Goal: Task Accomplishment & Management: Manage account settings

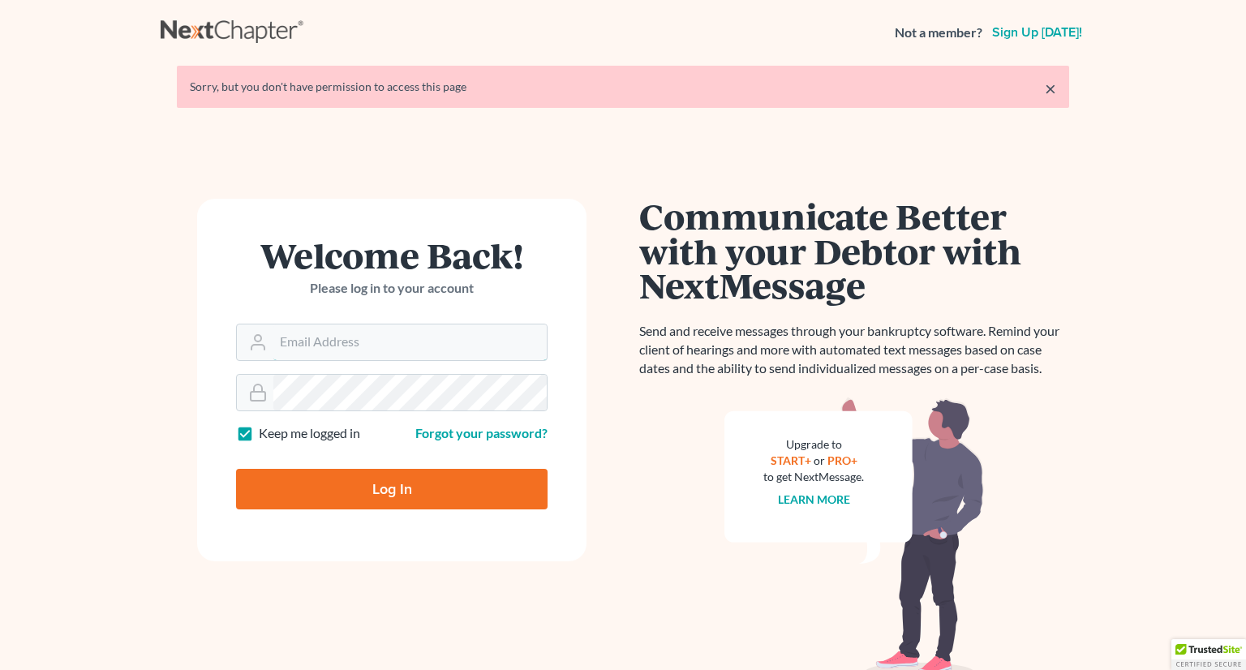
type input "[PERSON_NAME][EMAIL_ADDRESS][DOMAIN_NAME]"
click at [429, 494] on input "Log In" at bounding box center [391, 489] width 311 height 41
type input "Thinking..."
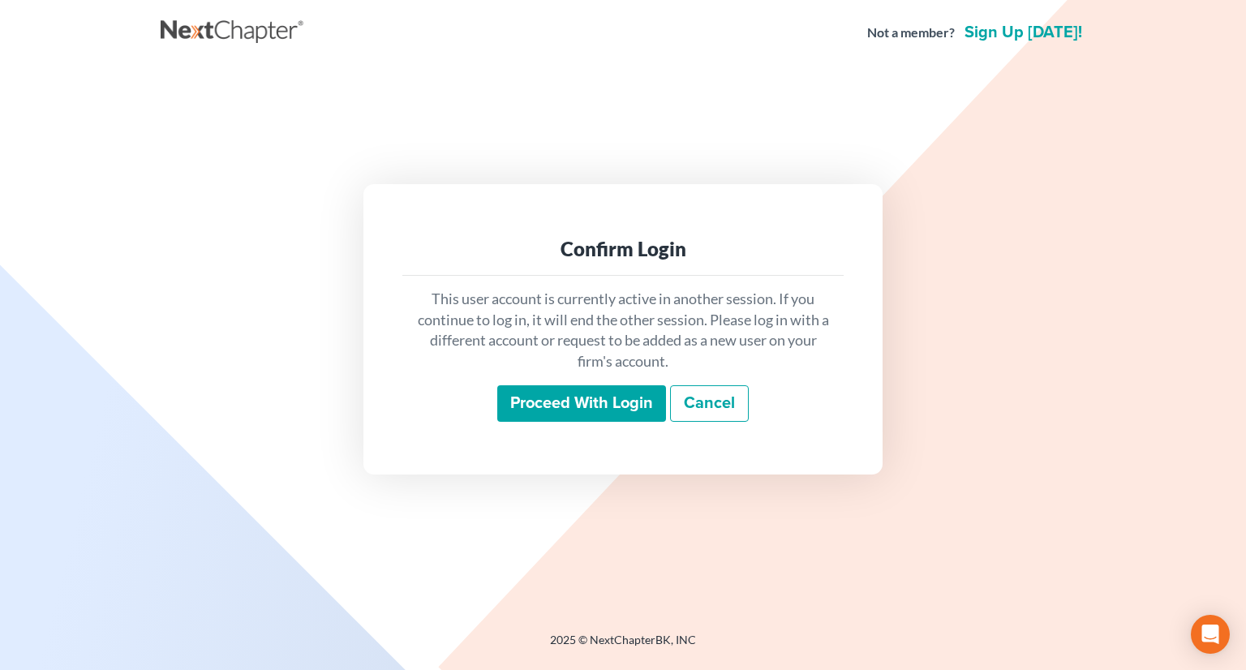
drag, startPoint x: 542, startPoint y: 419, endPoint x: 554, endPoint y: 412, distance: 14.2
click at [542, 419] on input "Proceed with login" at bounding box center [581, 403] width 169 height 37
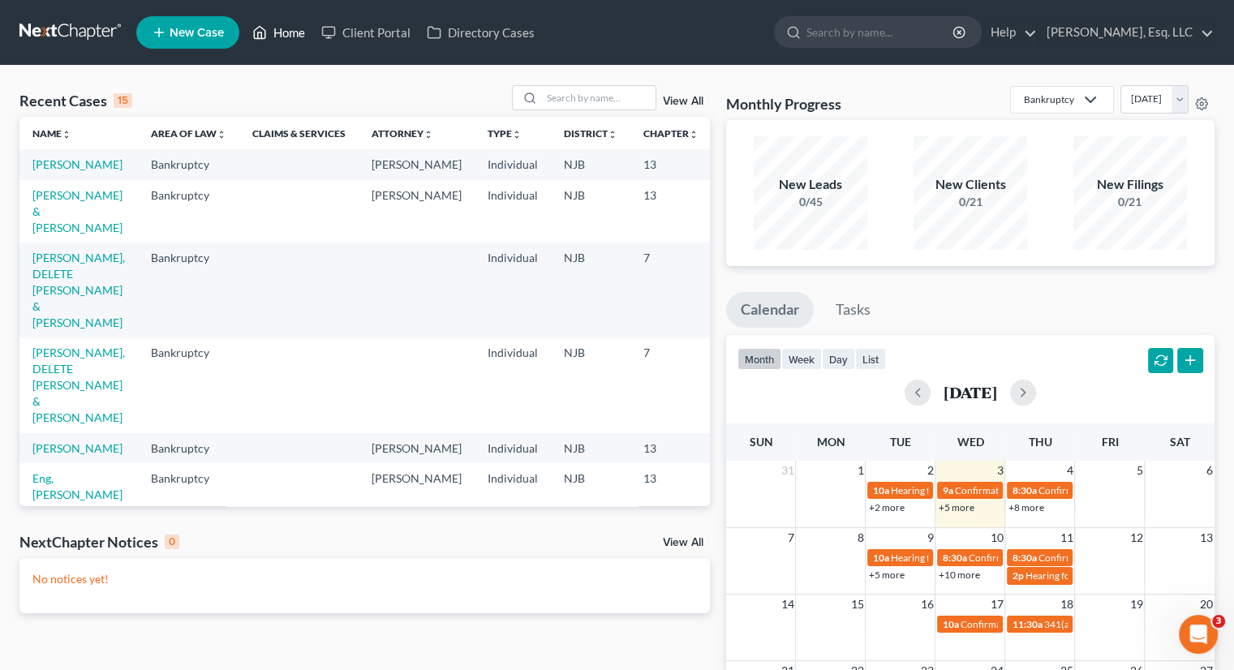
click at [285, 28] on link "Home" at bounding box center [278, 32] width 69 height 29
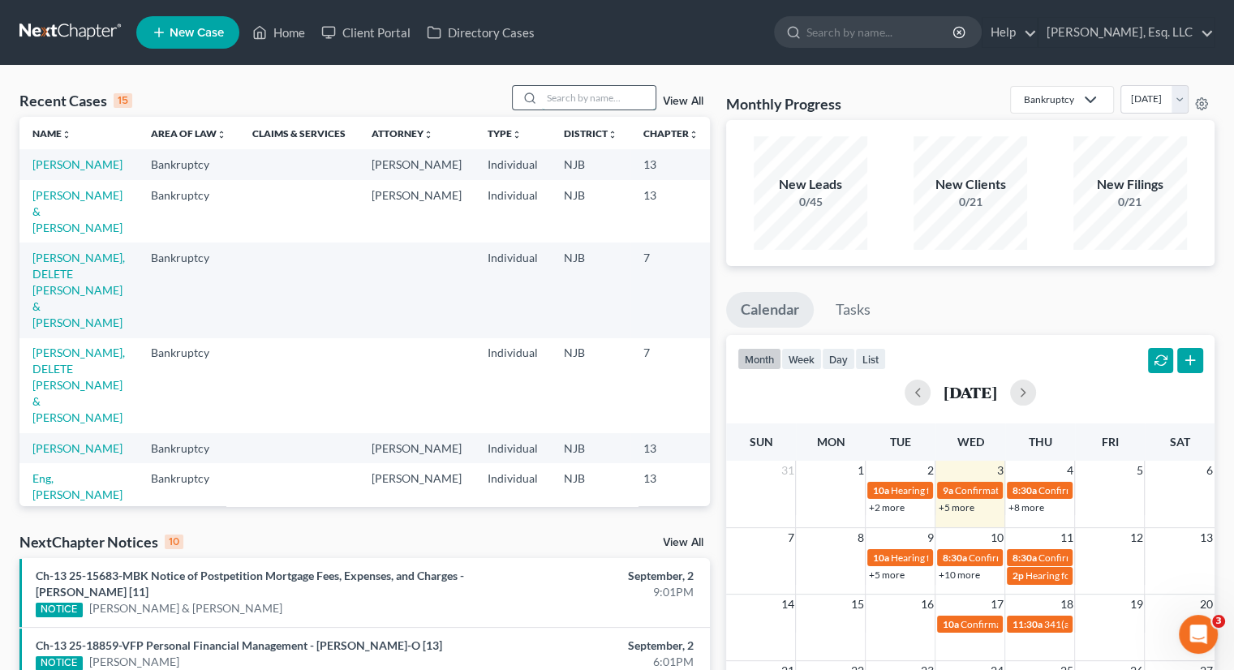
click at [545, 95] on input "search" at bounding box center [599, 98] width 114 height 24
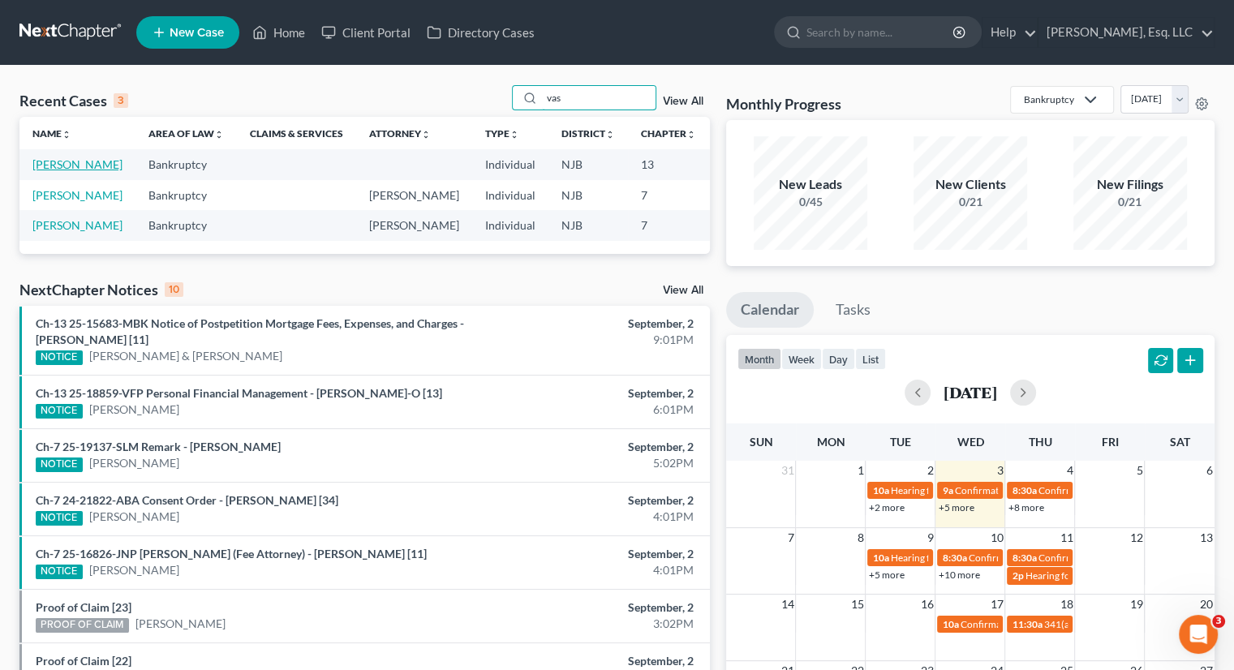
type input "vas"
click at [56, 169] on link "Vaswani, Harish" at bounding box center [77, 164] width 90 height 14
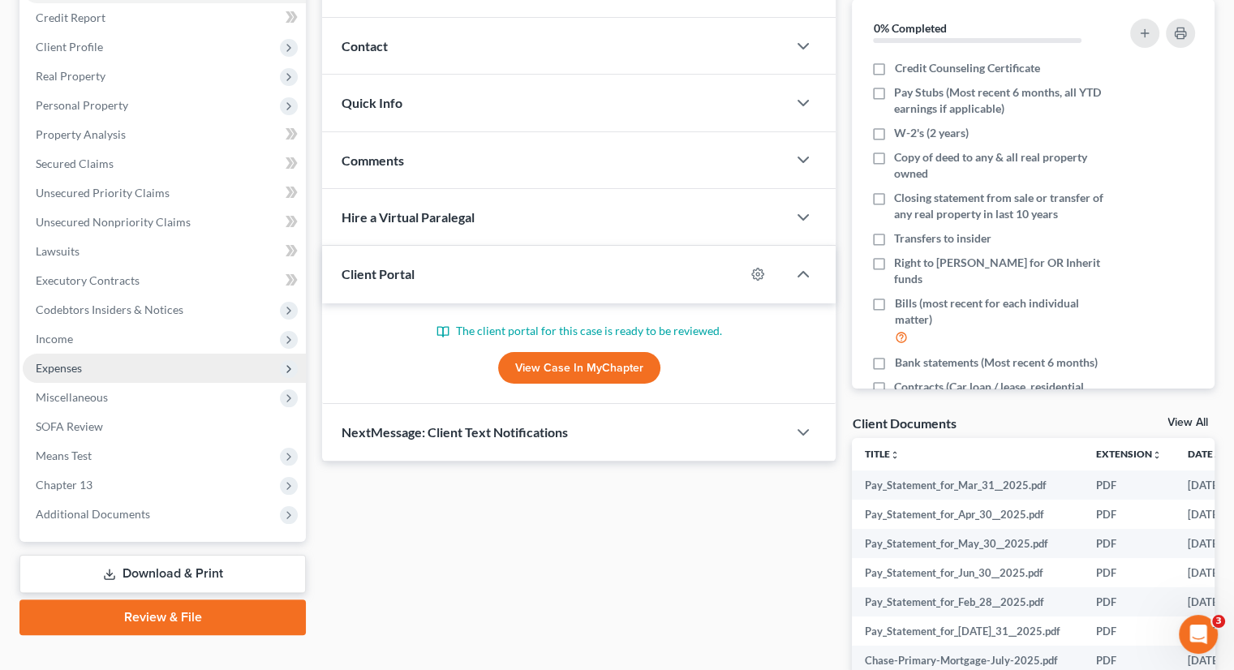
scroll to position [324, 0]
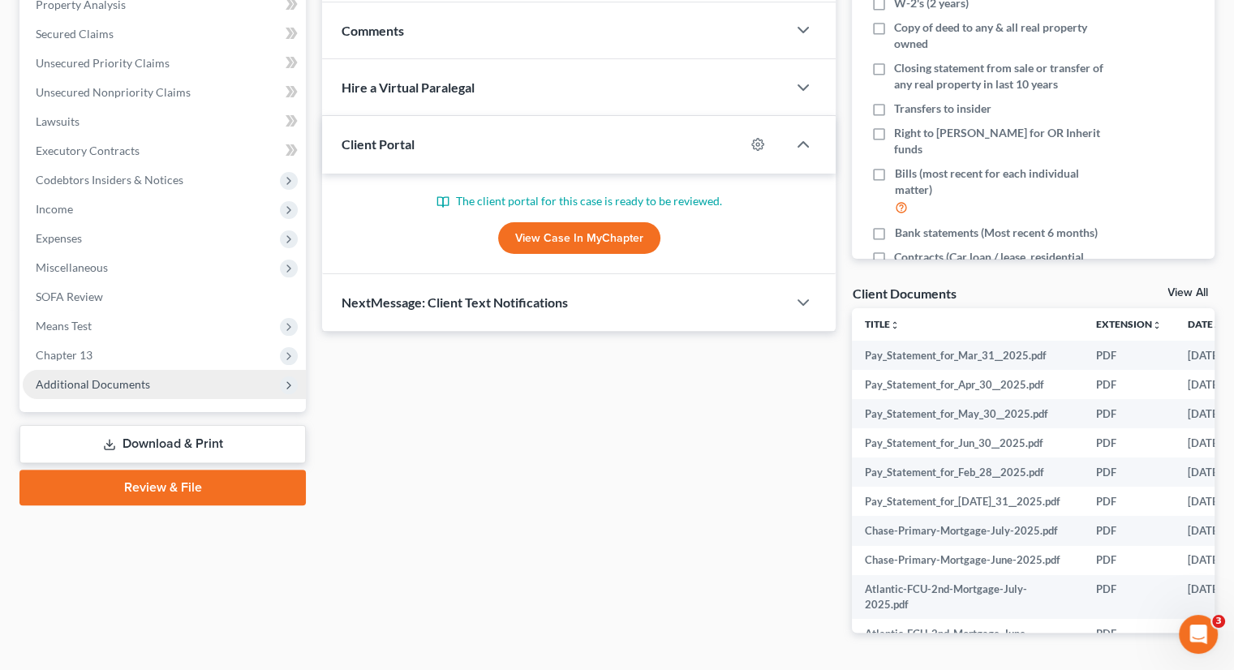
click at [122, 380] on span "Additional Documents" at bounding box center [93, 384] width 114 height 14
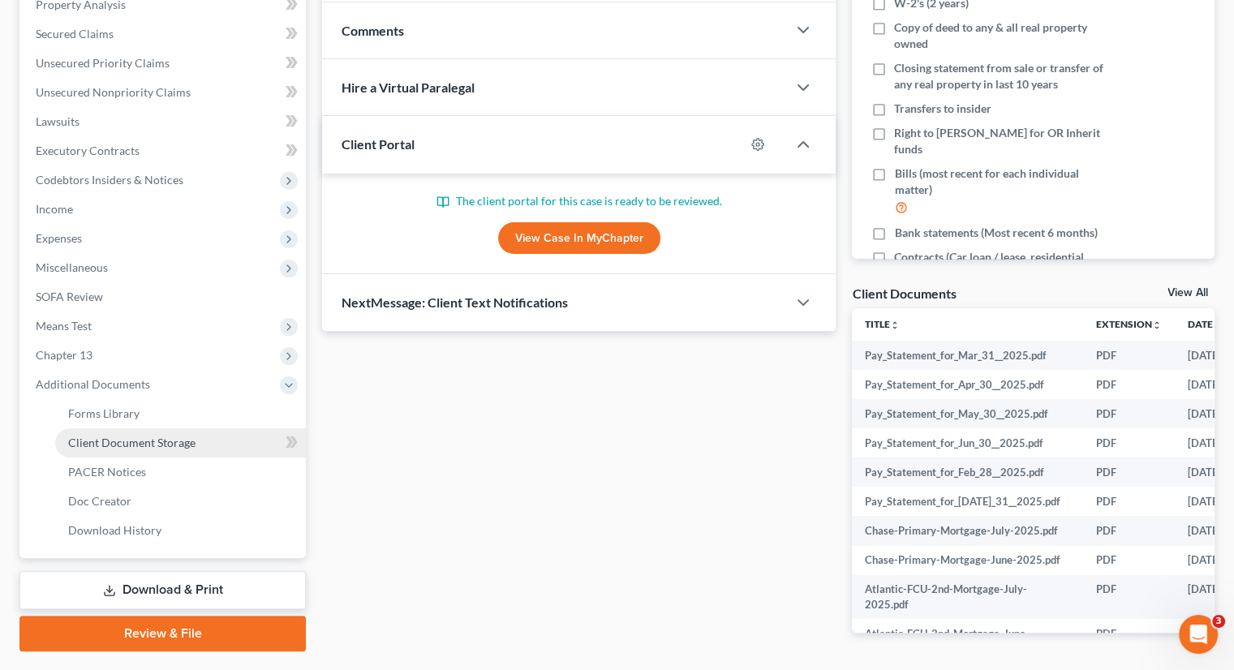
click at [171, 440] on span "Client Document Storage" at bounding box center [131, 443] width 127 height 14
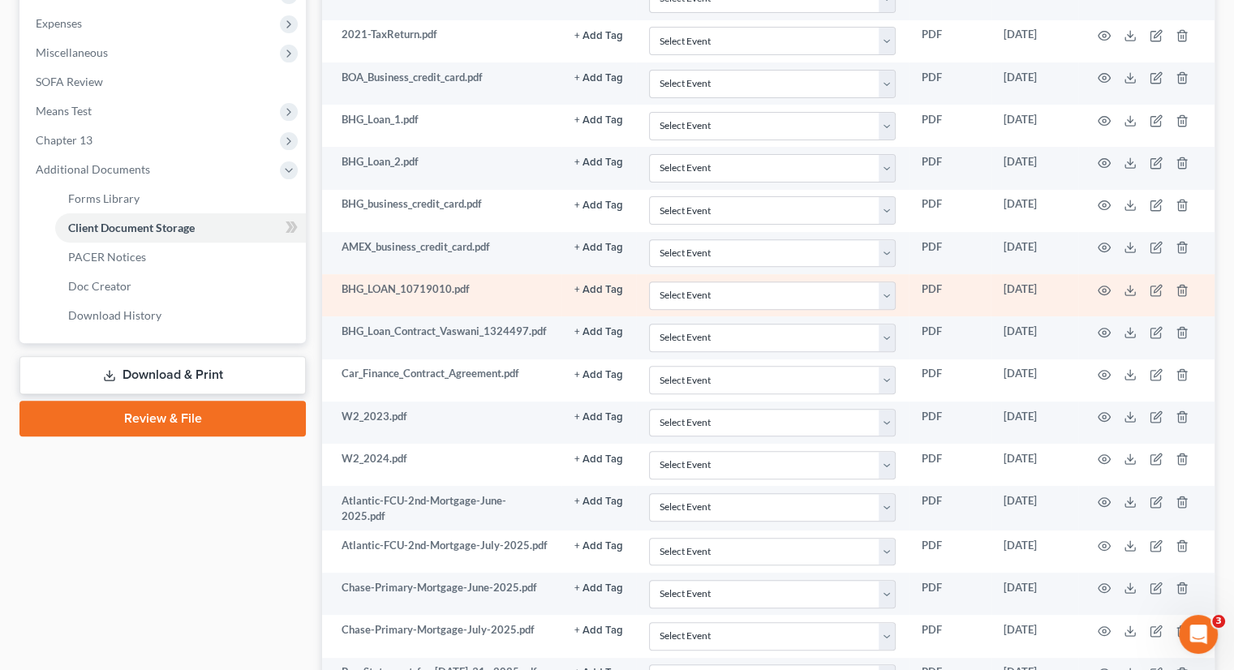
scroll to position [568, 0]
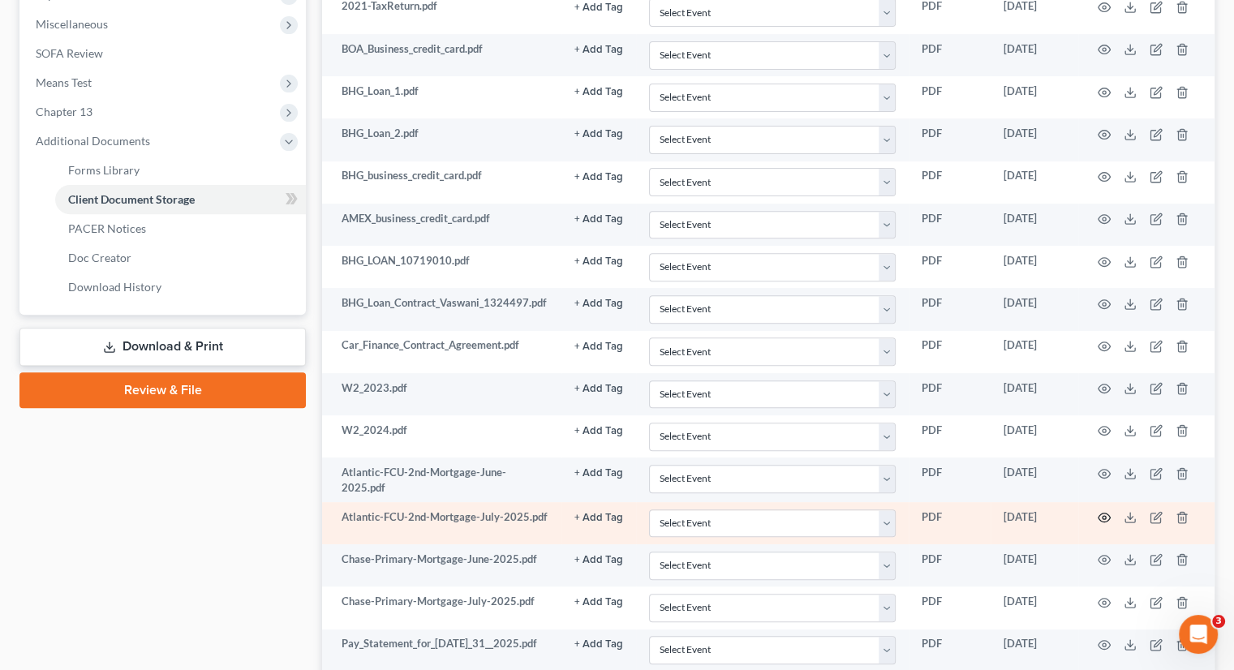
click at [1106, 513] on icon "button" at bounding box center [1103, 517] width 13 height 13
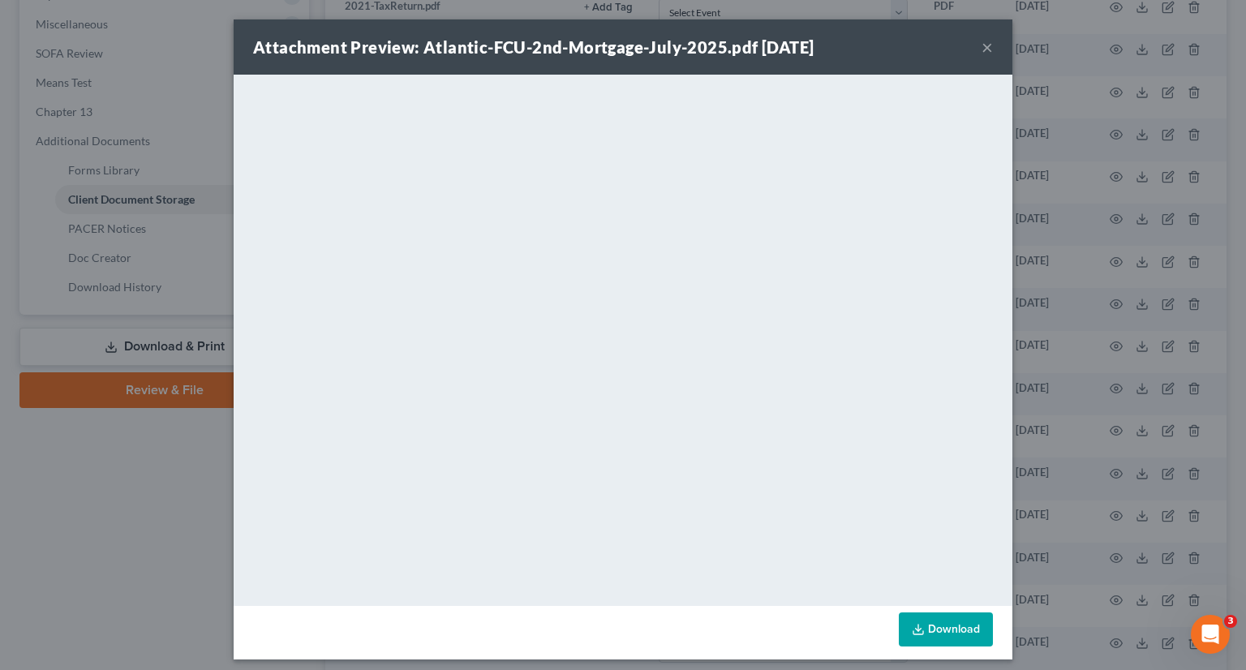
click at [981, 47] on button "×" at bounding box center [986, 46] width 11 height 19
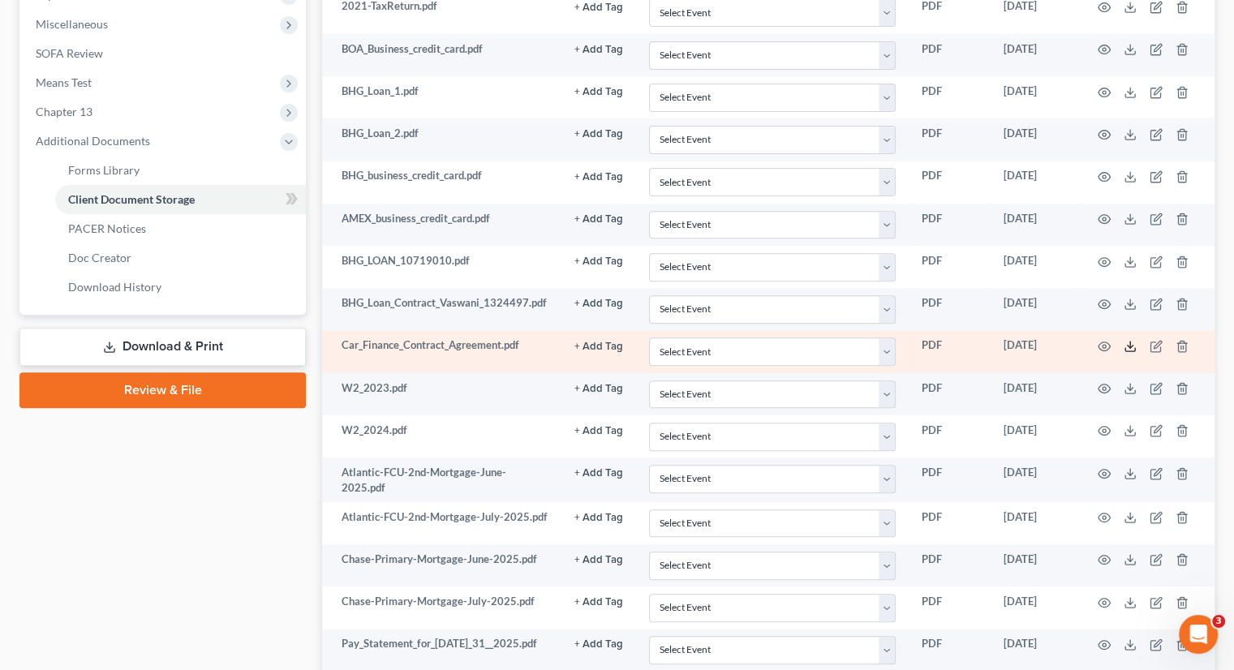
click at [1131, 340] on icon at bounding box center [1129, 346] width 13 height 13
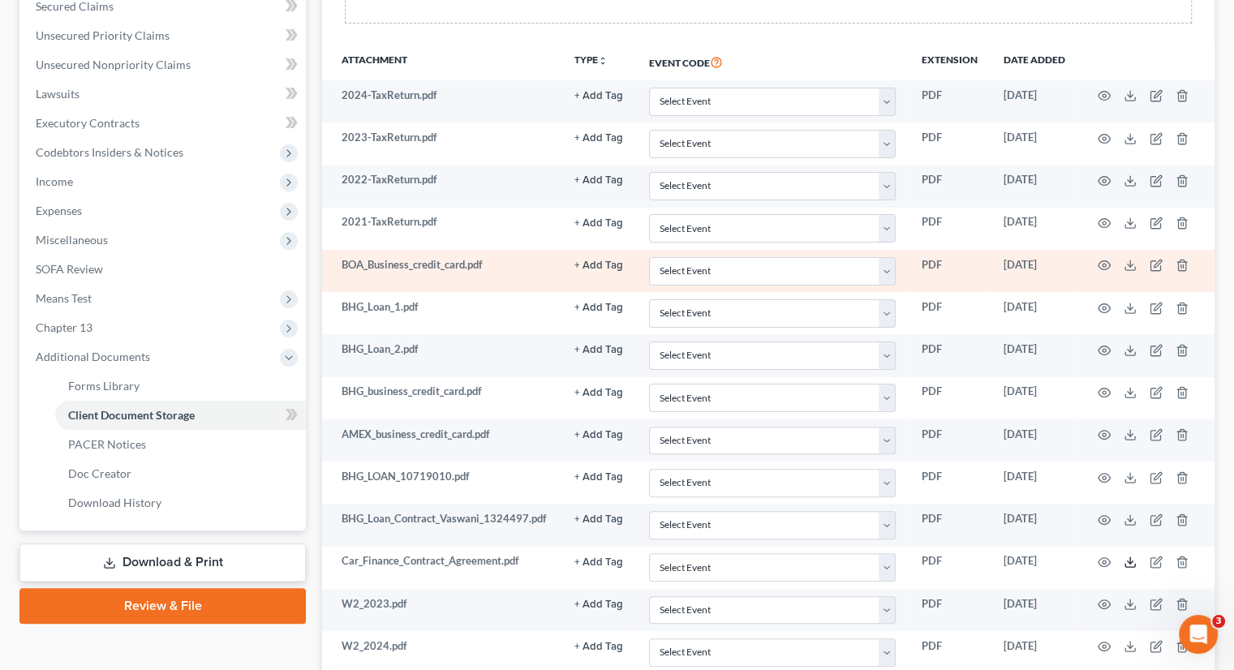
scroll to position [170, 0]
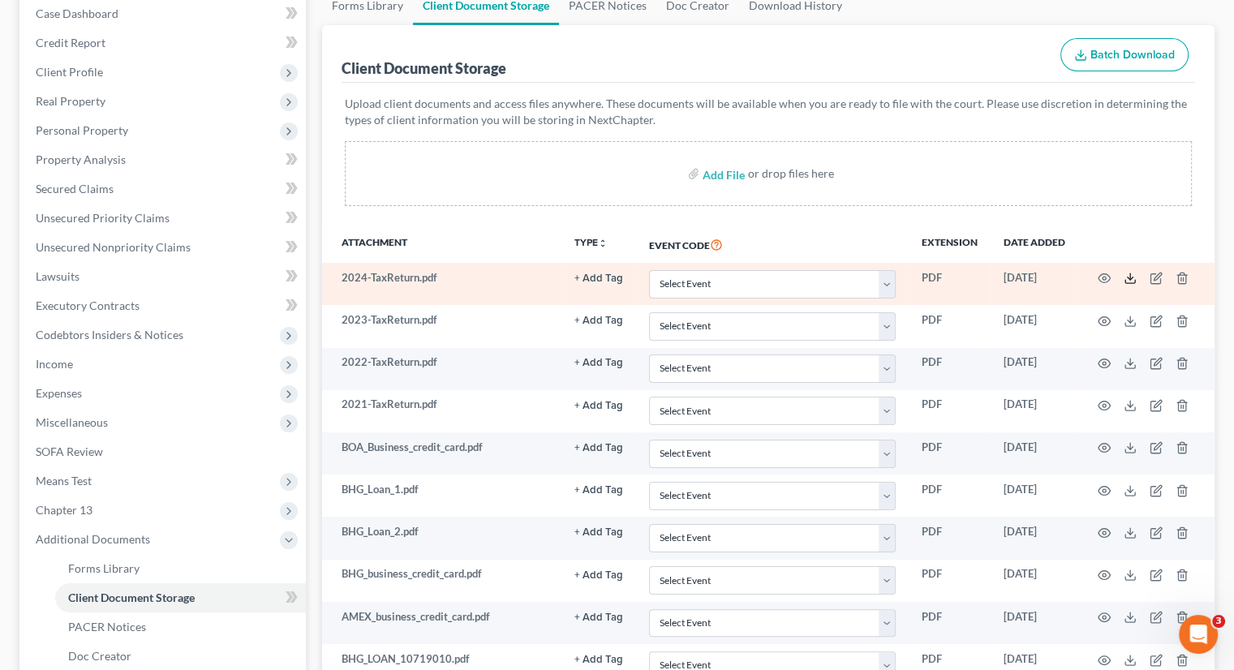
click at [1124, 274] on icon at bounding box center [1129, 278] width 13 height 13
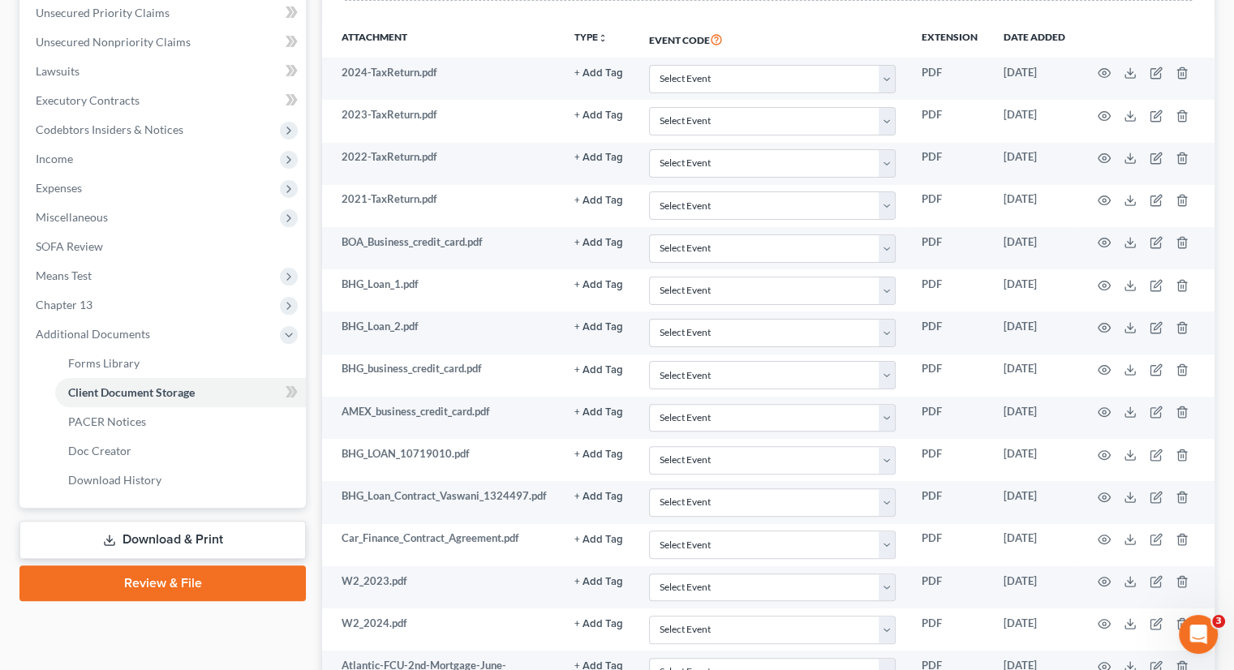
scroll to position [357, 0]
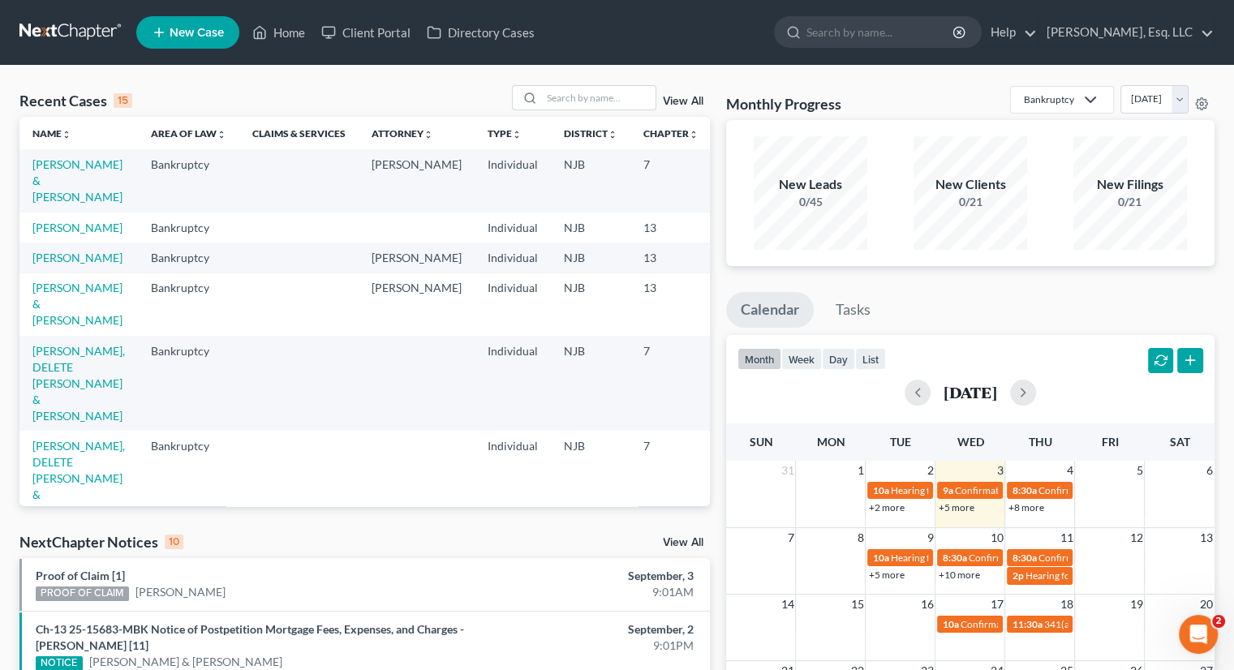
click at [62, 243] on td "Vaswani, Harish" at bounding box center [78, 227] width 118 height 30
click at [53, 243] on td "[PERSON_NAME]" at bounding box center [78, 227] width 118 height 30
click at [45, 234] on link "Vaswani, Harish" at bounding box center [77, 228] width 90 height 14
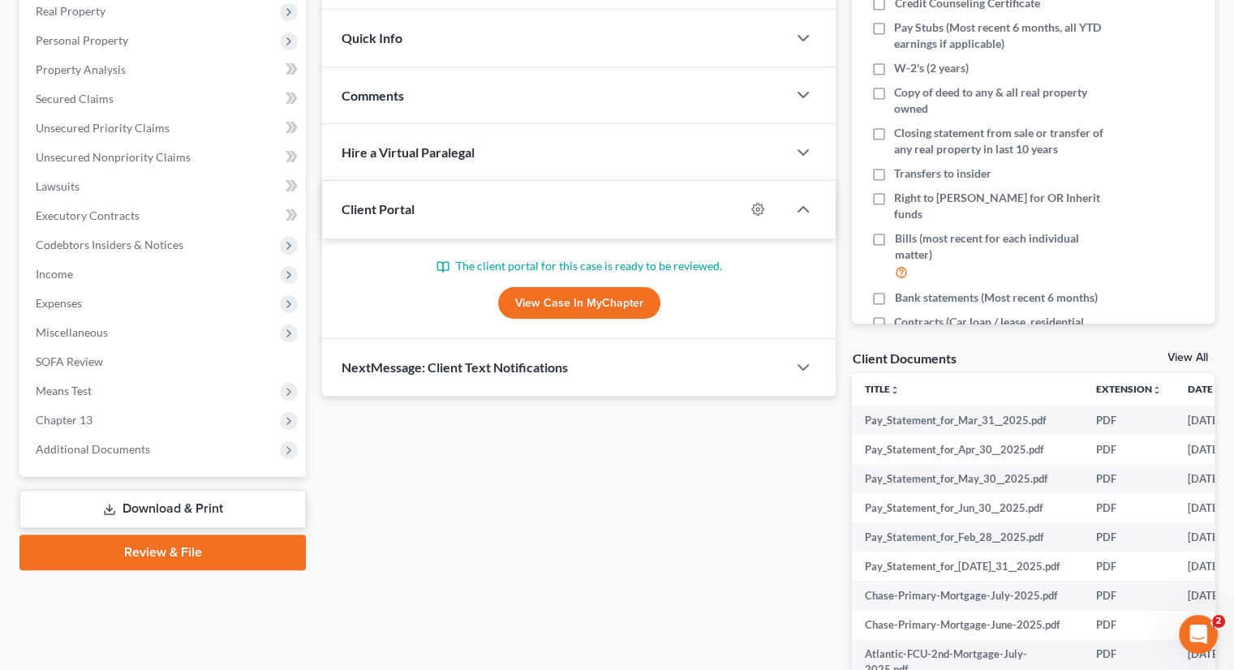
scroll to position [374, 0]
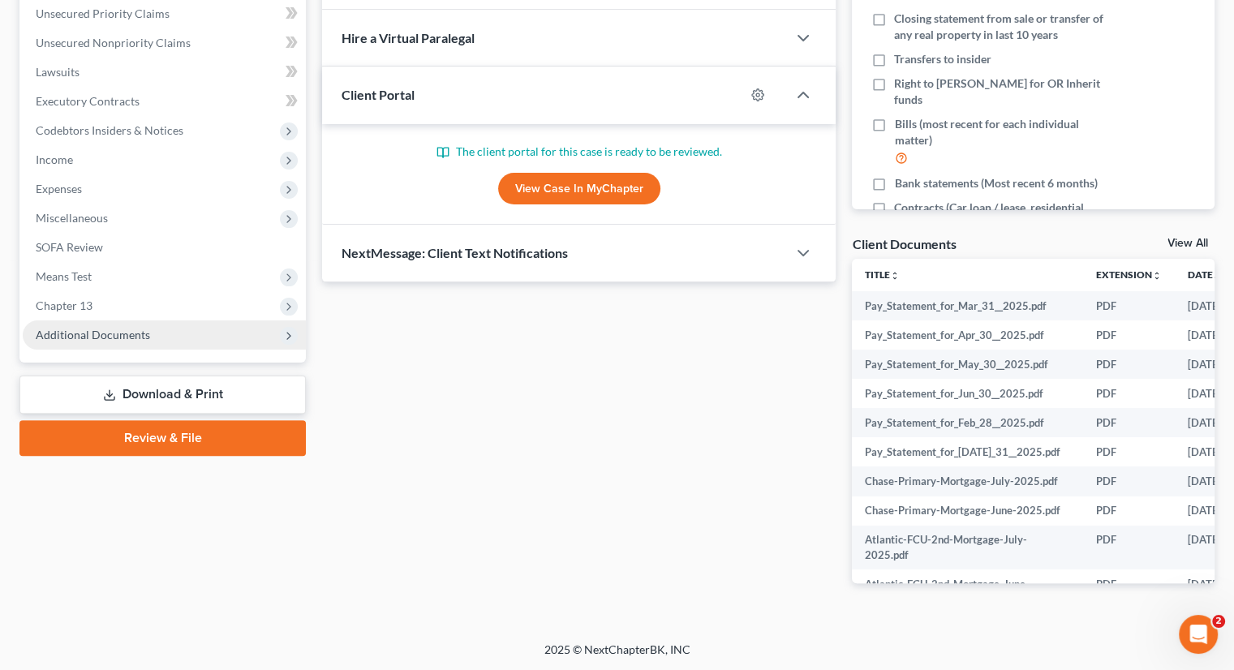
click at [133, 335] on span "Additional Documents" at bounding box center [93, 335] width 114 height 14
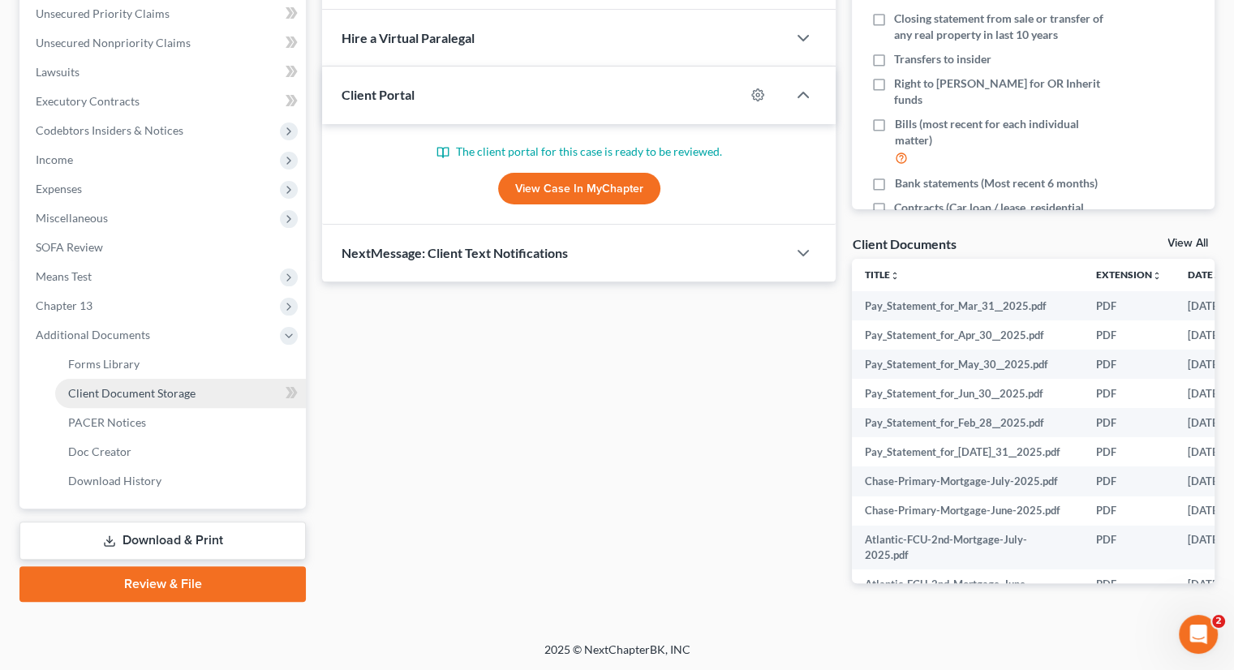
click at [161, 390] on span "Client Document Storage" at bounding box center [131, 393] width 127 height 14
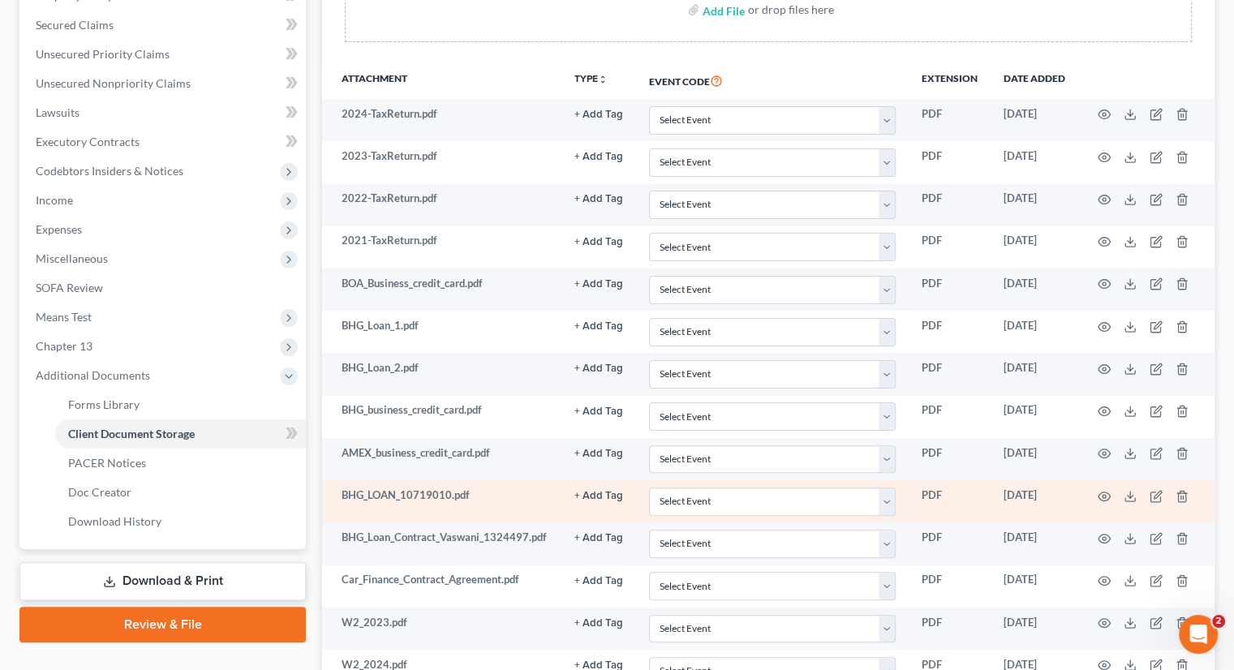
scroll to position [332, 0]
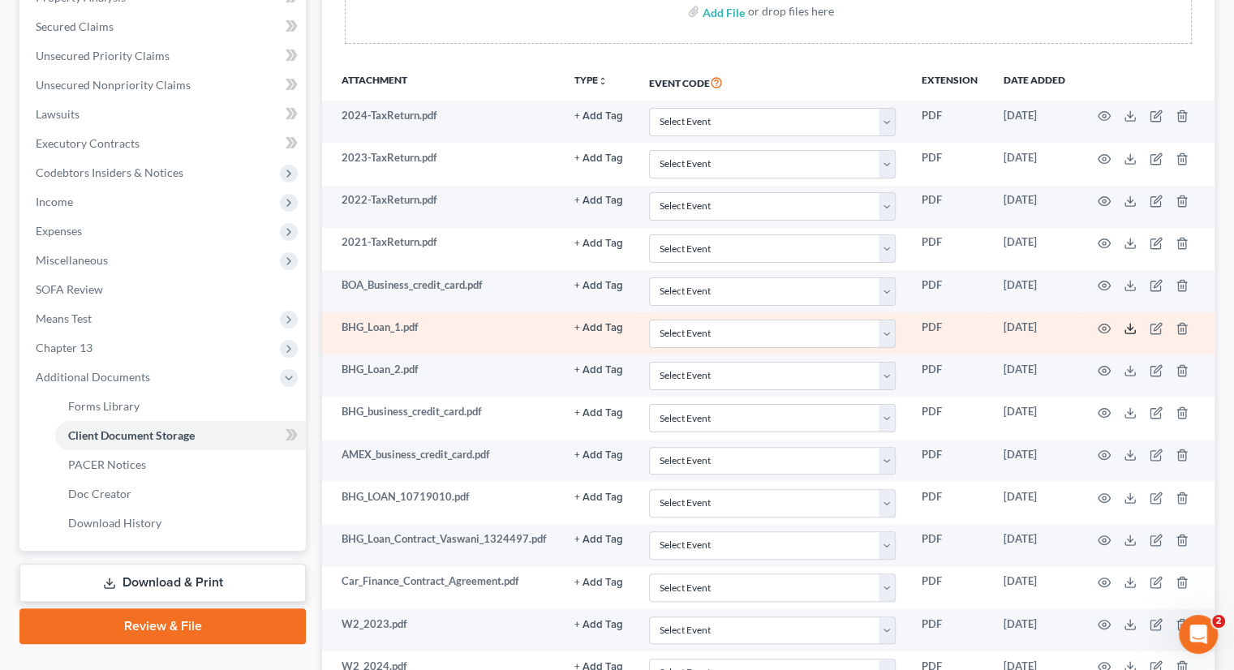
click at [1125, 324] on icon at bounding box center [1129, 328] width 13 height 13
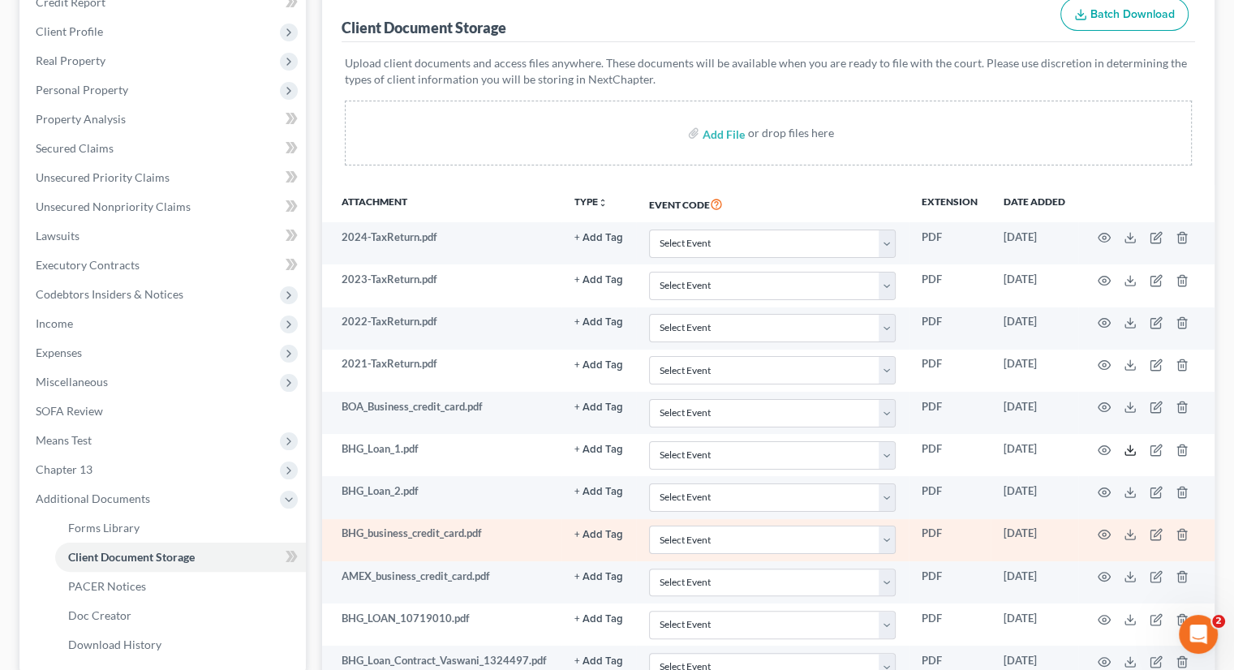
scroll to position [88, 0]
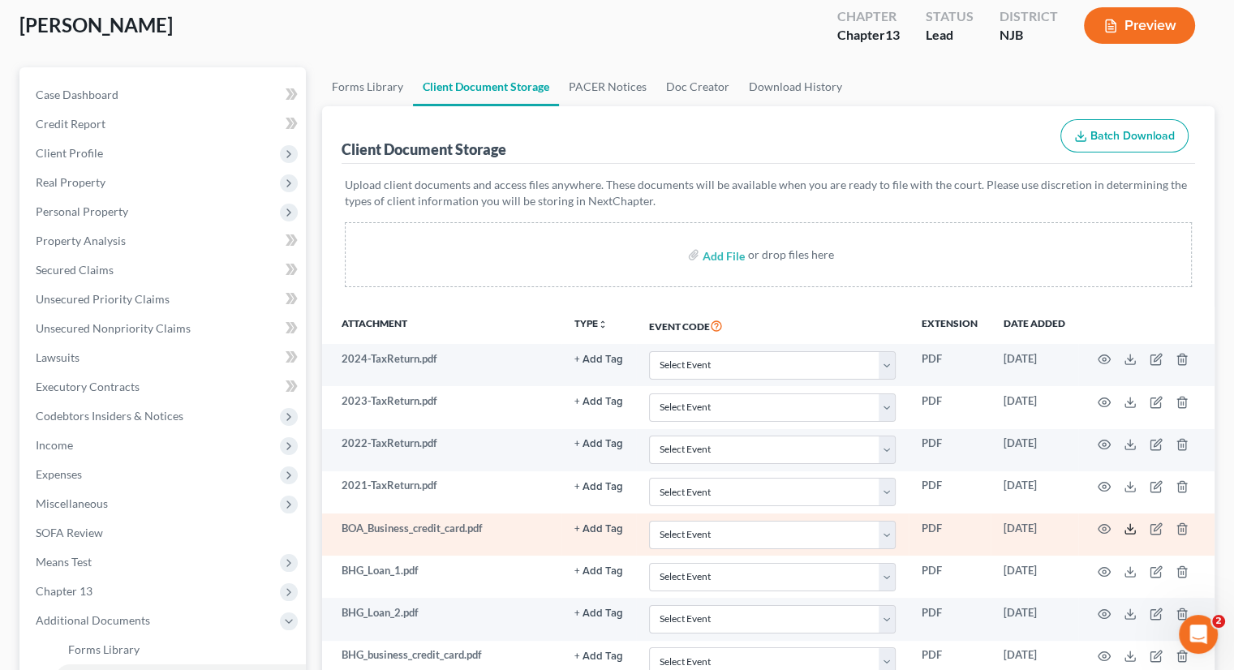
click at [1132, 527] on icon at bounding box center [1129, 528] width 13 height 13
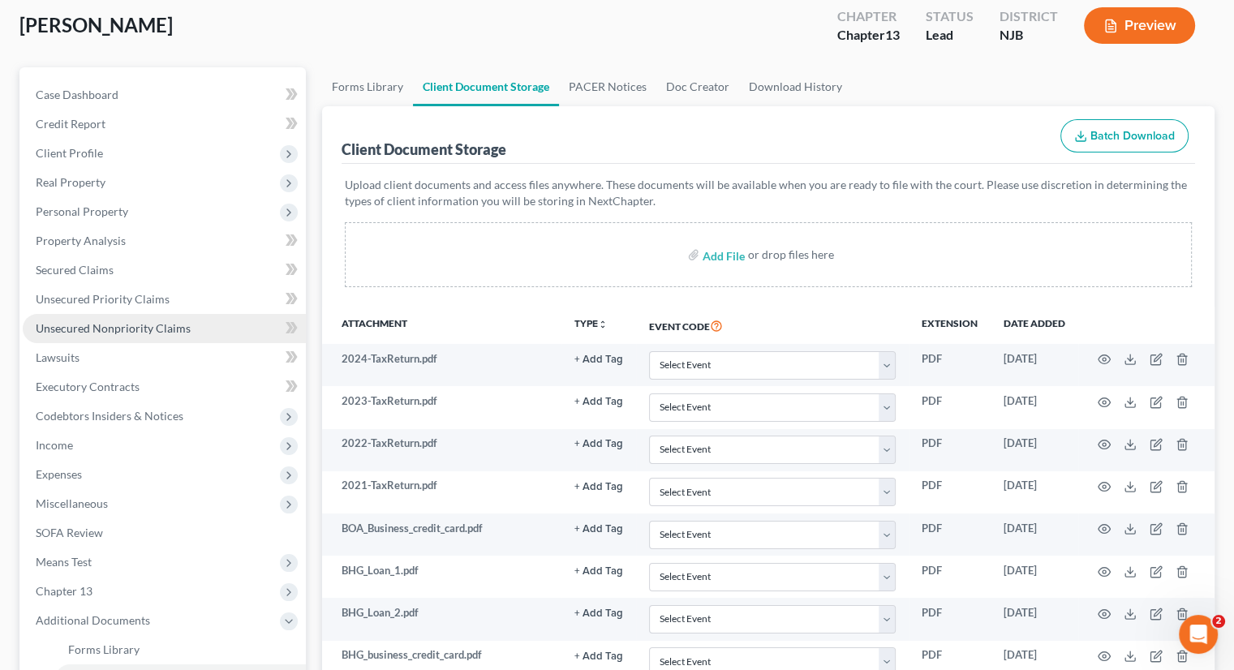
click at [129, 321] on span "Unsecured Nonpriority Claims" at bounding box center [113, 328] width 155 height 14
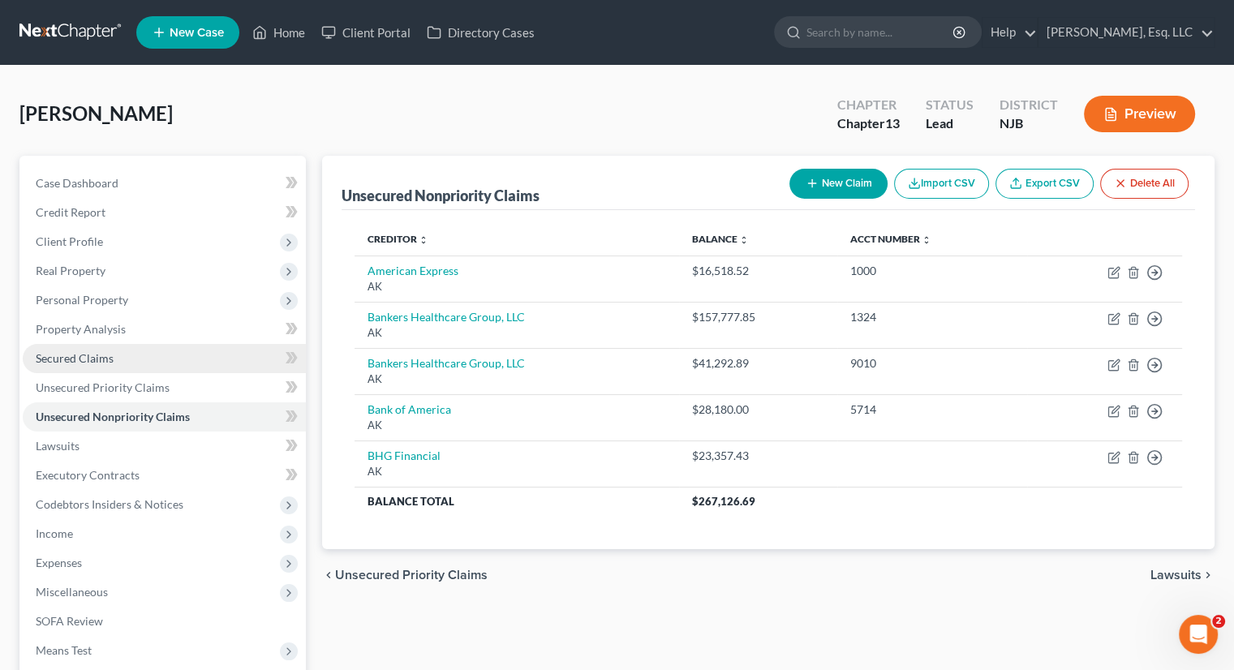
click at [105, 355] on span "Secured Claims" at bounding box center [75, 358] width 78 height 14
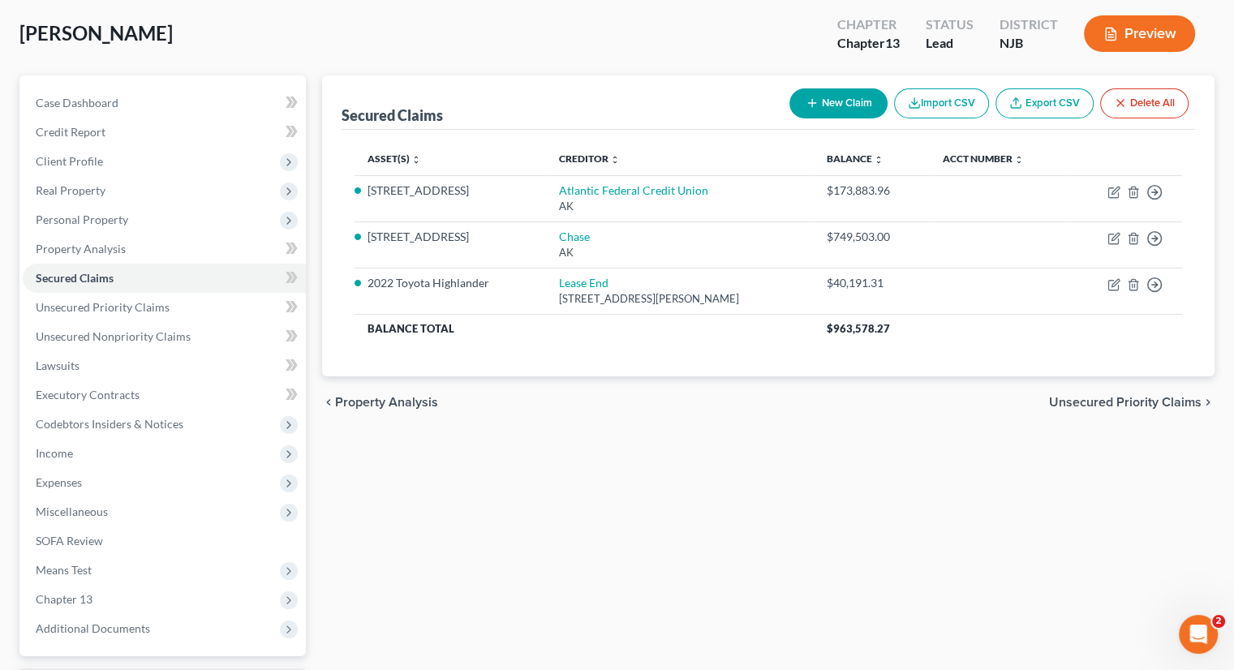
scroll to position [81, 0]
click at [131, 303] on span "Unsecured Priority Claims" at bounding box center [103, 306] width 134 height 14
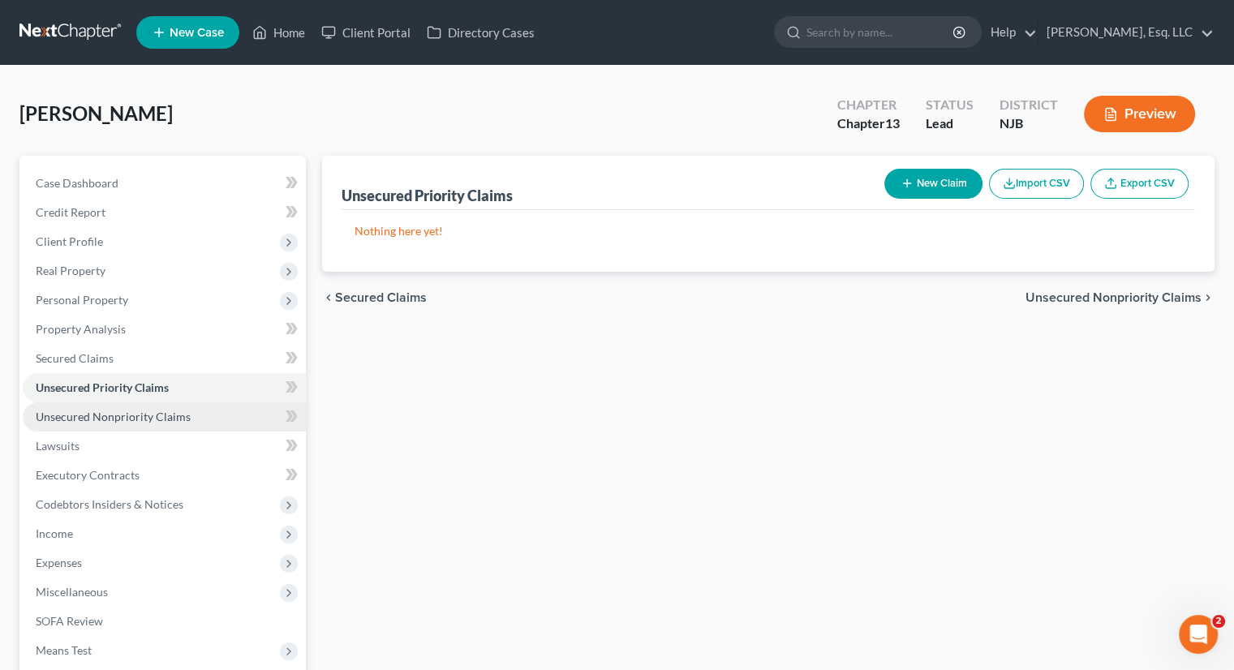
drag, startPoint x: 131, startPoint y: 410, endPoint x: 212, endPoint y: 407, distance: 81.2
click at [132, 410] on span "Unsecured Nonpriority Claims" at bounding box center [113, 417] width 155 height 14
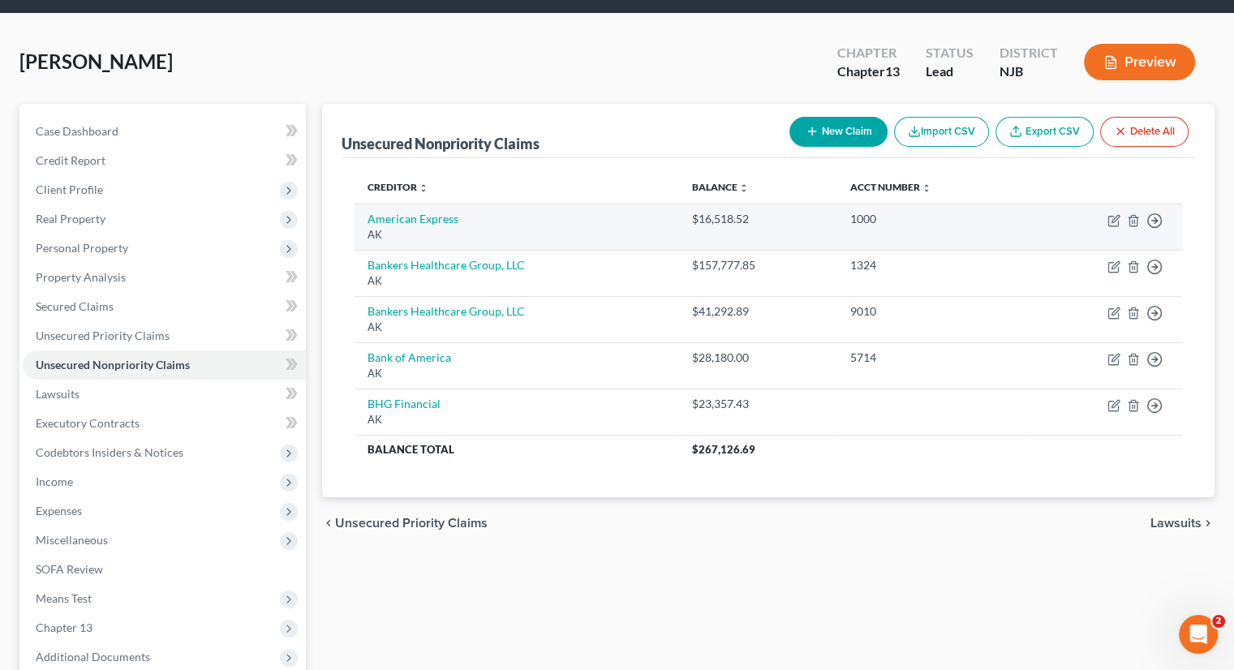
scroll to position [81, 0]
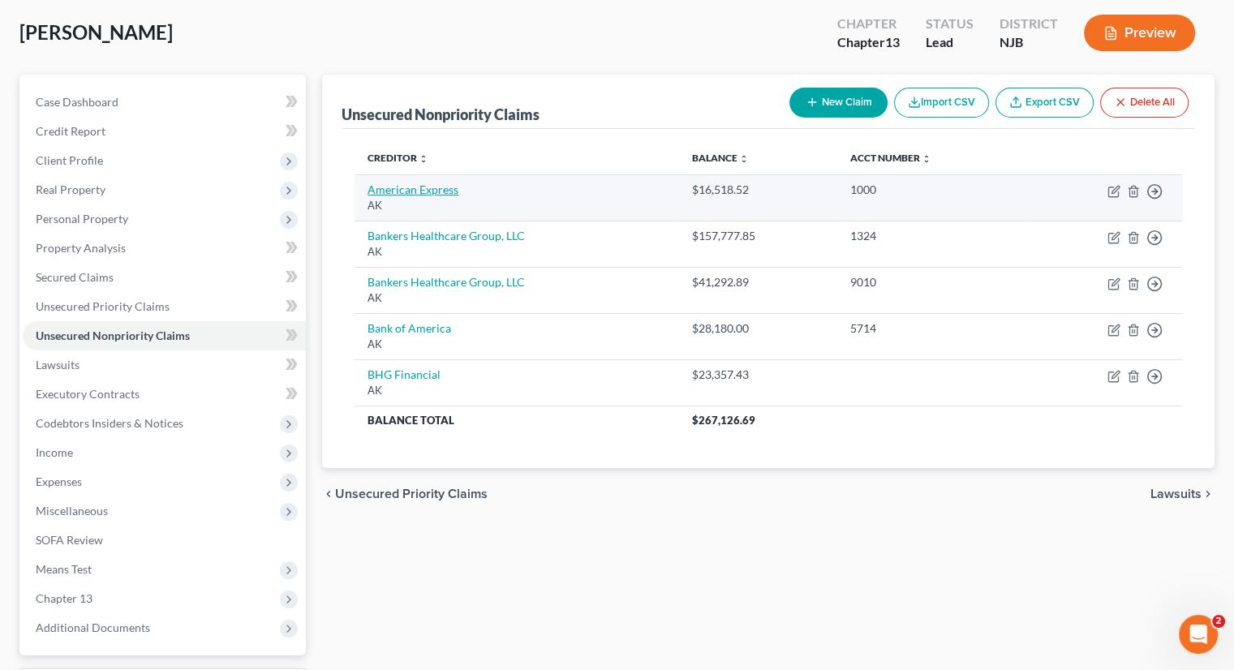
click at [406, 187] on link "American Express" at bounding box center [412, 189] width 91 height 14
select select "1"
select select "2"
select select "0"
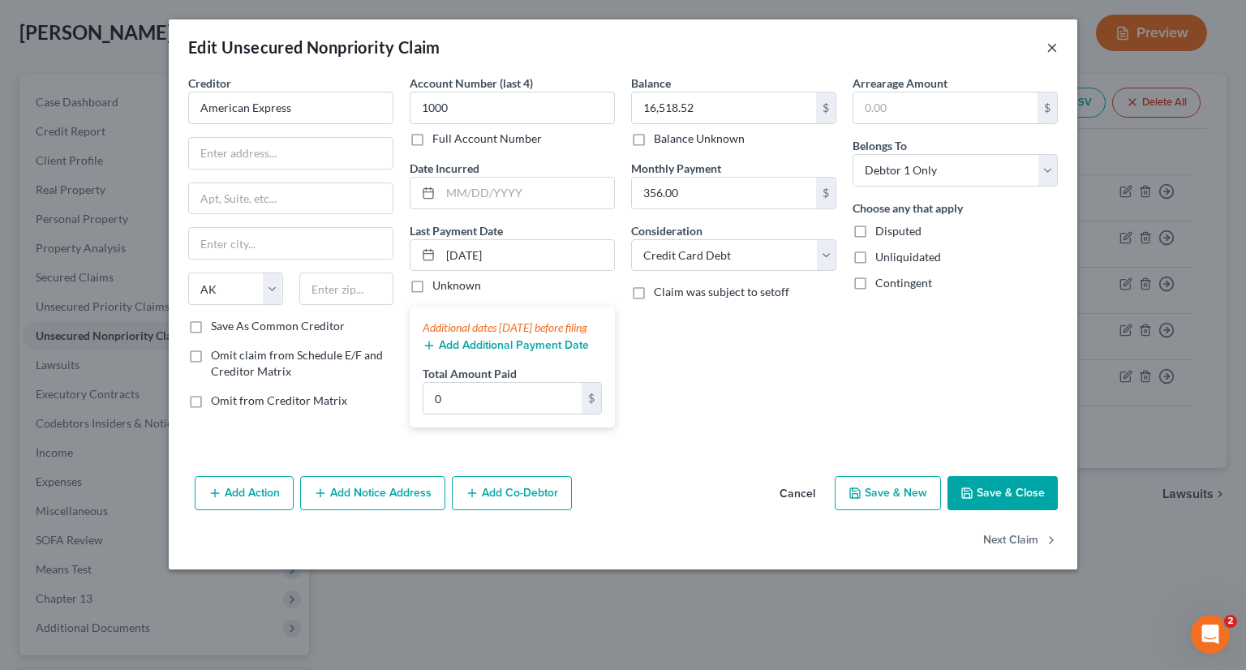
click at [1049, 44] on button "×" at bounding box center [1051, 46] width 11 height 19
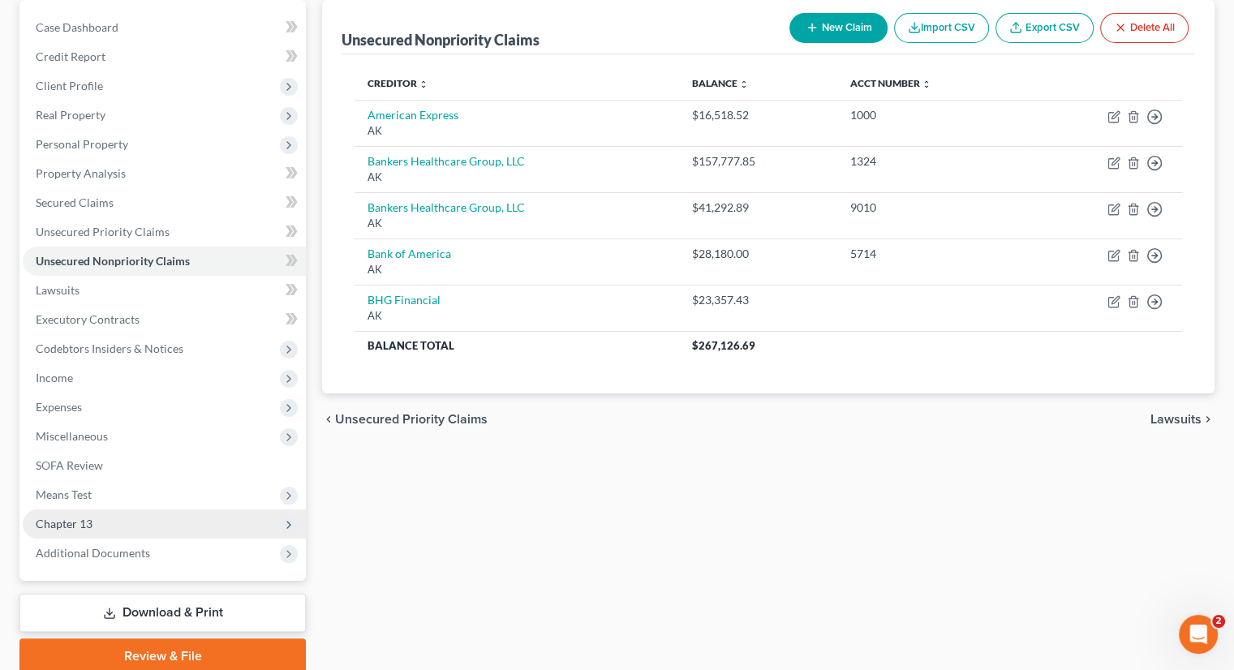
scroll to position [221, 0]
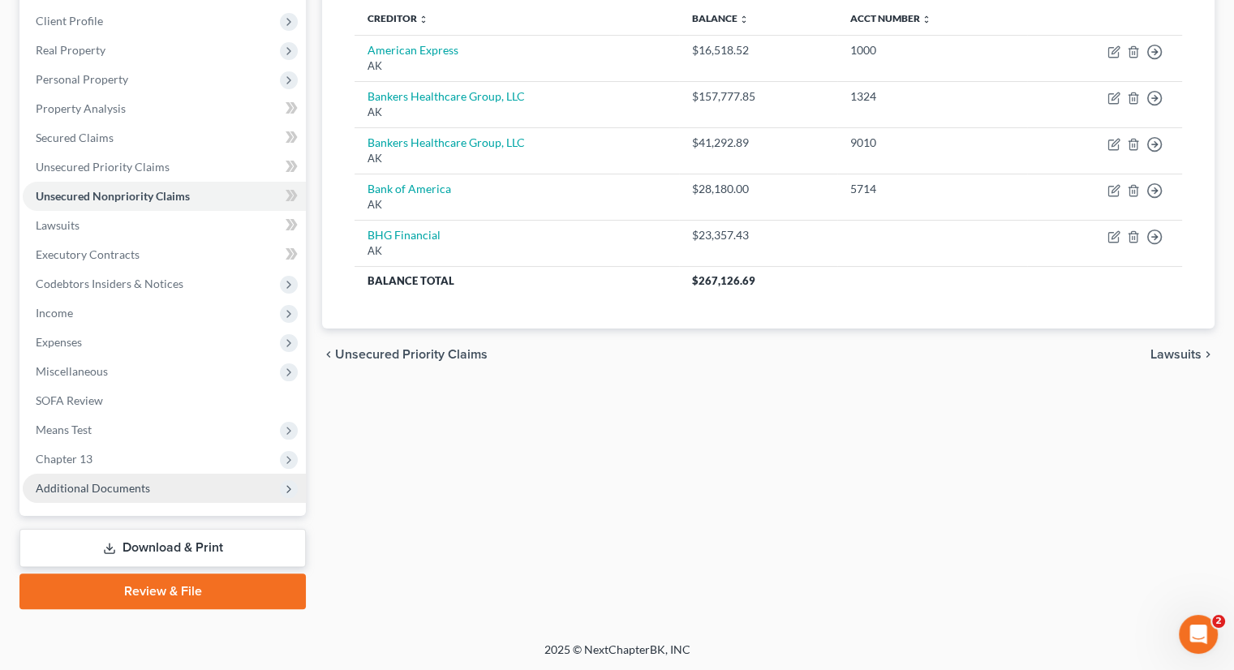
click at [130, 489] on span "Additional Documents" at bounding box center [93, 488] width 114 height 14
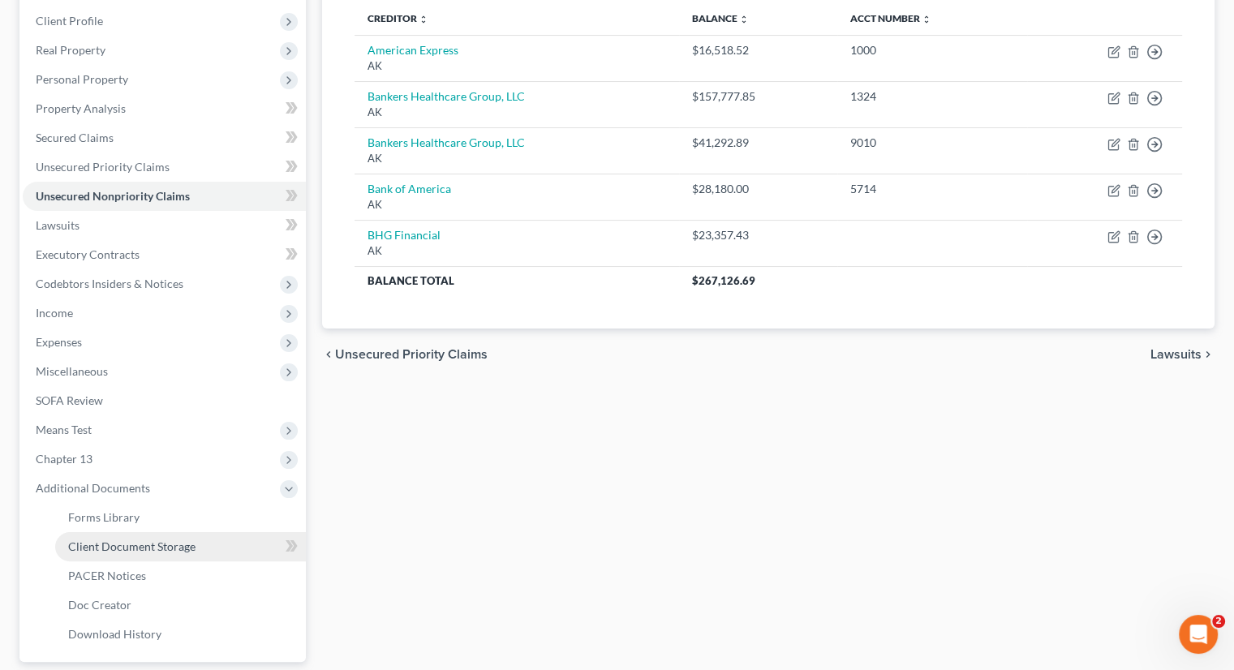
click at [120, 539] on span "Client Document Storage" at bounding box center [131, 546] width 127 height 14
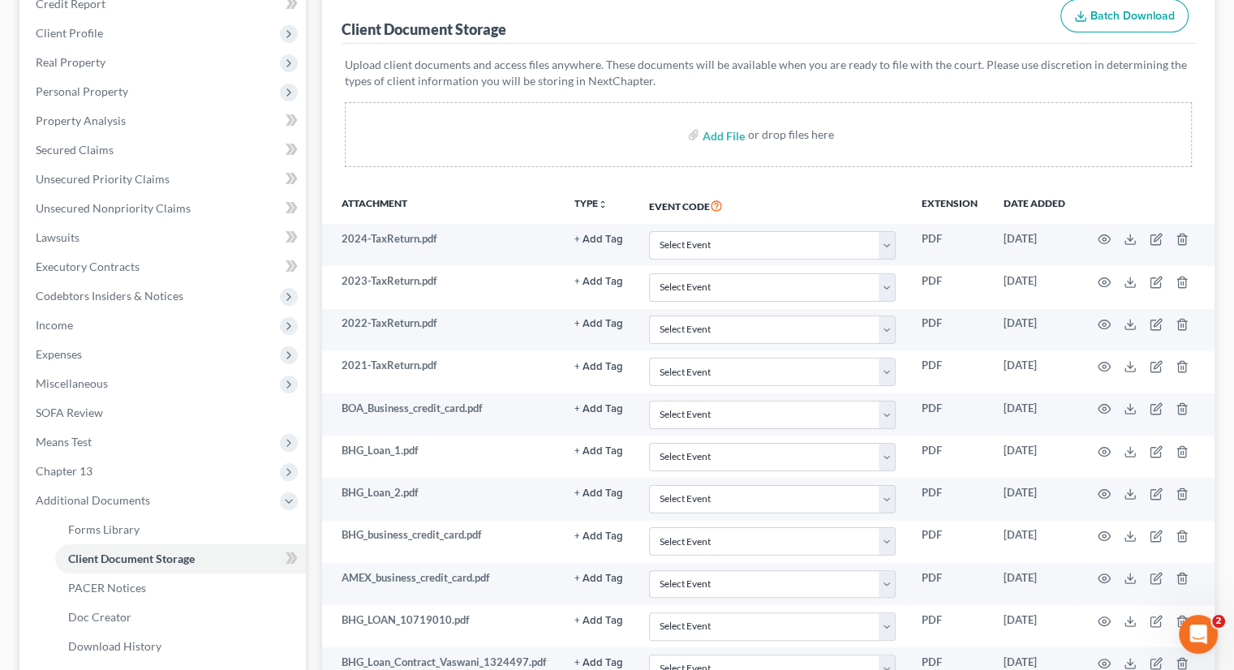
scroll to position [243, 0]
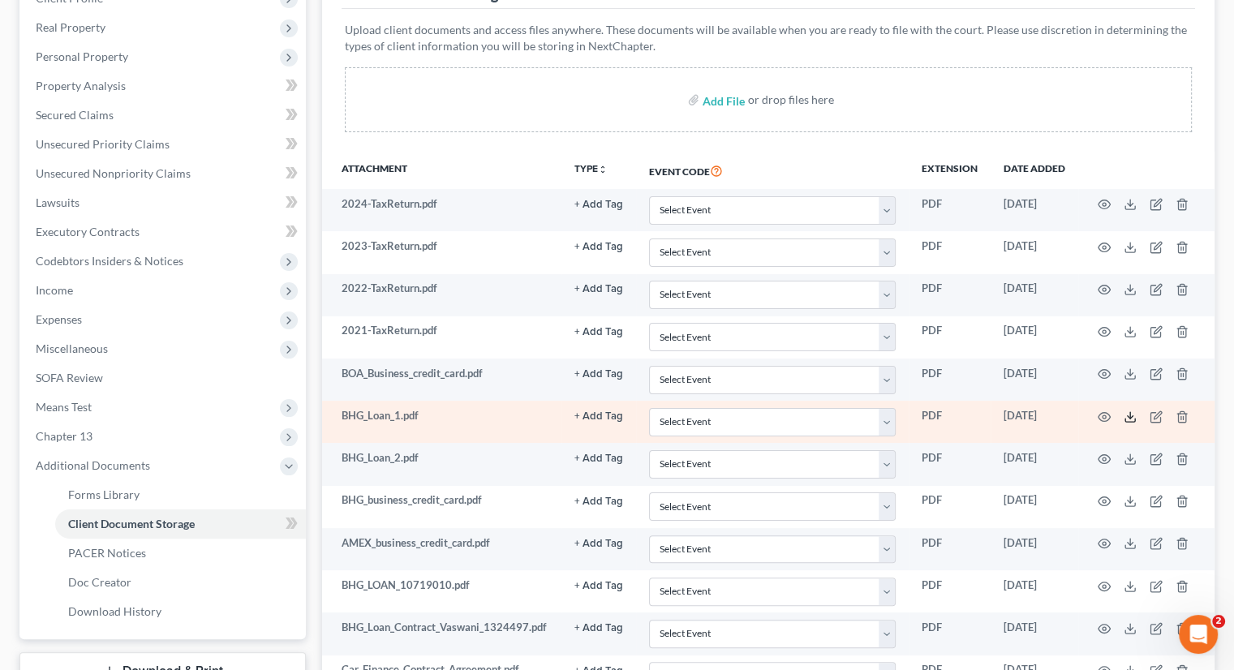
click at [1131, 415] on icon at bounding box center [1129, 416] width 13 height 13
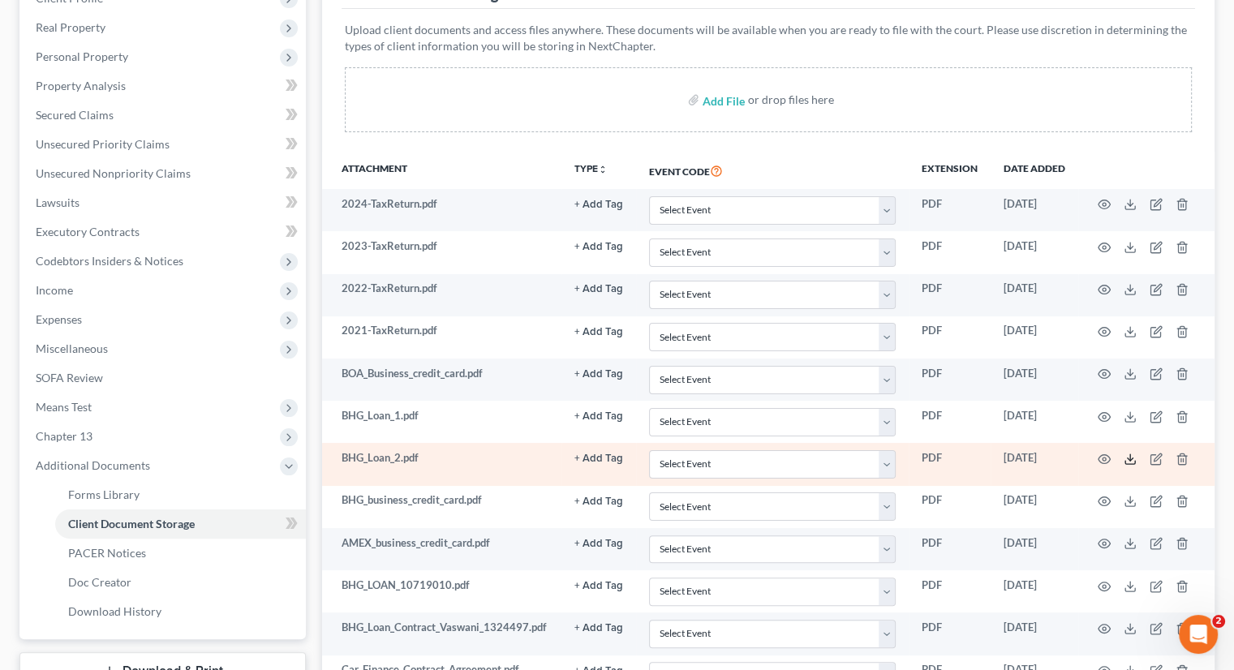
click at [1135, 461] on icon at bounding box center [1129, 459] width 13 height 13
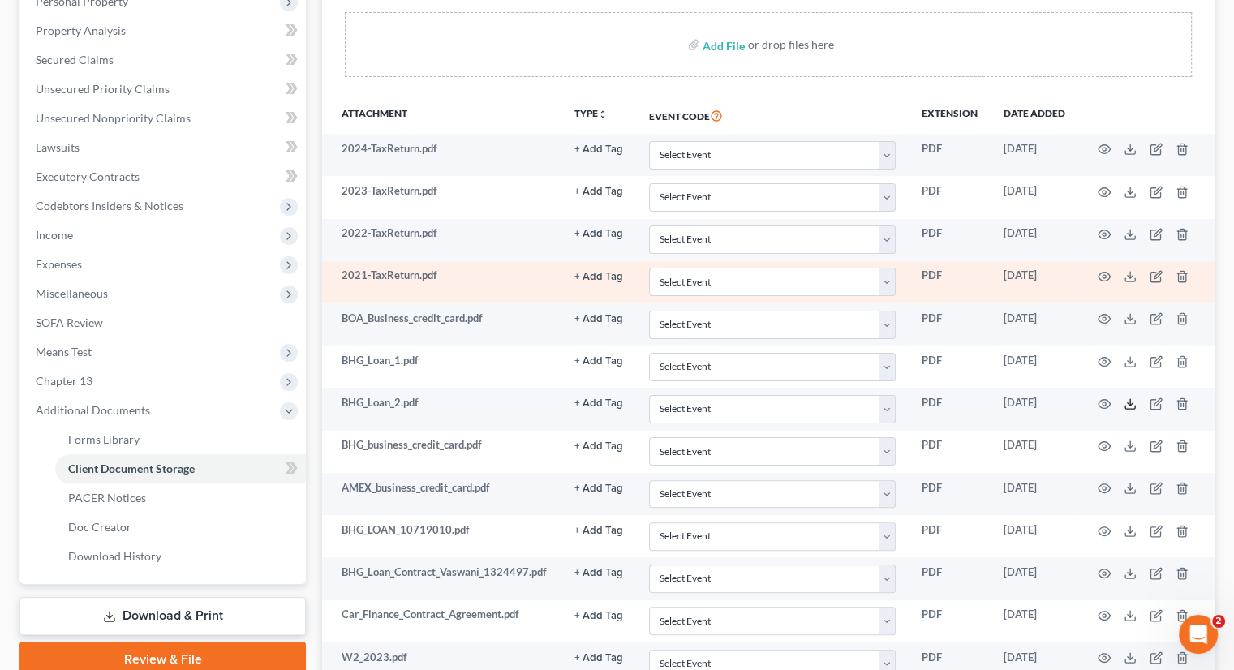
scroll to position [324, 0]
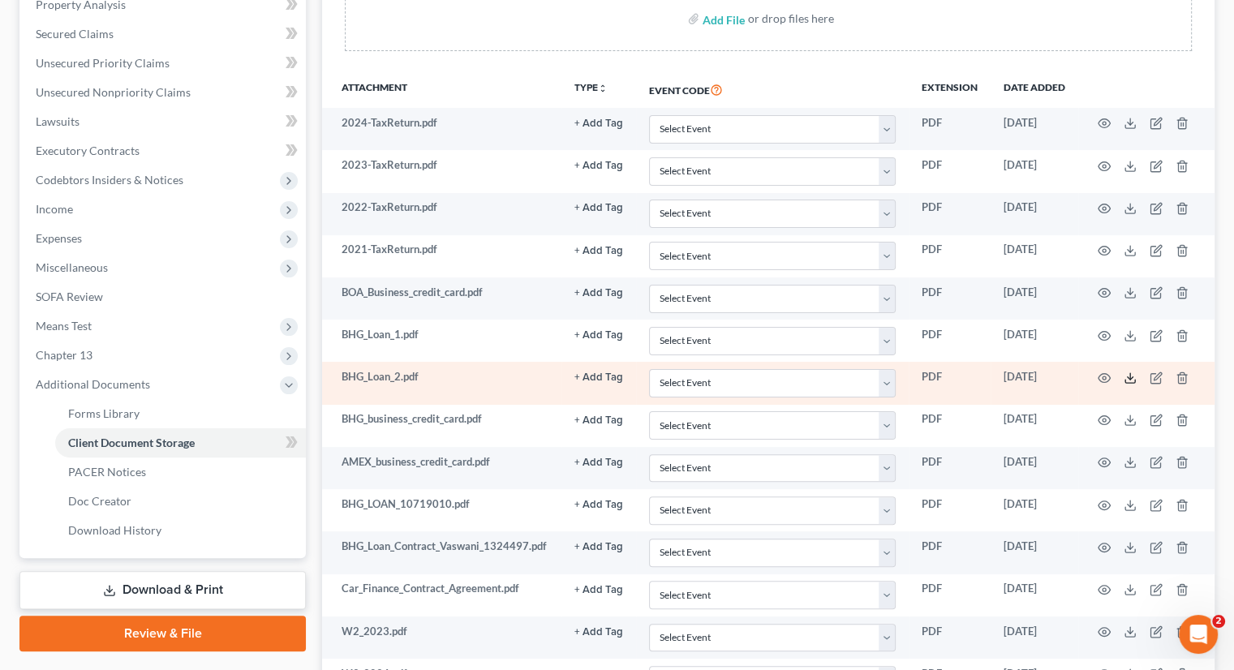
click at [1124, 375] on icon at bounding box center [1129, 377] width 13 height 13
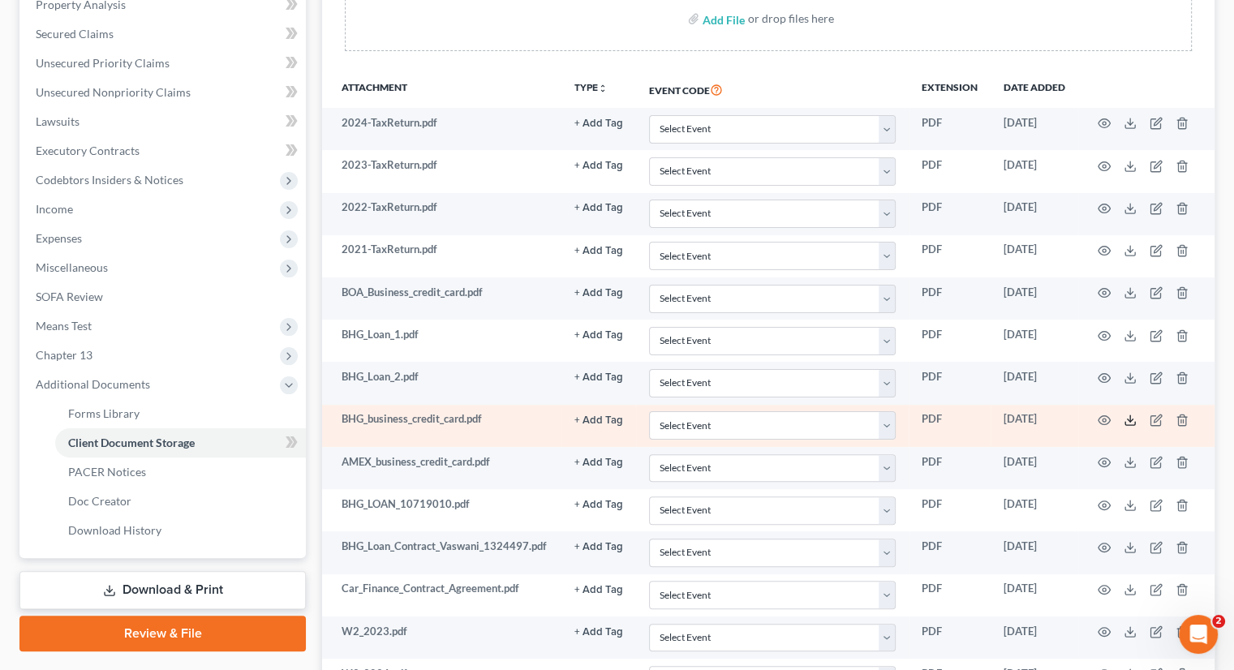
click at [1133, 414] on icon at bounding box center [1129, 420] width 13 height 13
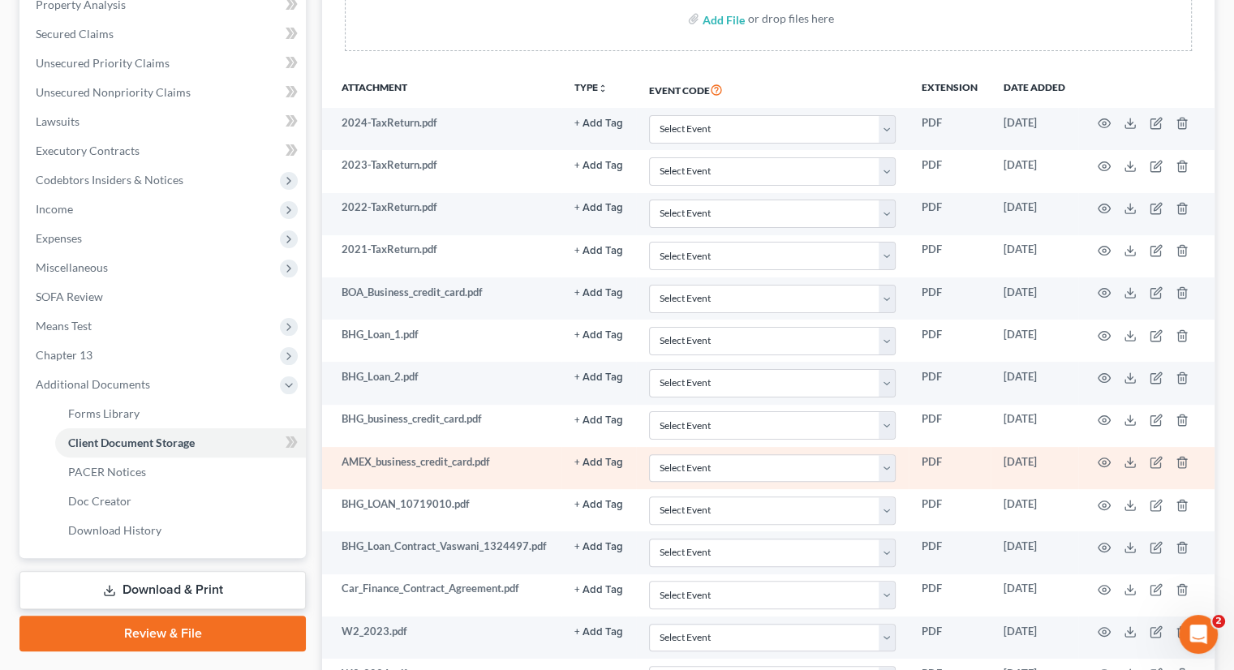
click at [1122, 459] on td at bounding box center [1146, 468] width 136 height 42
click at [1128, 457] on icon at bounding box center [1129, 462] width 13 height 13
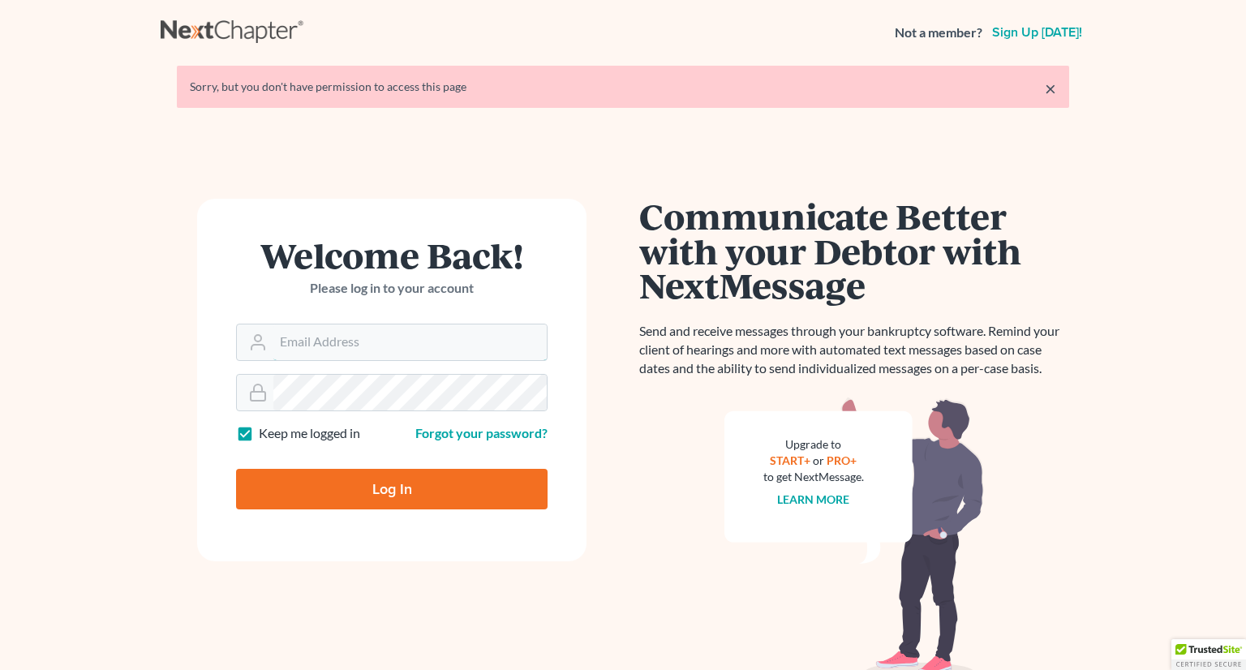
type input "[PERSON_NAME][EMAIL_ADDRESS][DOMAIN_NAME]"
click at [373, 475] on input "Log In" at bounding box center [391, 489] width 311 height 41
type input "Thinking..."
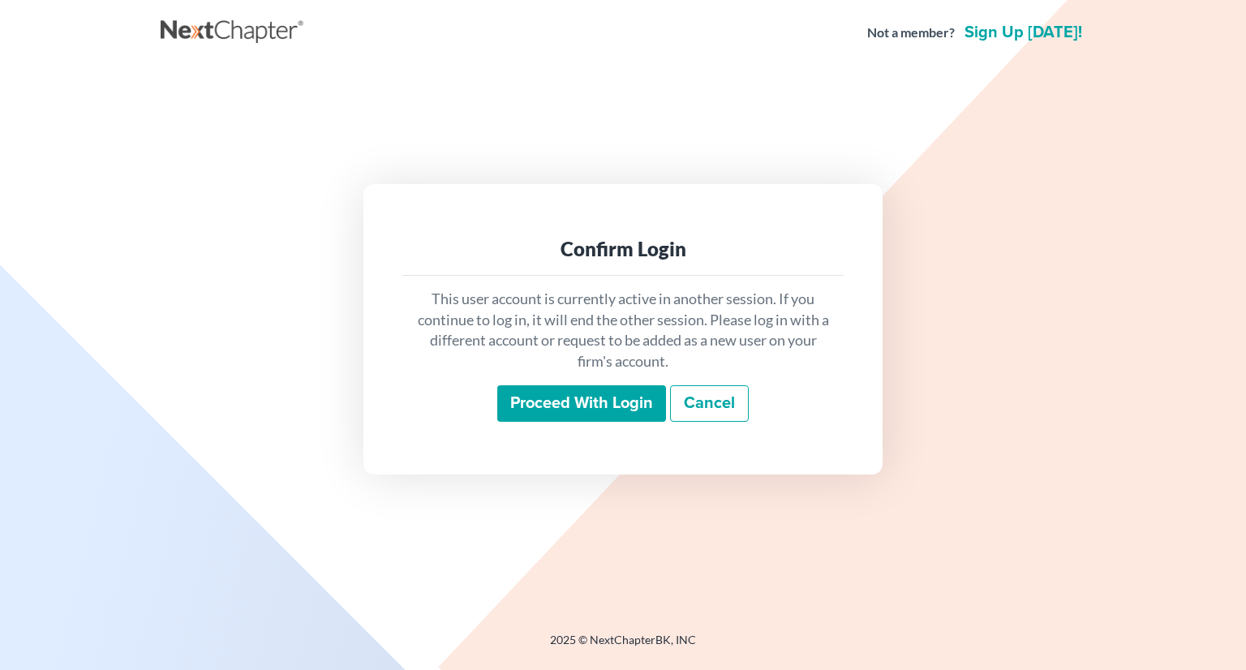
click at [581, 401] on input "Proceed with login" at bounding box center [581, 403] width 169 height 37
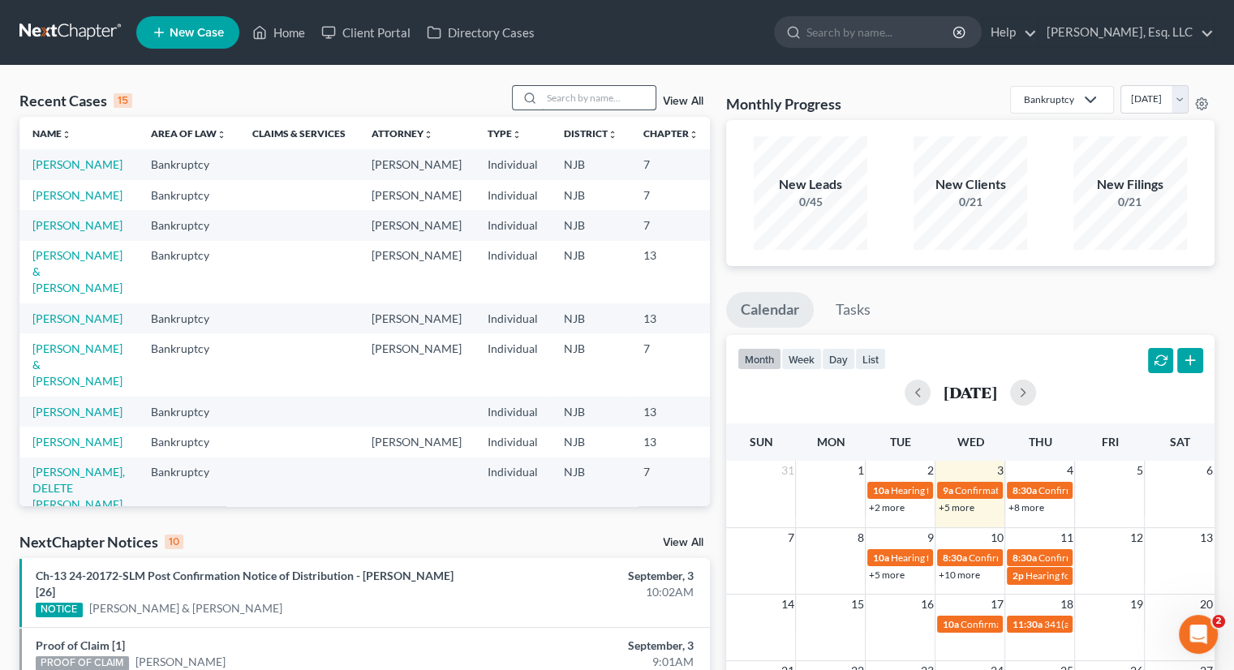
click at [552, 98] on input "search" at bounding box center [599, 98] width 114 height 24
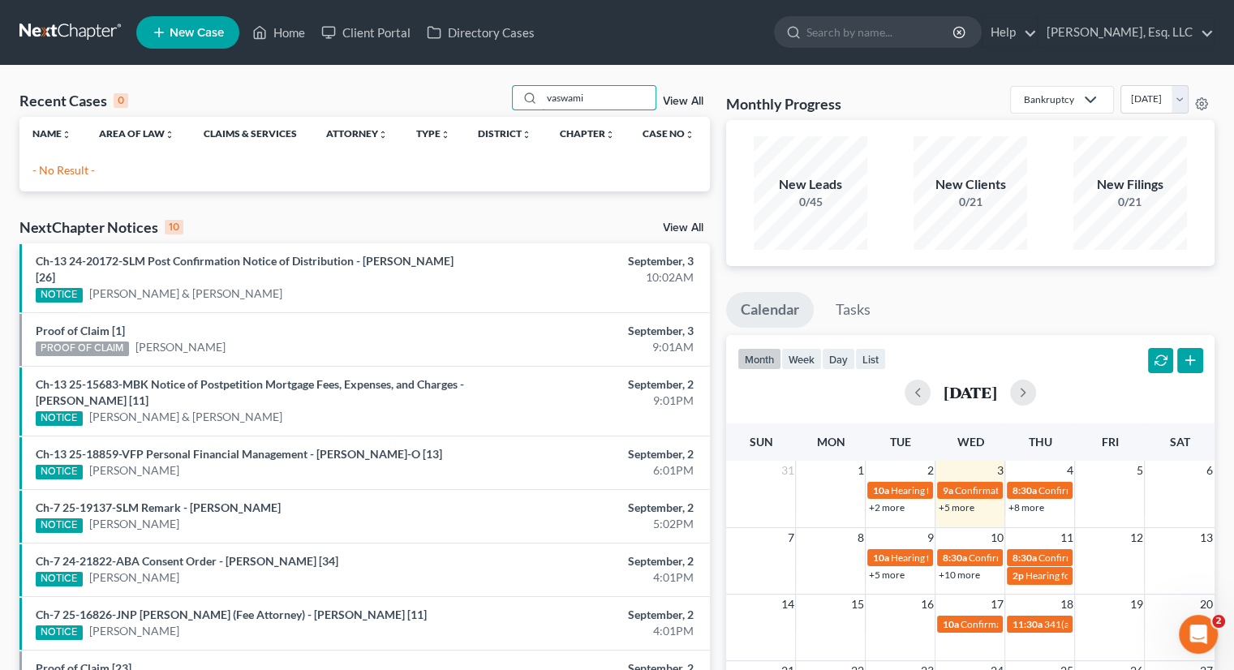
drag, startPoint x: 601, startPoint y: 98, endPoint x: 505, endPoint y: 97, distance: 95.7
click at [505, 97] on div "Recent Cases 0 vaswami View All" at bounding box center [364, 101] width 690 height 32
type input "Harish vaswami"
click at [293, 27] on link "Home" at bounding box center [278, 32] width 69 height 29
drag, startPoint x: 633, startPoint y: 108, endPoint x: 543, endPoint y: 82, distance: 93.7
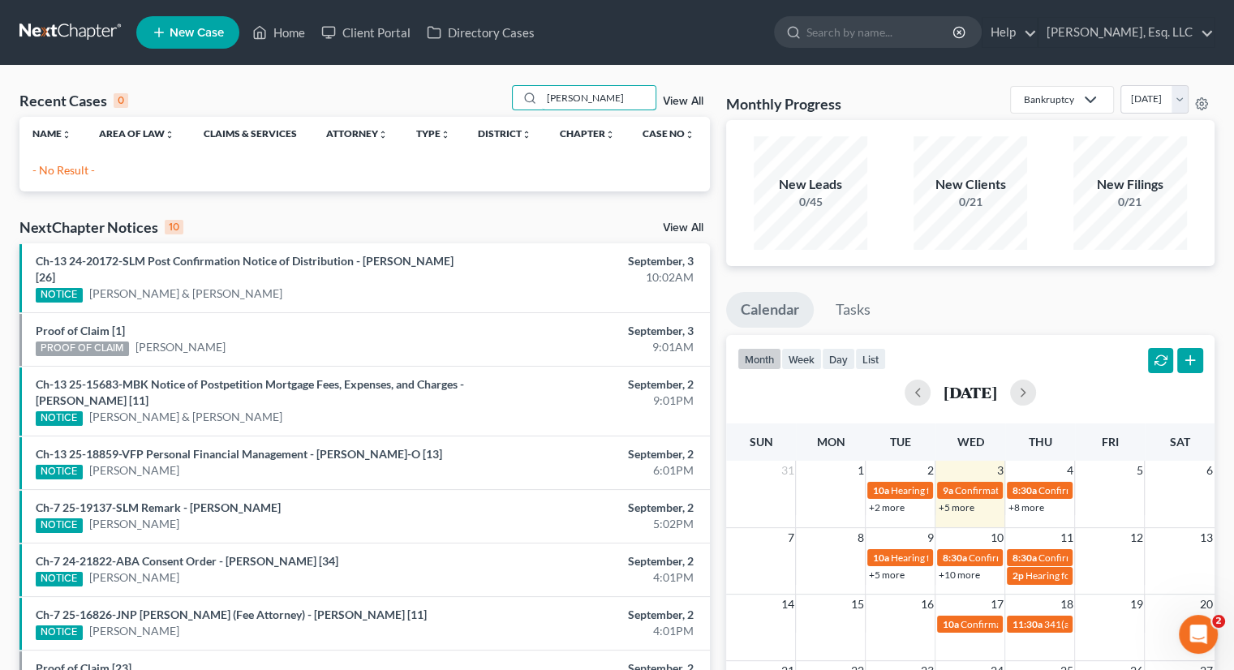
click at [543, 82] on div "Recent Cases 0 Harish vaswami View All Name unfold_more expand_more expand_less…" at bounding box center [617, 487] width 1234 height 842
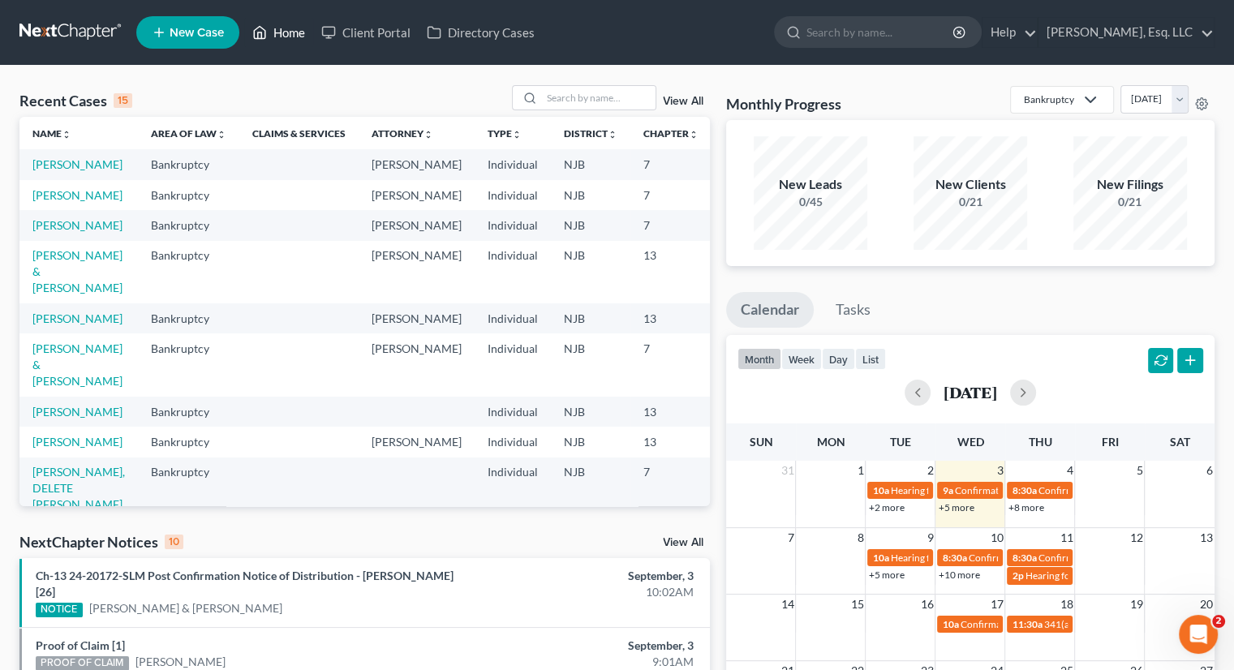
click at [287, 28] on link "Home" at bounding box center [278, 32] width 69 height 29
click at [554, 101] on input "search" at bounding box center [599, 98] width 114 height 24
type input "vaswami"
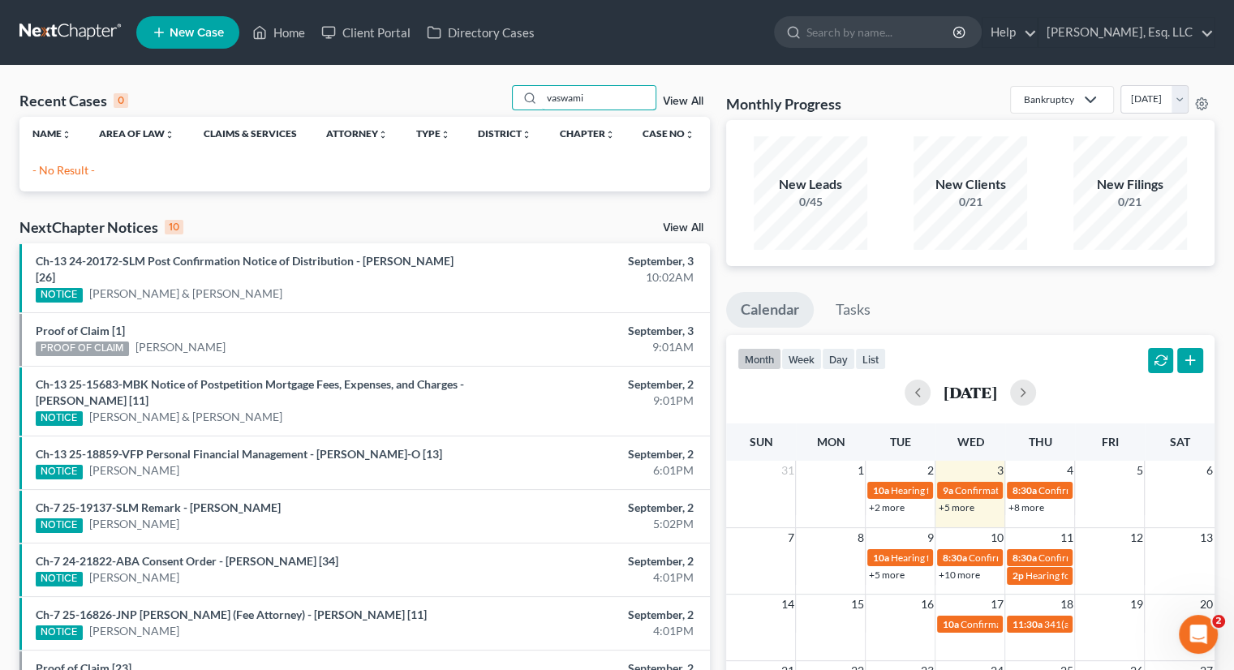
drag, startPoint x: 596, startPoint y: 86, endPoint x: 470, endPoint y: 90, distance: 126.6
click at [470, 90] on div "Recent Cases 0 vaswami View All" at bounding box center [364, 101] width 690 height 32
click at [696, 101] on link "View All" at bounding box center [683, 101] width 41 height 11
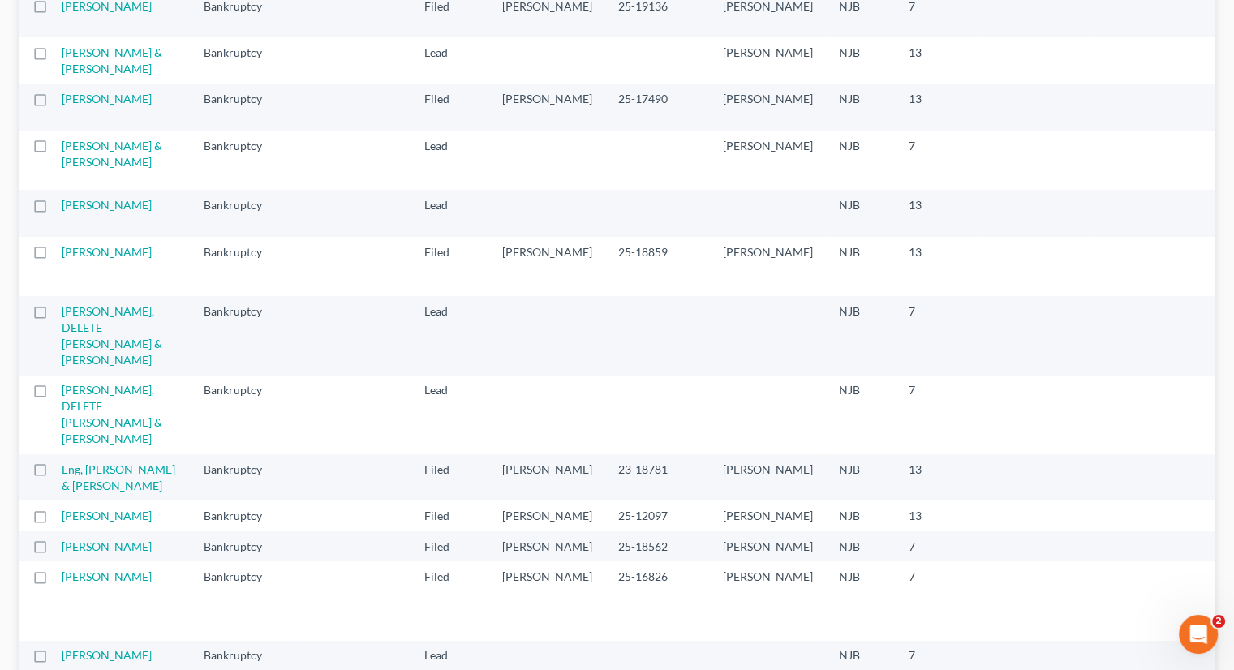
scroll to position [324, 0]
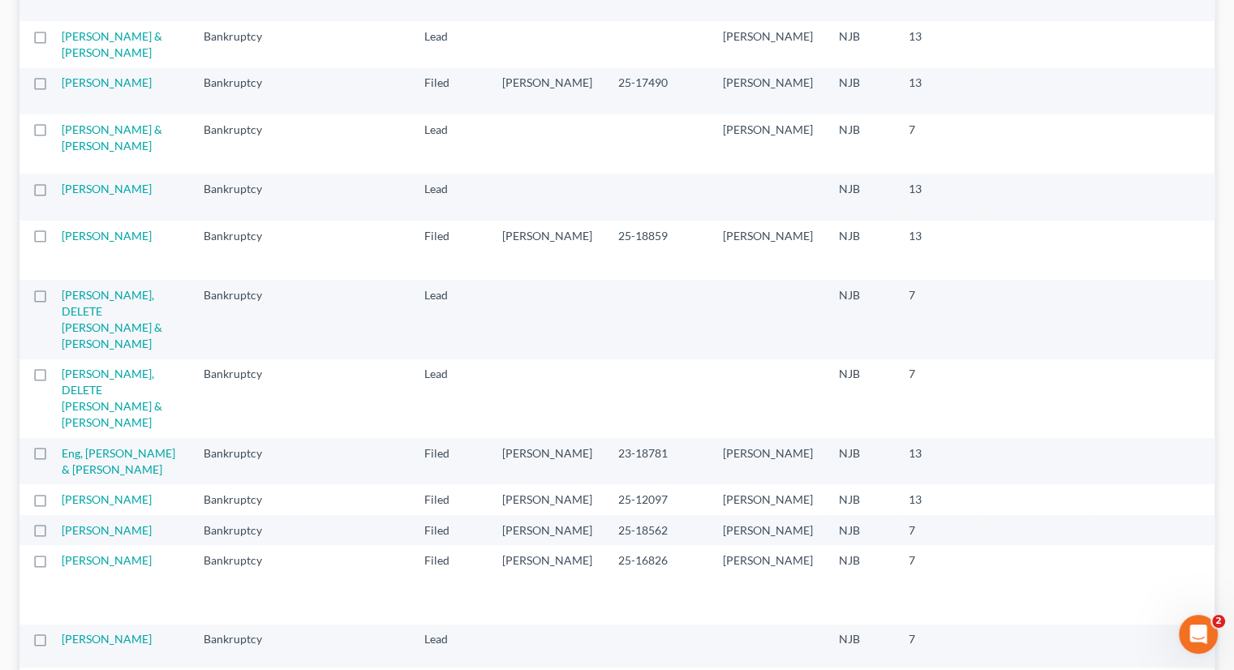
click at [55, 193] on label at bounding box center [55, 193] width 0 height 0
click at [62, 191] on input "checkbox" at bounding box center [67, 186] width 11 height 11
checkbox input "true"
click at [76, 195] on link "[PERSON_NAME]" at bounding box center [107, 189] width 90 height 14
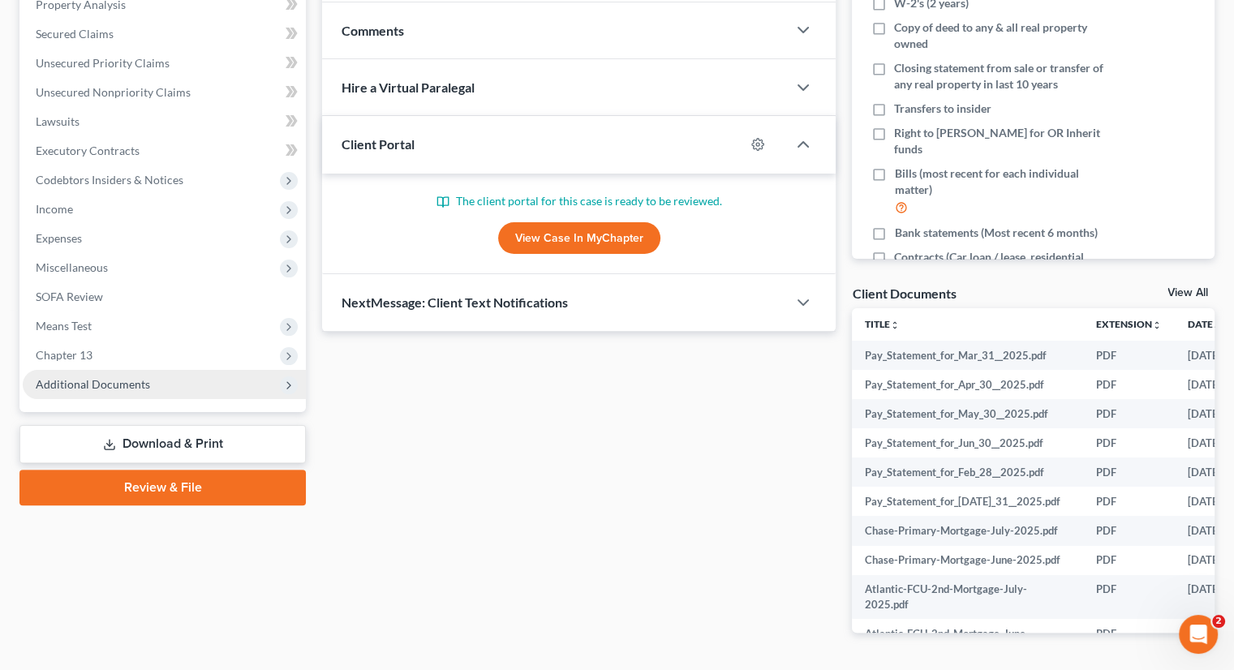
click at [99, 377] on span "Additional Documents" at bounding box center [93, 384] width 114 height 14
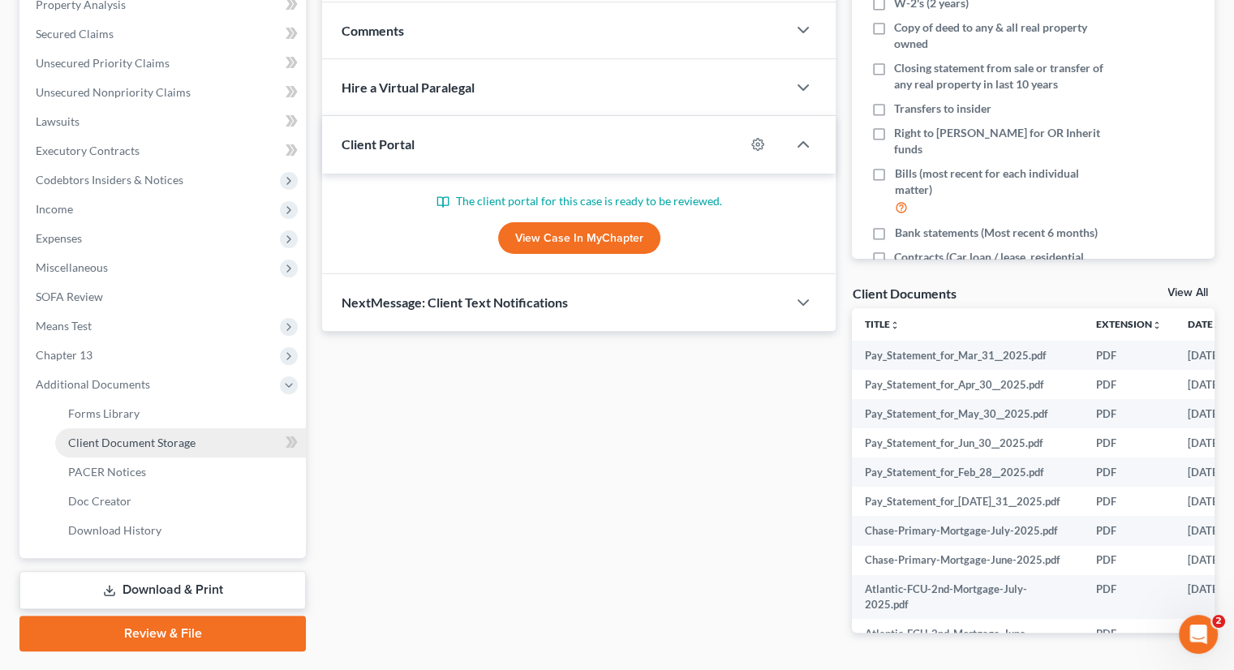
click at [125, 432] on link "Client Document Storage" at bounding box center [180, 442] width 251 height 29
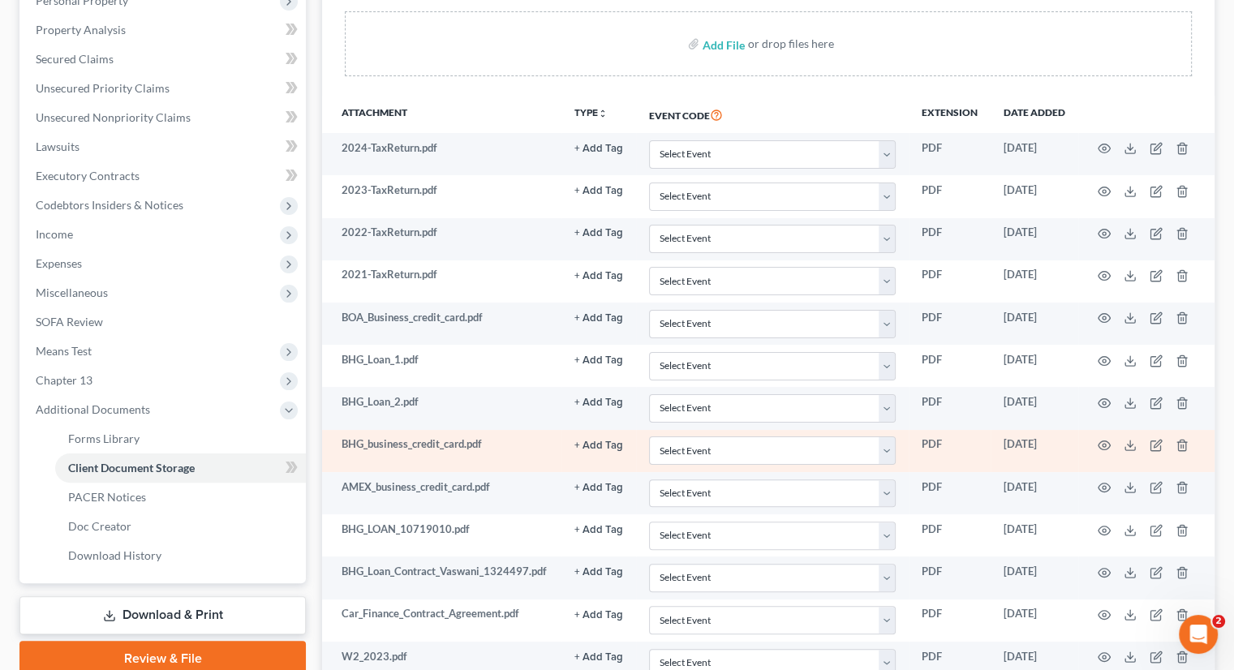
scroll to position [324, 0]
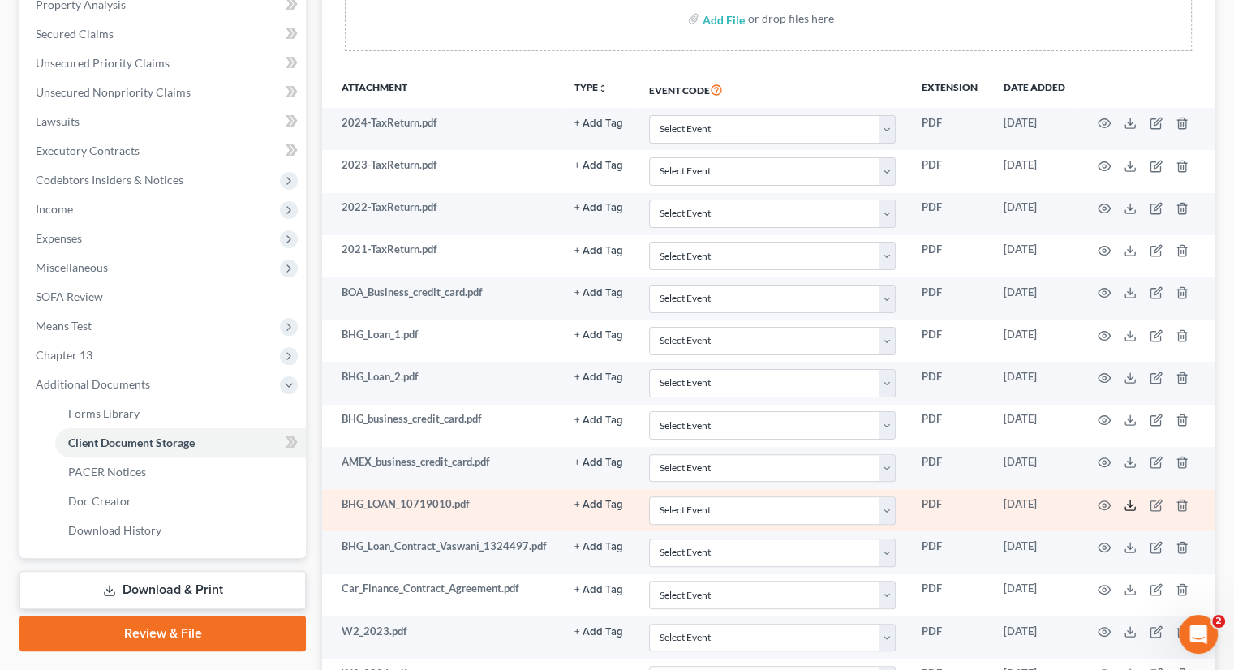
click at [1132, 502] on icon at bounding box center [1129, 505] width 13 height 13
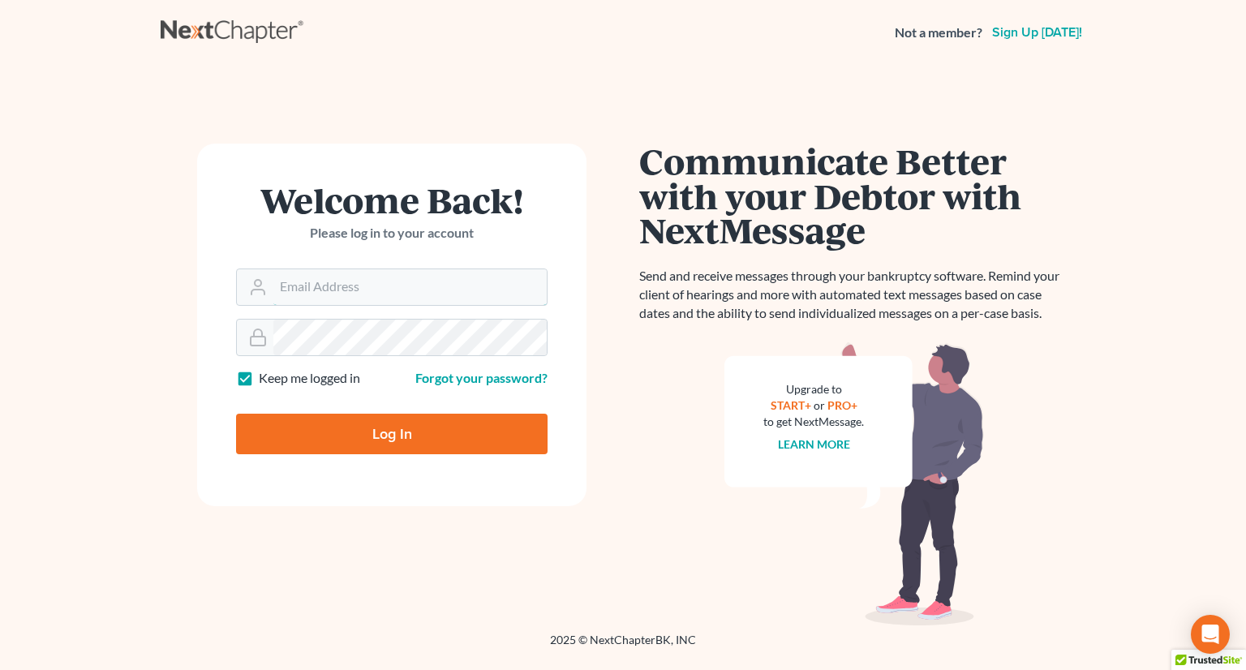
type input "[PERSON_NAME][EMAIL_ADDRESS][DOMAIN_NAME]"
click at [393, 423] on input "Log In" at bounding box center [391, 434] width 311 height 41
type input "Thinking..."
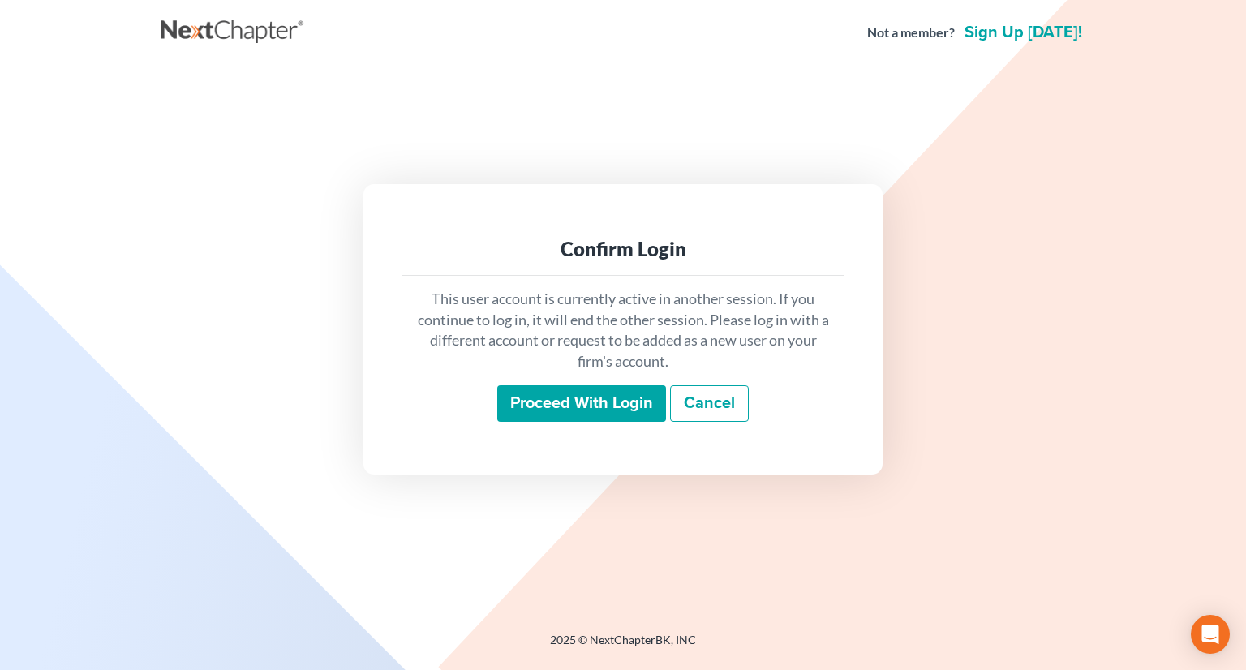
click at [571, 405] on input "Proceed with login" at bounding box center [581, 403] width 169 height 37
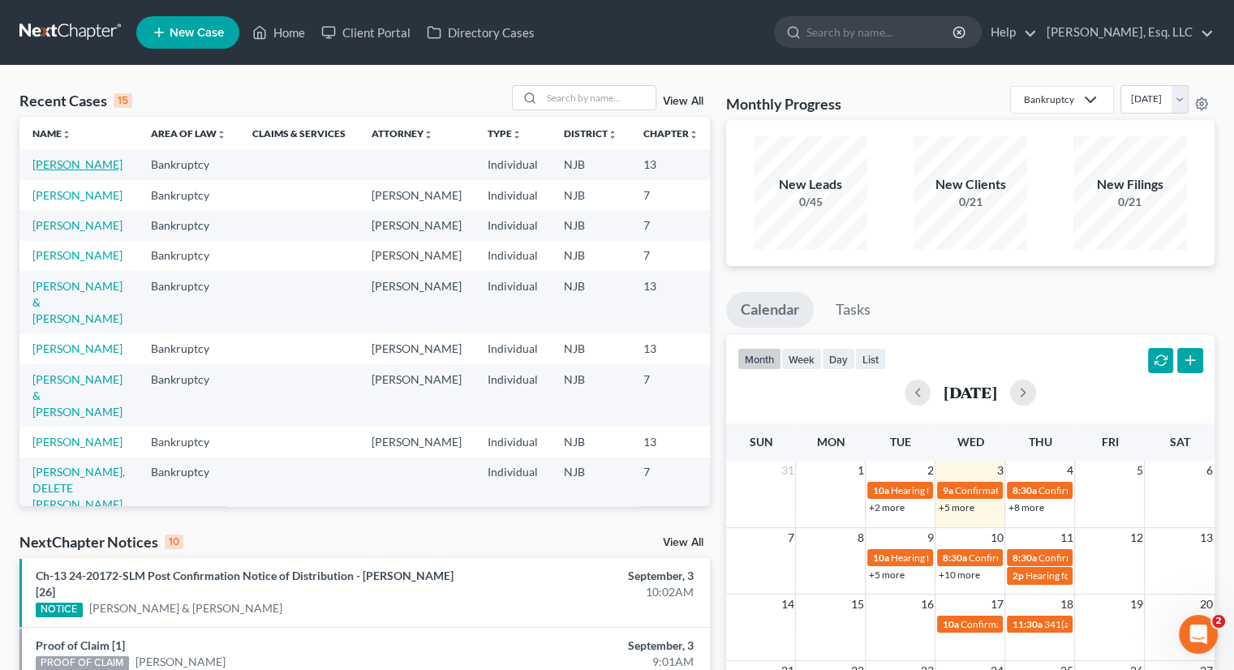
click at [51, 170] on link "[PERSON_NAME]" at bounding box center [77, 164] width 90 height 14
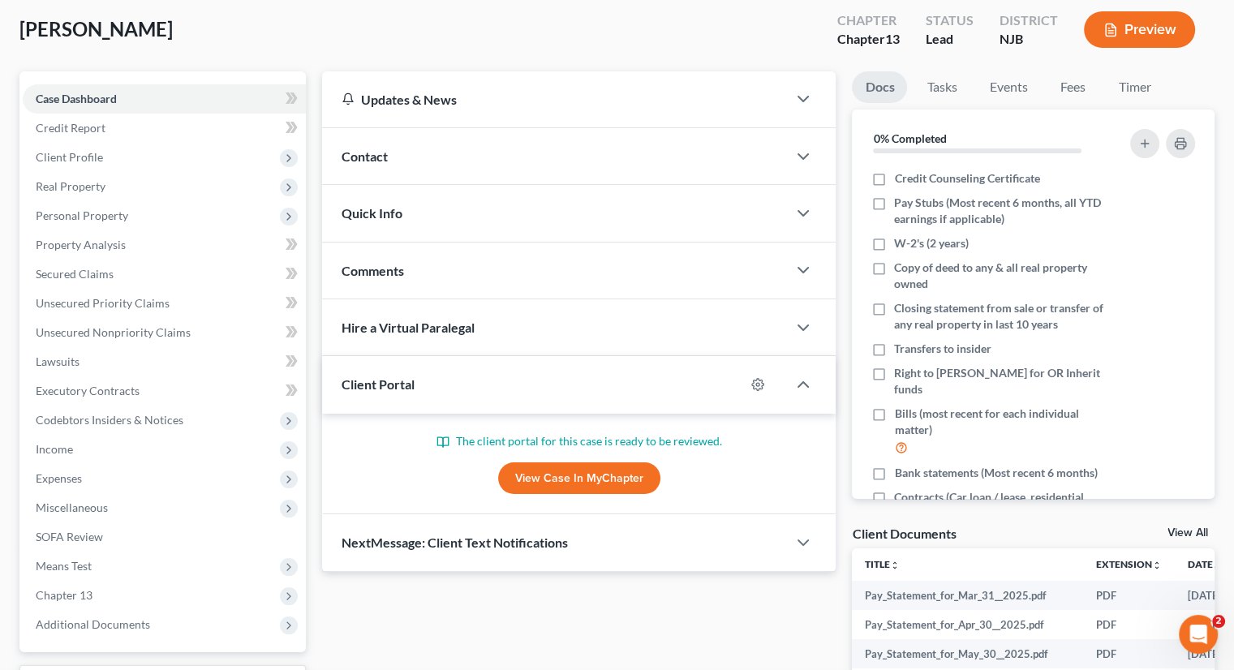
scroll to position [374, 0]
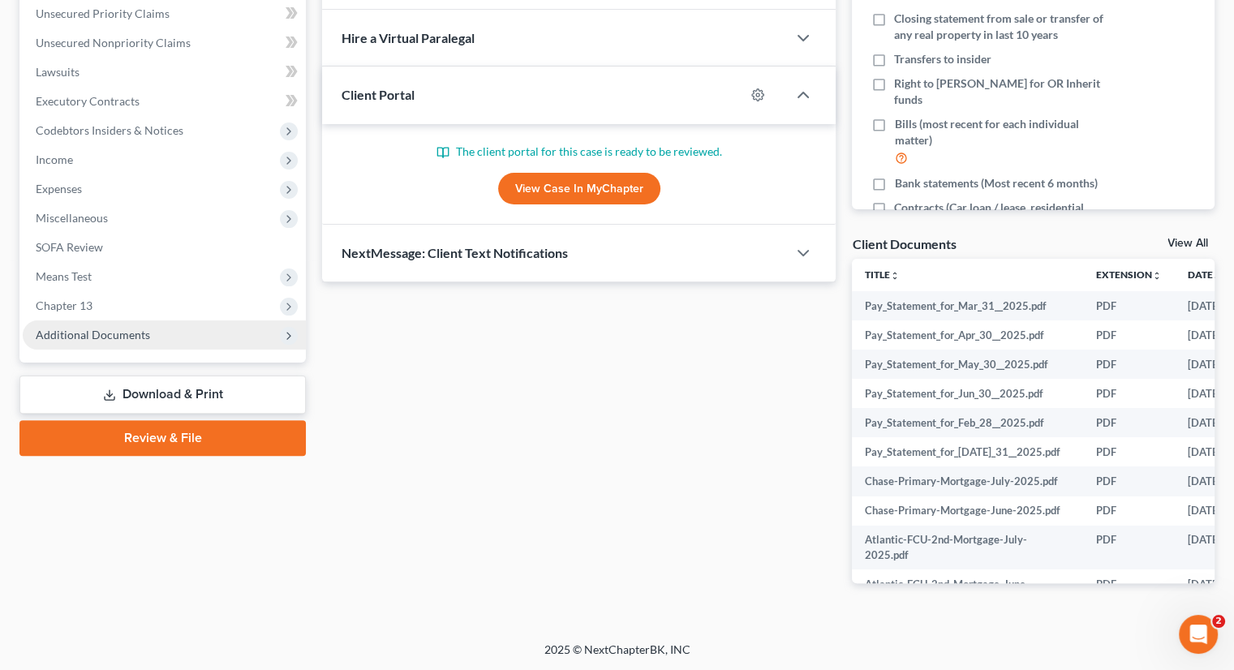
click at [98, 331] on span "Additional Documents" at bounding box center [93, 335] width 114 height 14
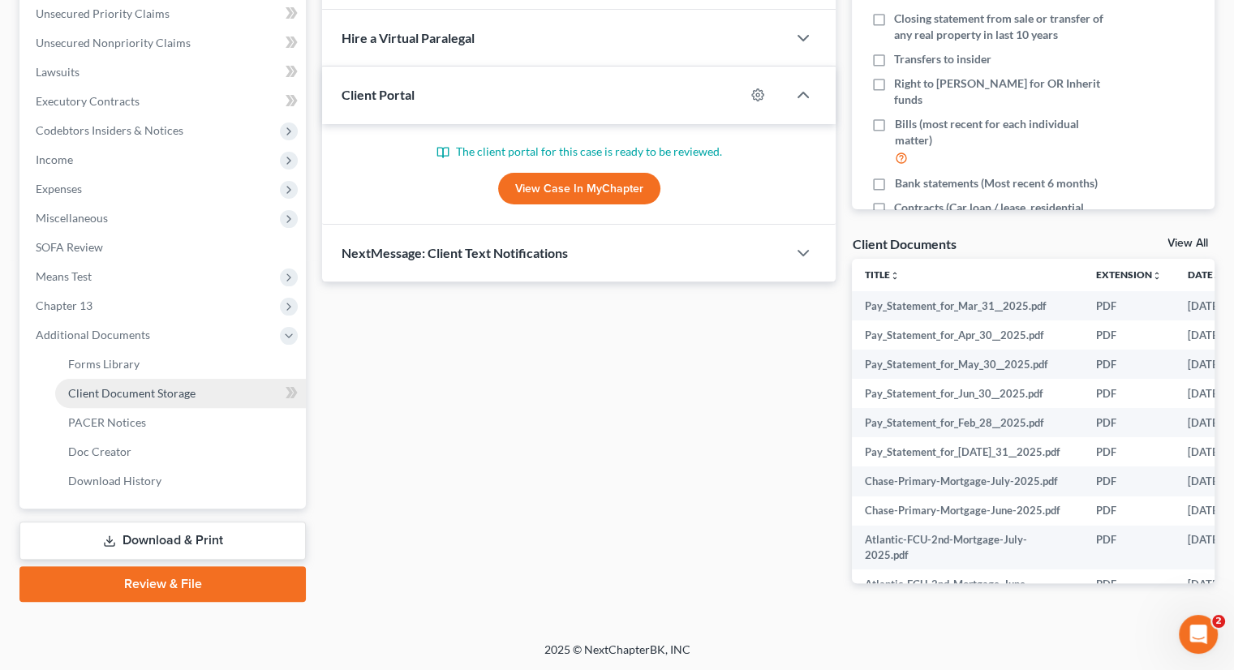
click at [178, 387] on span "Client Document Storage" at bounding box center [131, 393] width 127 height 14
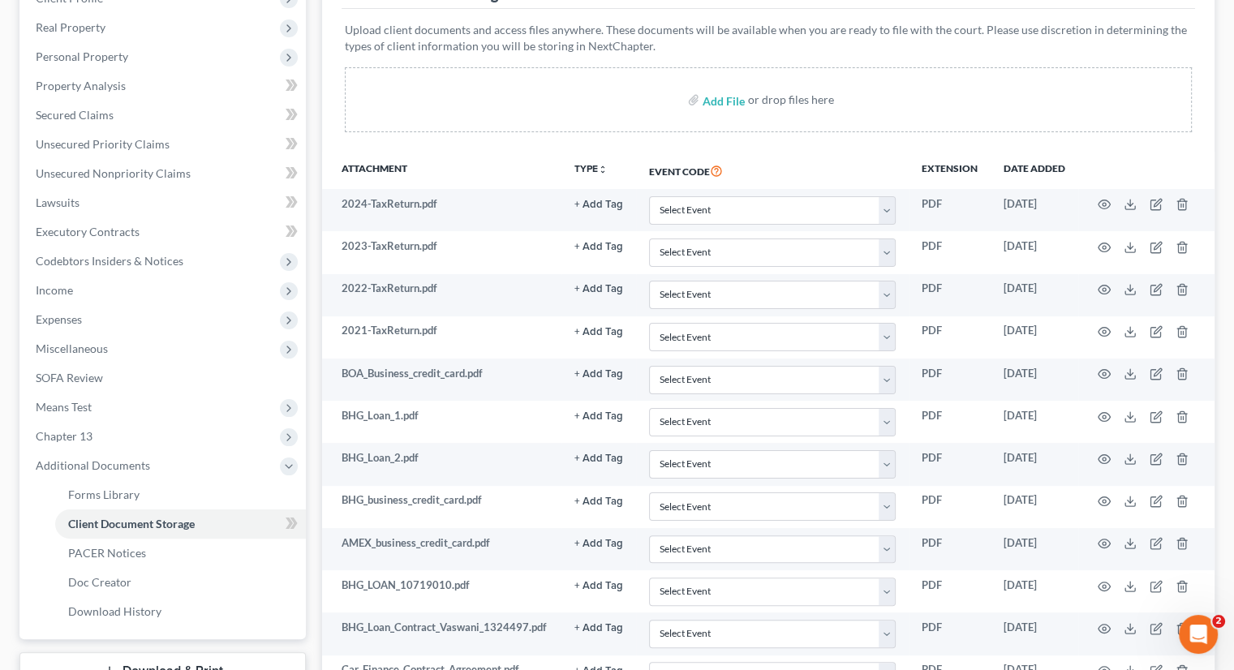
scroll to position [406, 0]
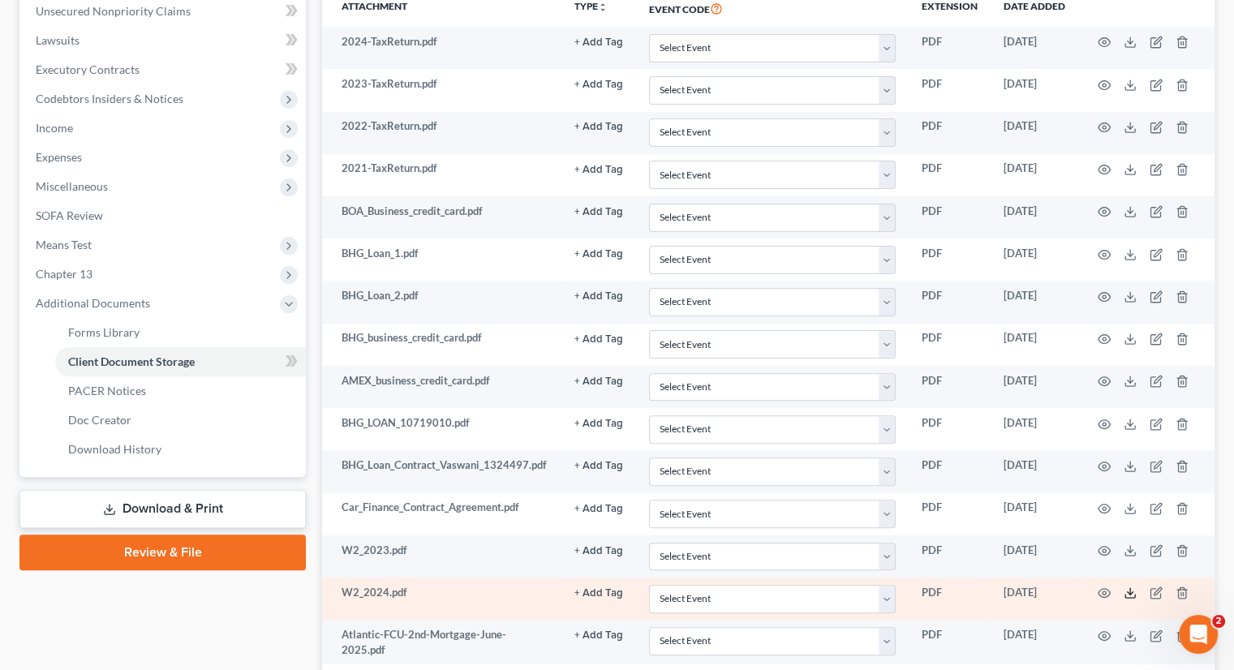
click at [1128, 586] on icon at bounding box center [1129, 592] width 13 height 13
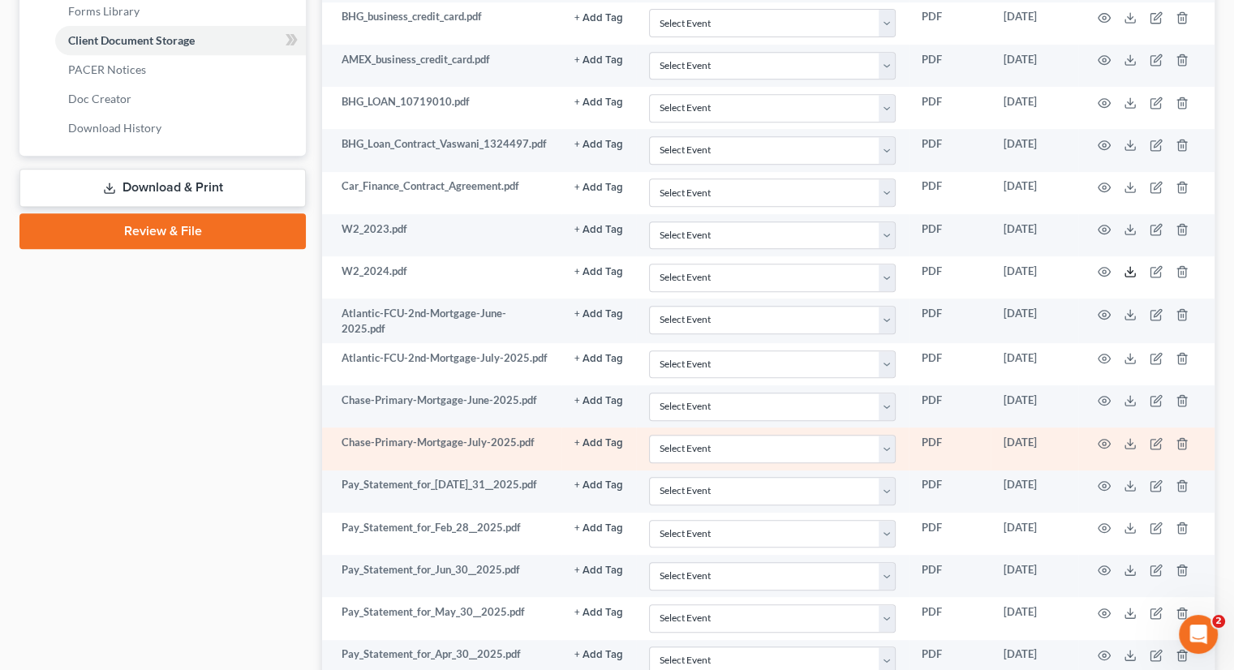
scroll to position [730, 0]
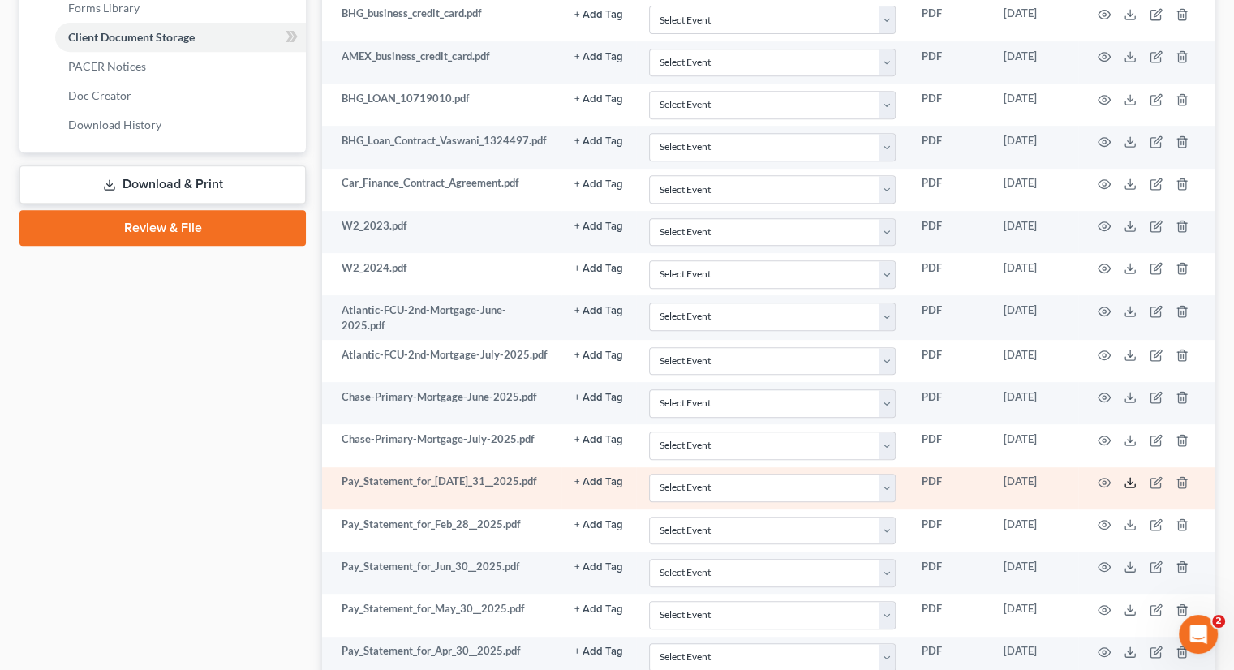
click at [1126, 476] on icon at bounding box center [1129, 482] width 13 height 13
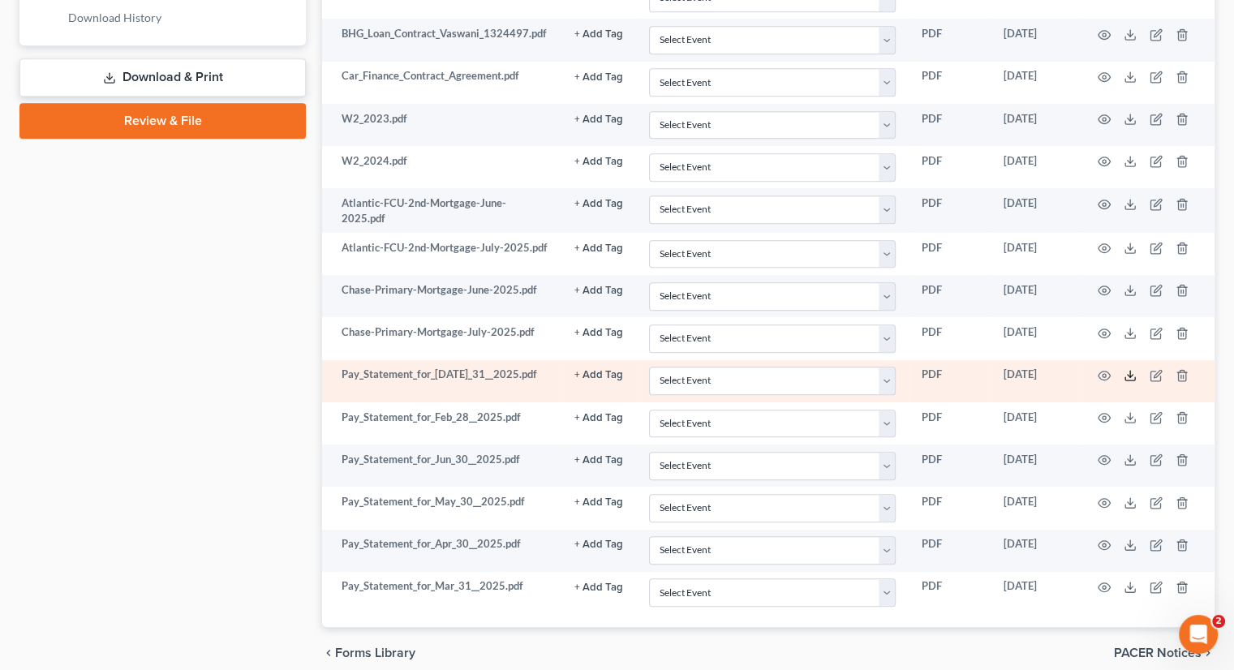
scroll to position [899, 0]
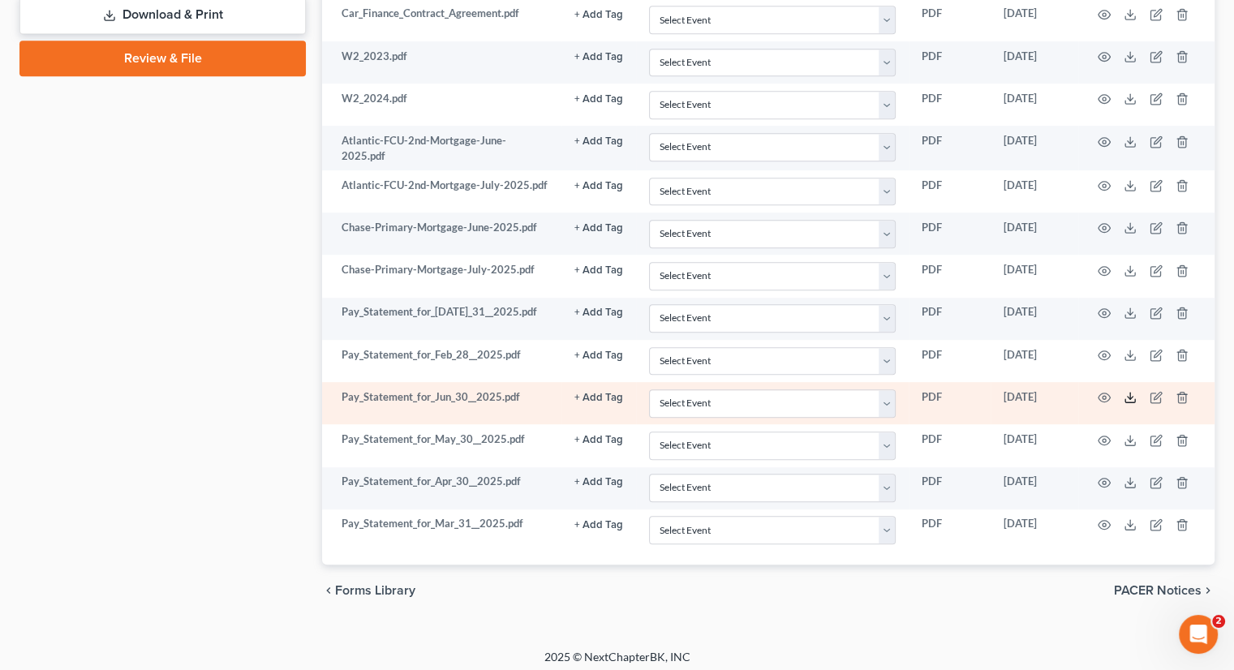
click at [1130, 393] on line at bounding box center [1130, 396] width 0 height 6
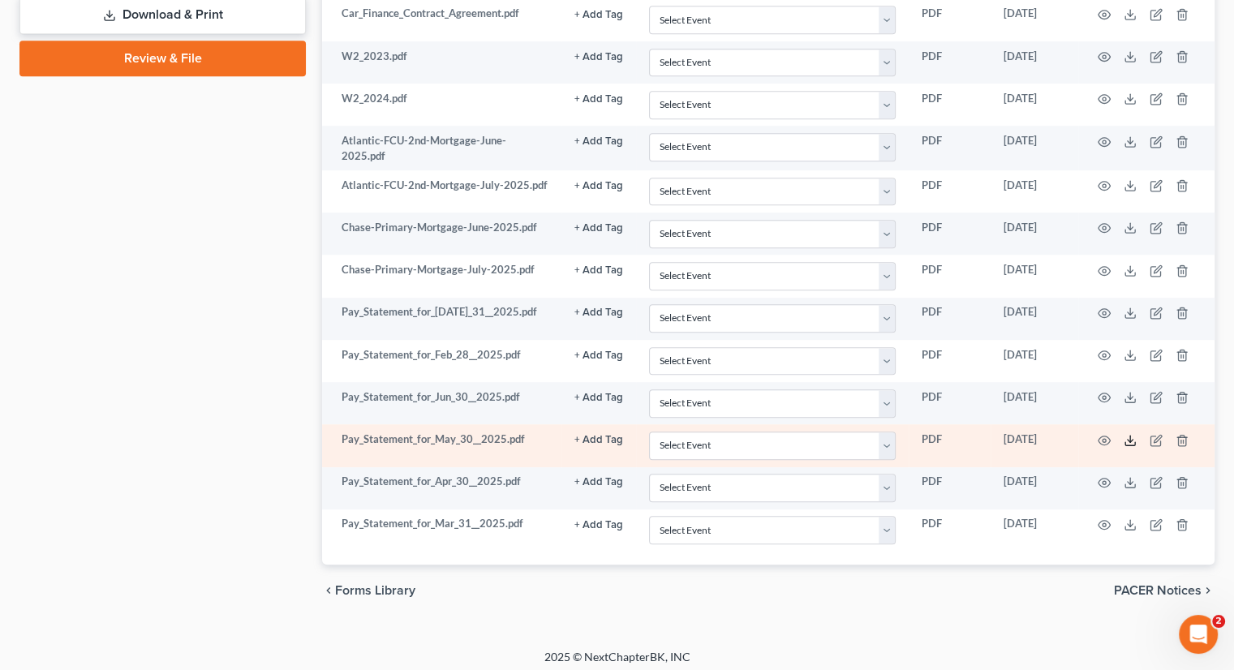
click at [1130, 436] on line at bounding box center [1130, 439] width 0 height 6
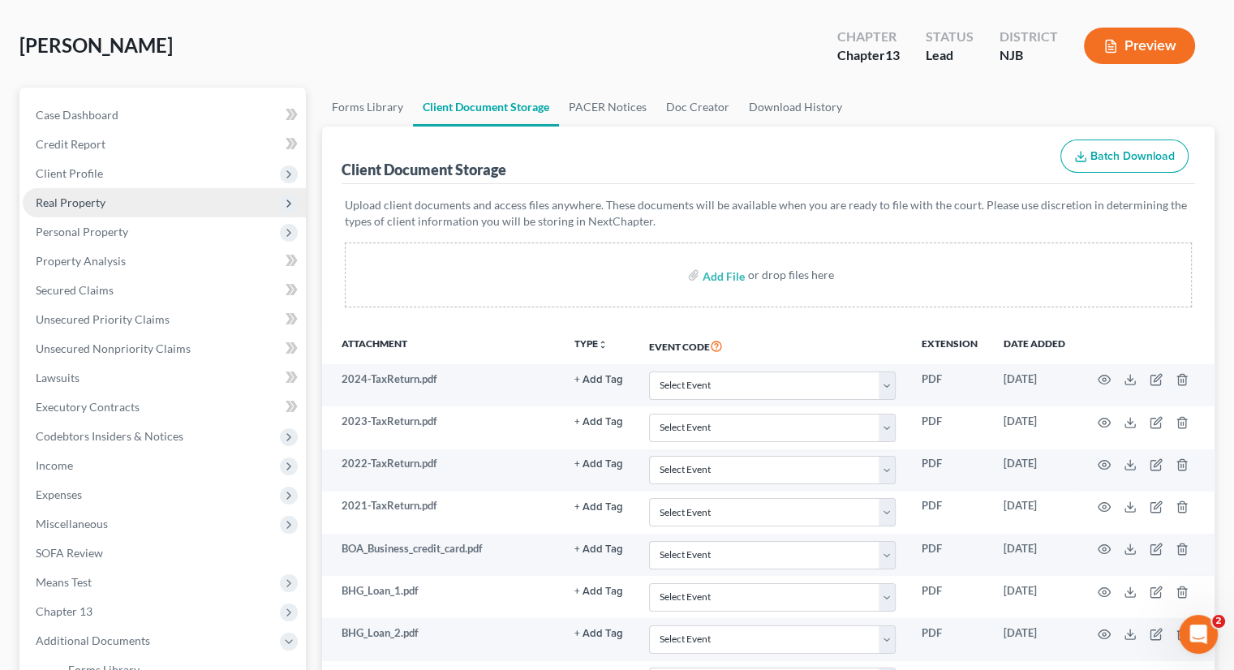
scroll to position [0, 0]
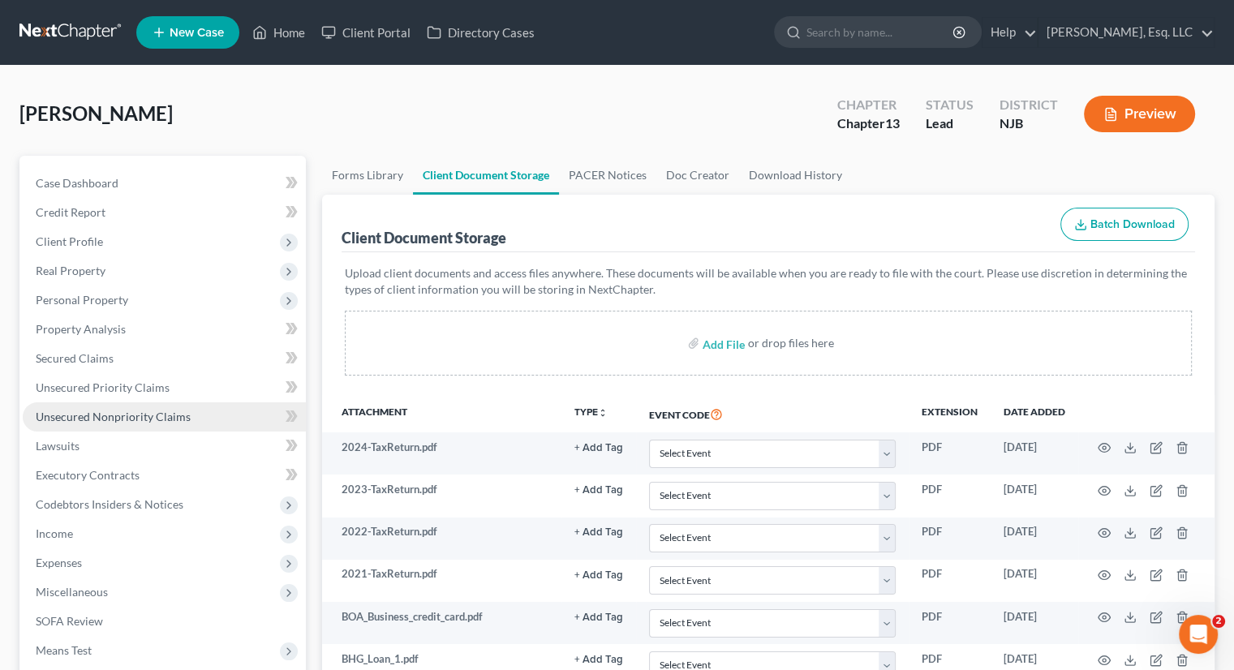
drag, startPoint x: 136, startPoint y: 410, endPoint x: 207, endPoint y: 415, distance: 70.7
click at [136, 410] on span "Unsecured Nonpriority Claims" at bounding box center [113, 417] width 155 height 14
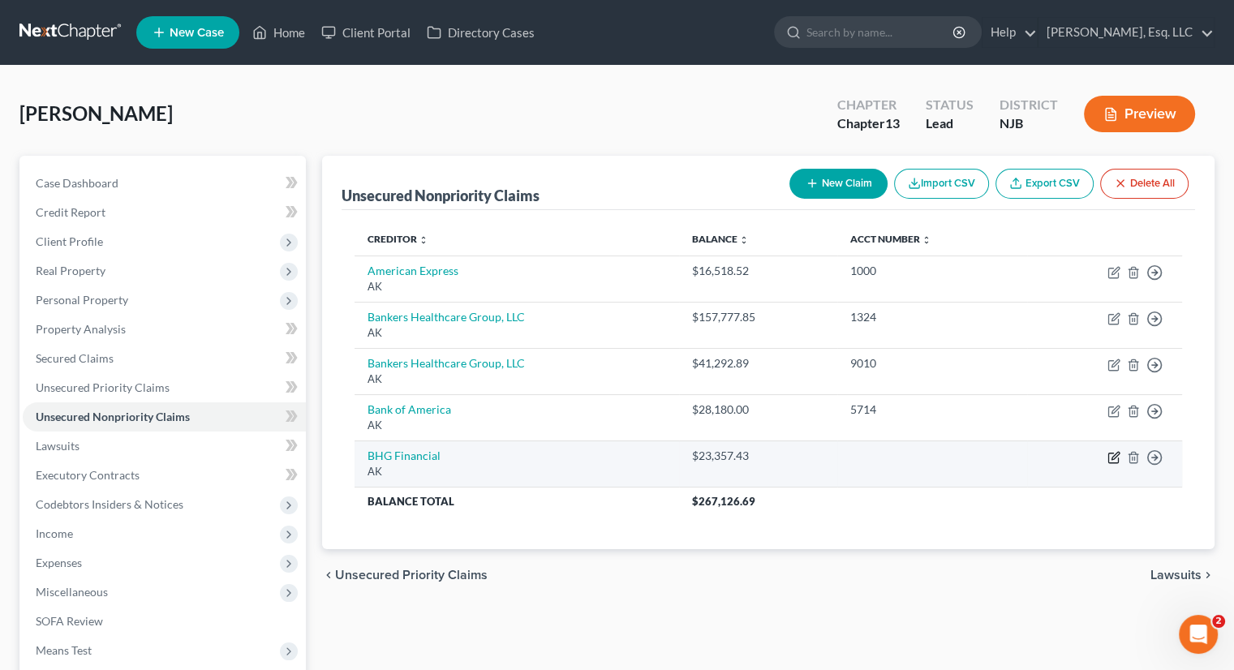
click at [1114, 451] on icon "button" at bounding box center [1113, 457] width 13 height 13
select select "1"
select select "2"
select select "0"
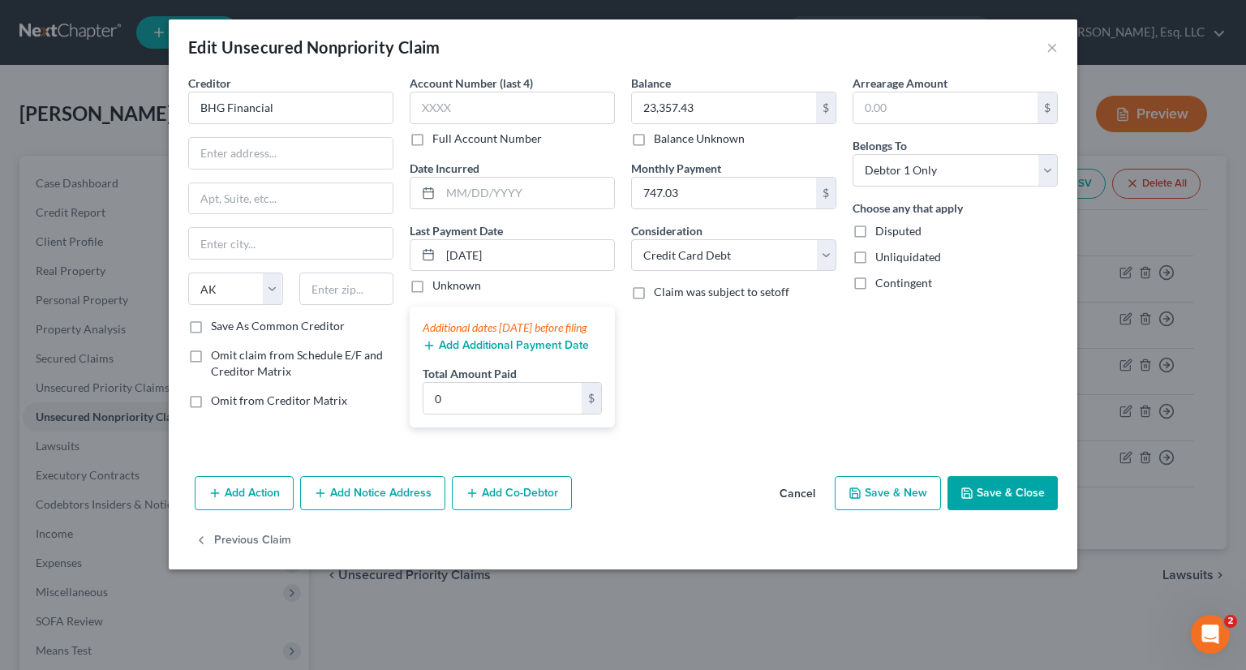
click at [432, 137] on label "Full Account Number" at bounding box center [486, 139] width 109 height 16
click at [439, 137] on input "Full Account Number" at bounding box center [444, 136] width 11 height 11
click at [424, 106] on input "text" at bounding box center [512, 108] width 205 height 32
type input "9901"
click at [981, 498] on button "Save & Close" at bounding box center [1002, 493] width 110 height 34
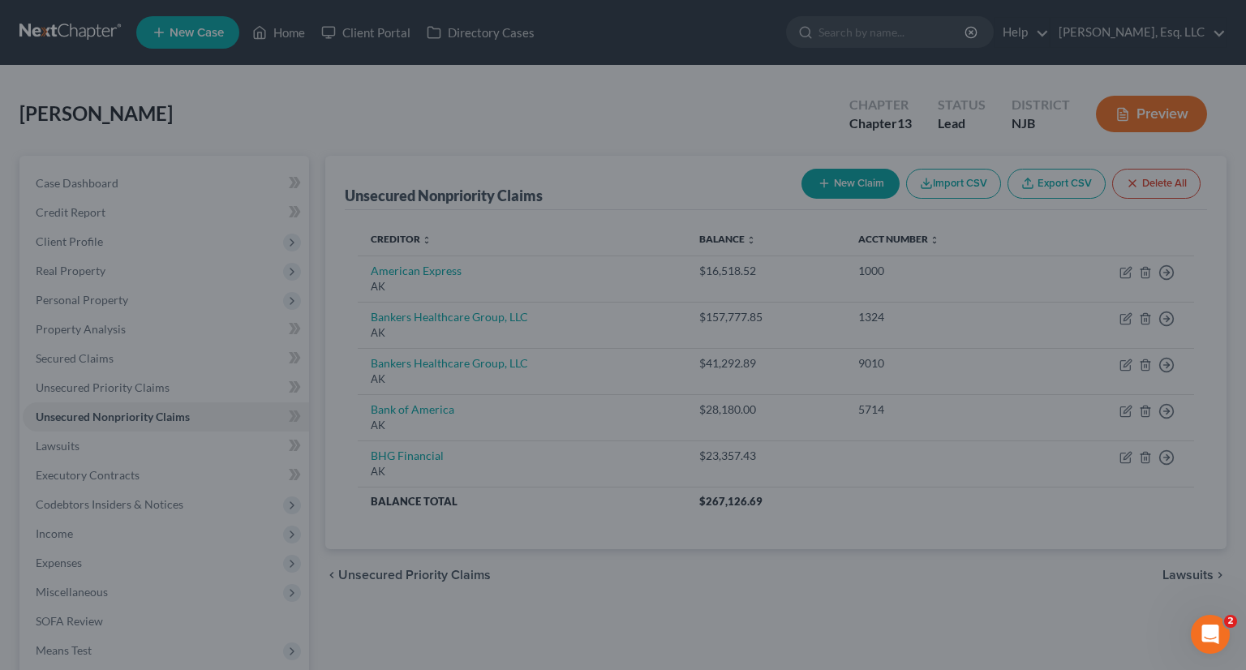
type input "0"
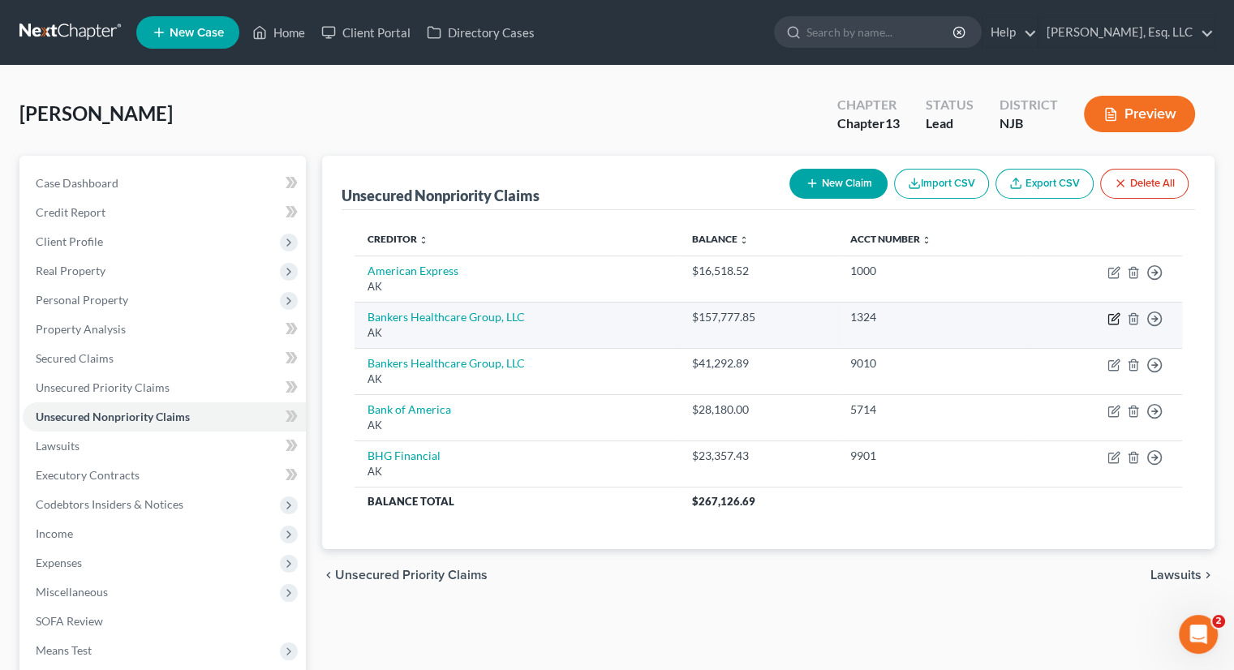
click at [1116, 322] on icon "button" at bounding box center [1113, 318] width 13 height 13
select select "1"
select select "14"
select select "0"
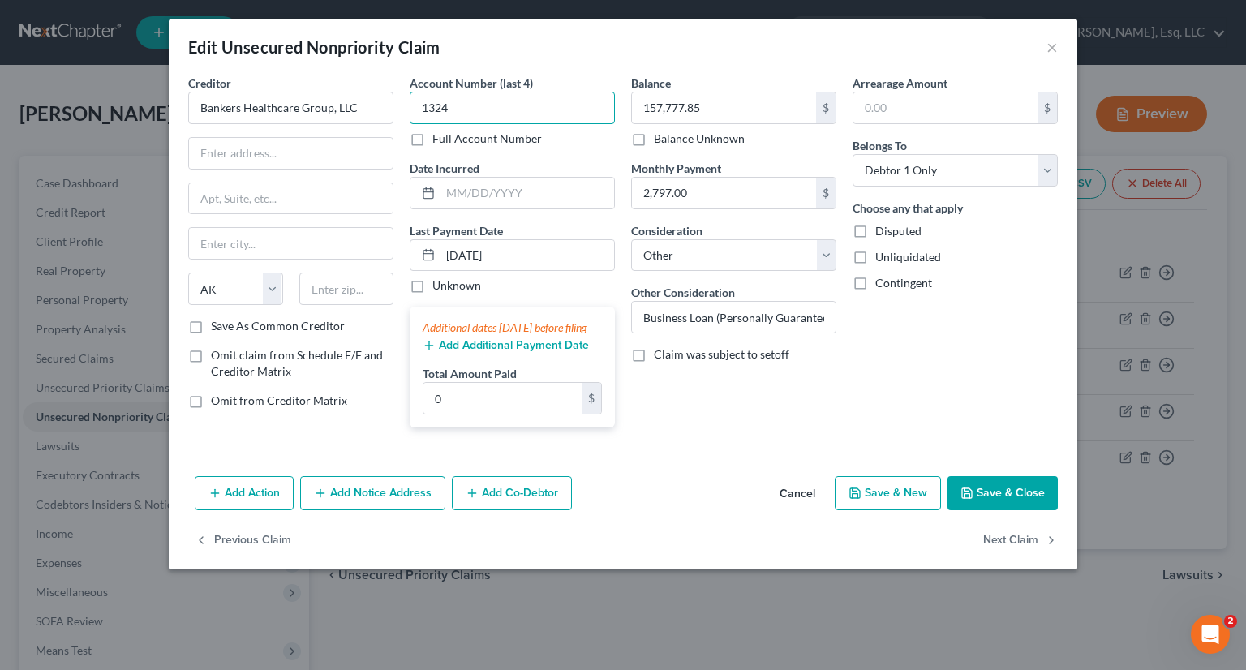
click at [466, 110] on input "1324" at bounding box center [512, 108] width 205 height 32
click at [432, 140] on label "Full Account Number" at bounding box center [486, 139] width 109 height 16
click at [439, 140] on input "Full Account Number" at bounding box center [444, 136] width 11 height 11
click at [462, 111] on input "1324" at bounding box center [512, 108] width 205 height 32
type input "1324 or 4497"
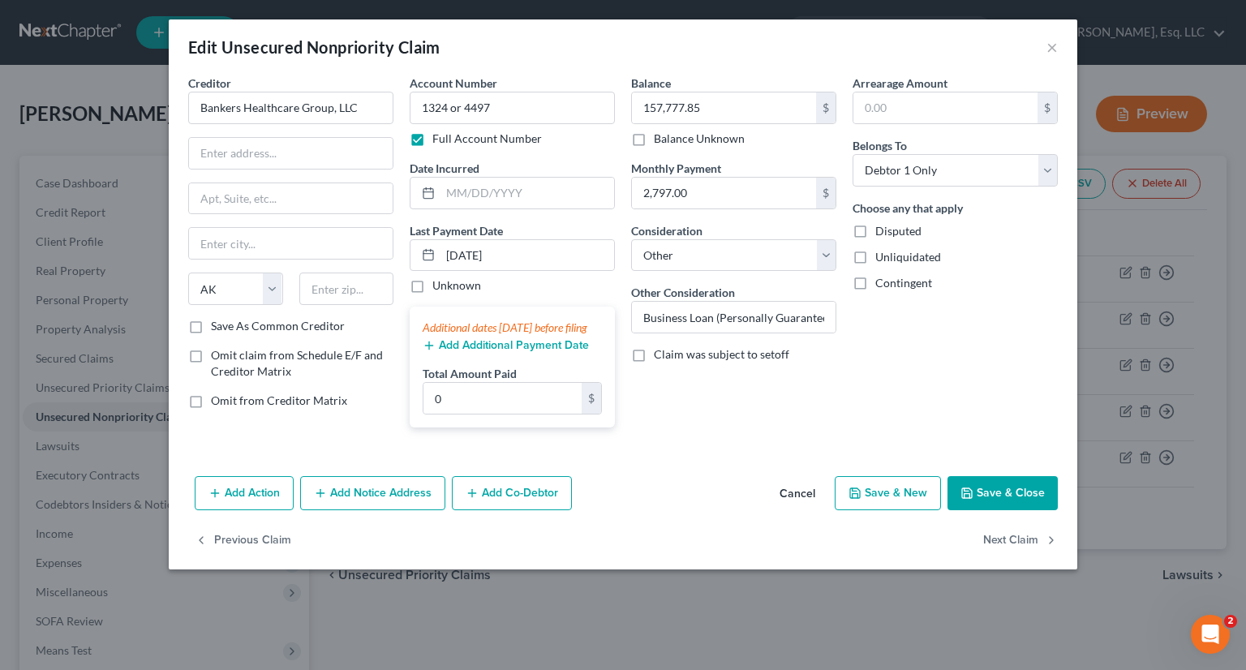
click at [990, 510] on button "Save & Close" at bounding box center [1002, 493] width 110 height 34
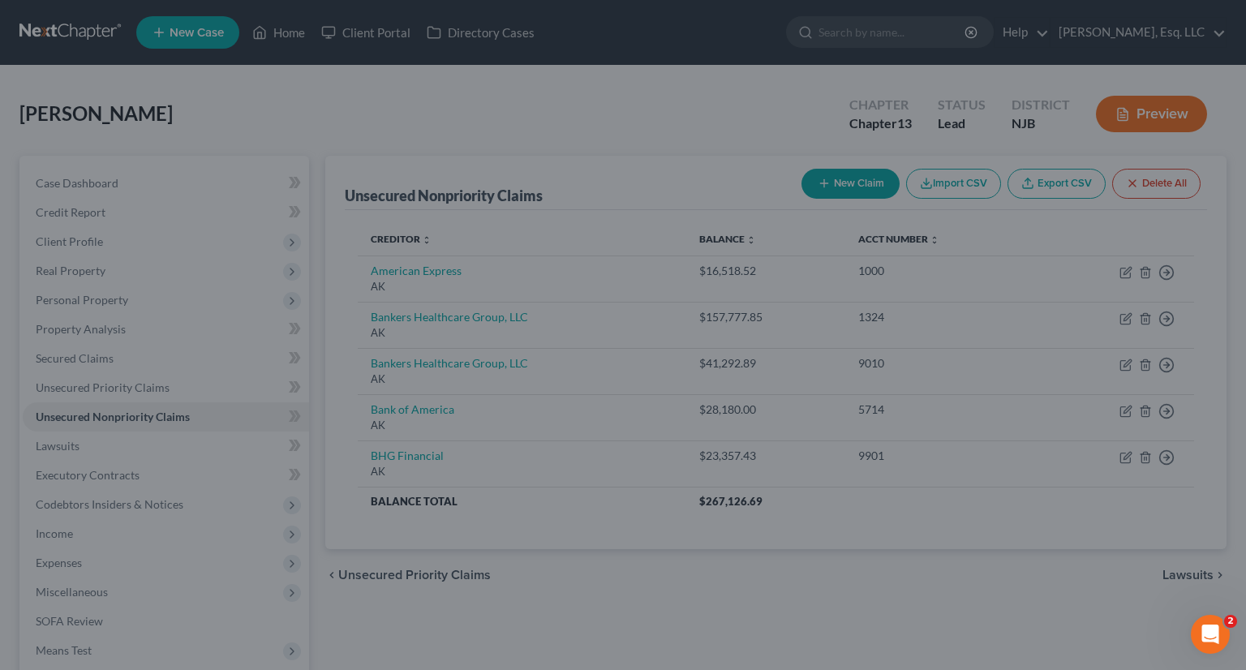
type input "0"
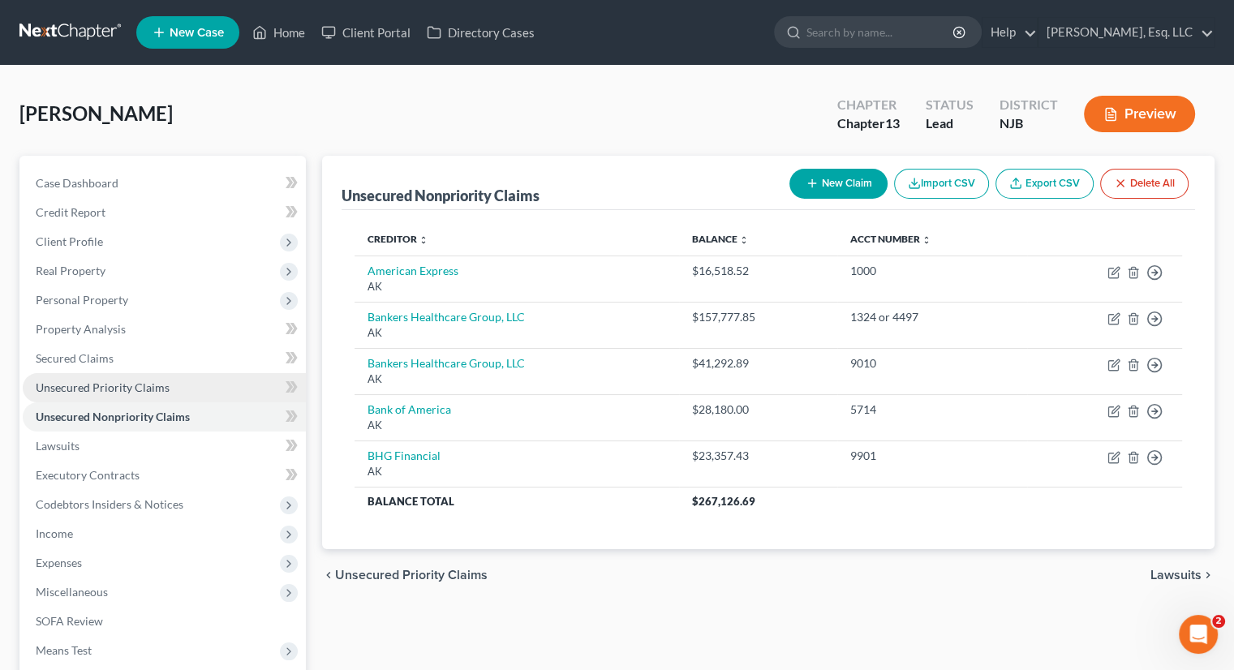
click at [150, 390] on span "Unsecured Priority Claims" at bounding box center [103, 387] width 134 height 14
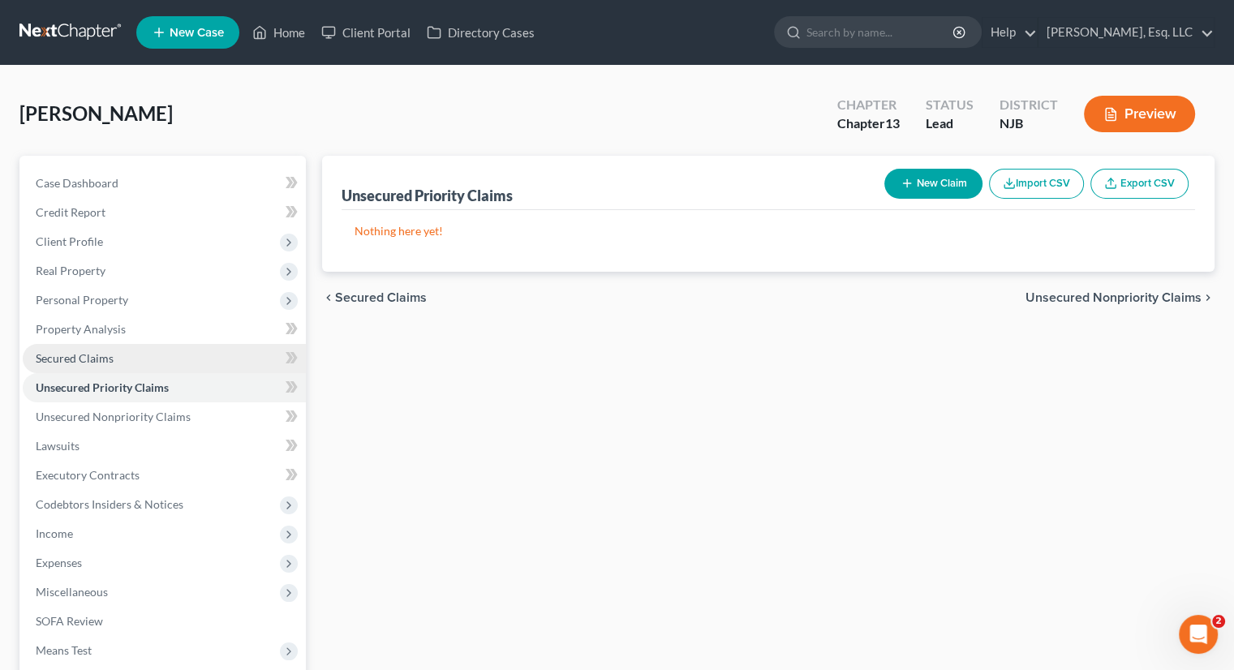
click at [88, 358] on span "Secured Claims" at bounding box center [75, 358] width 78 height 14
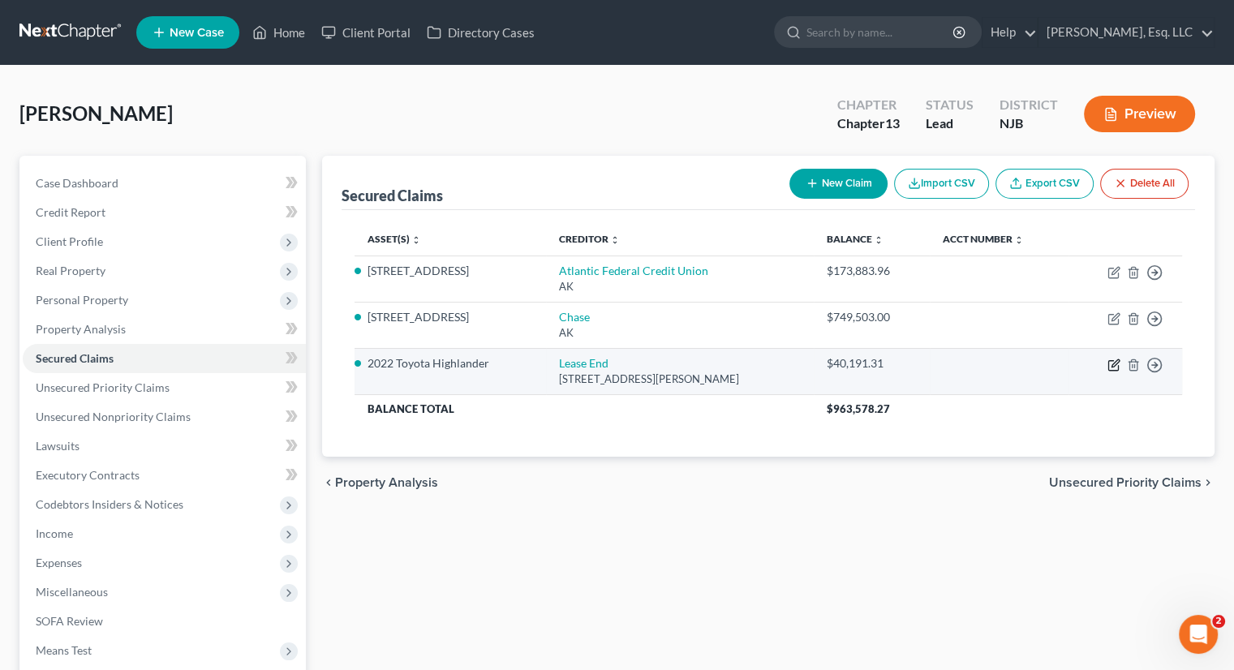
click at [1116, 364] on icon "button" at bounding box center [1113, 364] width 13 height 13
select select "13"
select select "3"
select select "0"
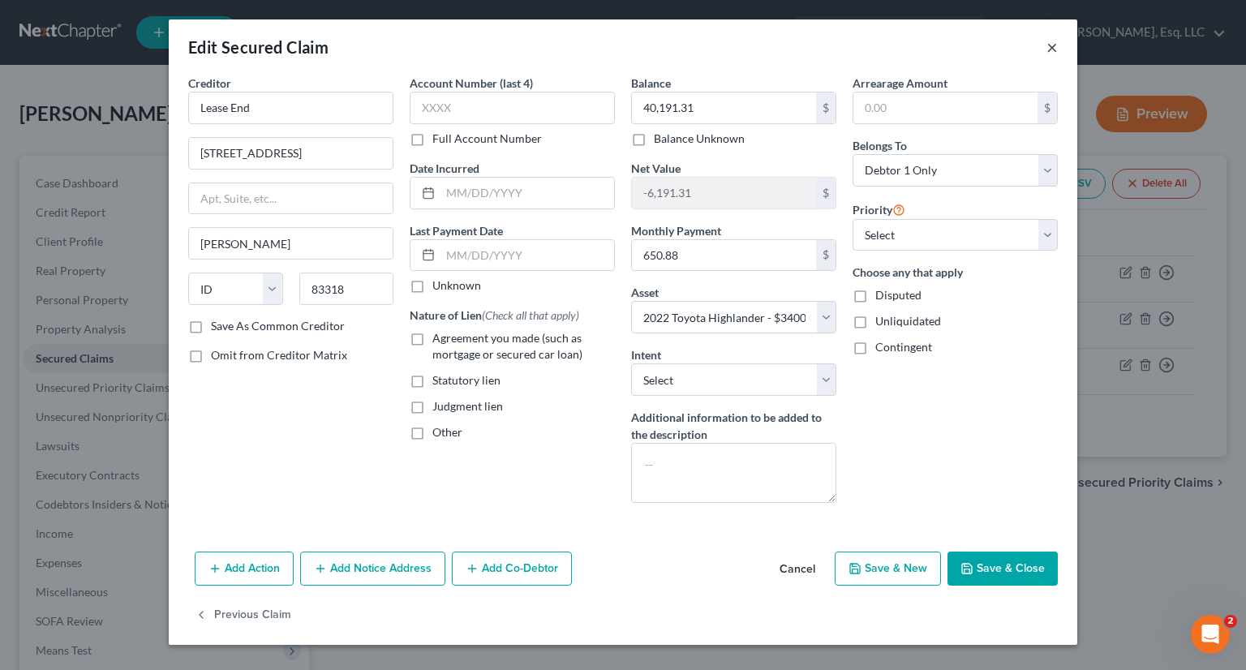
click at [1048, 47] on button "×" at bounding box center [1051, 46] width 11 height 19
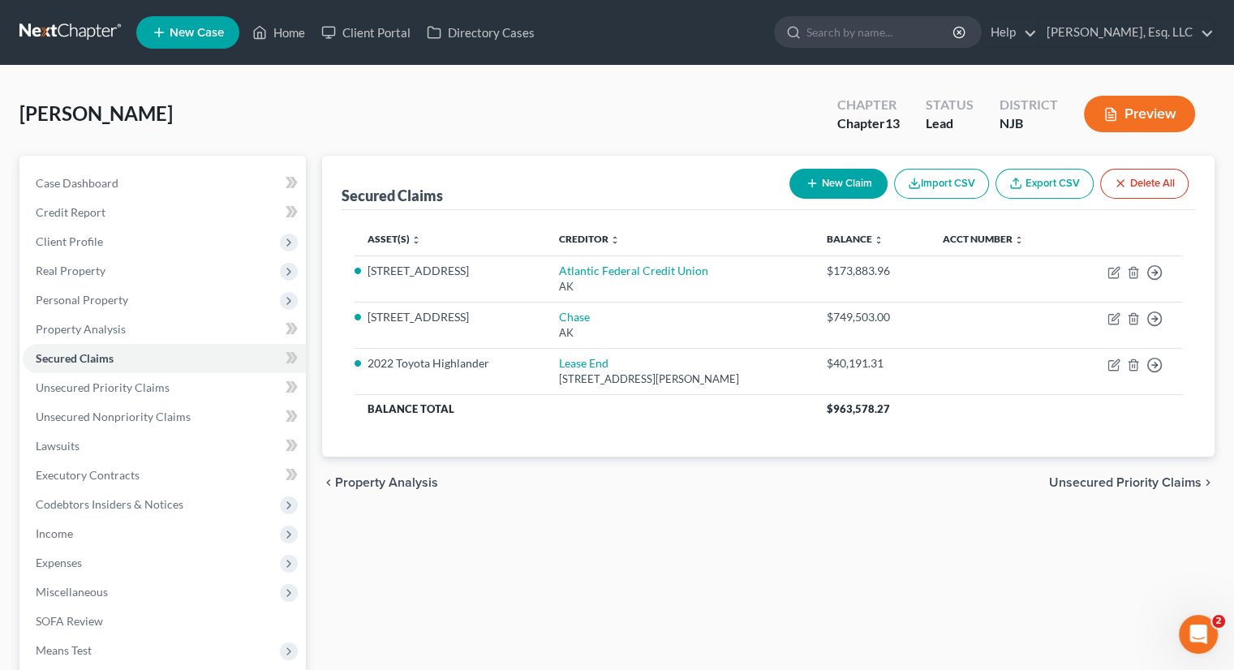
click at [668, 608] on div "Secured Claims New Claim Import CSV Export CSV Delete All Asset(s) expand_more …" at bounding box center [768, 493] width 908 height 674
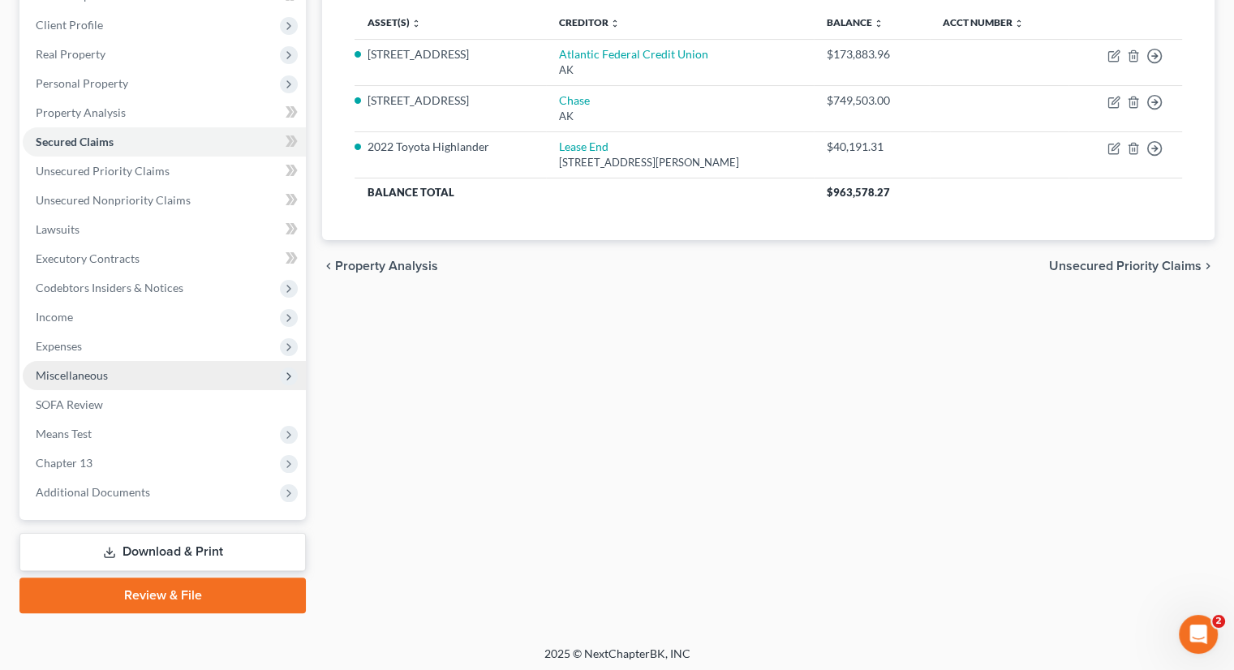
scroll to position [221, 0]
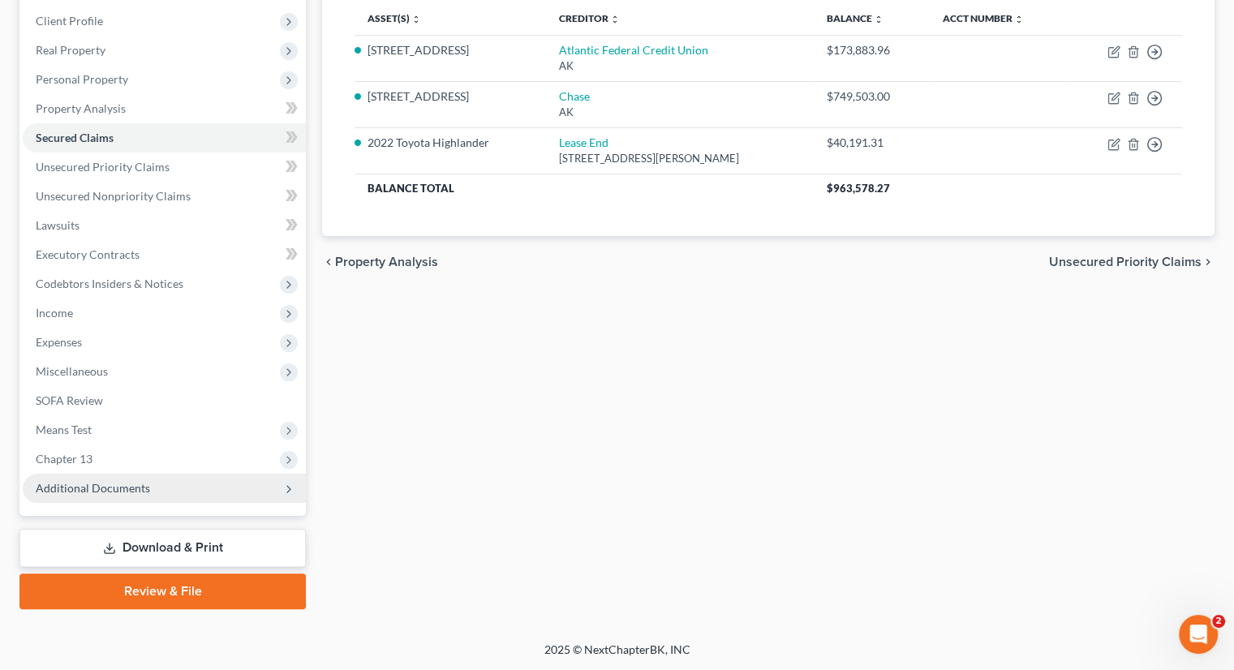
click at [98, 488] on span "Additional Documents" at bounding box center [93, 488] width 114 height 14
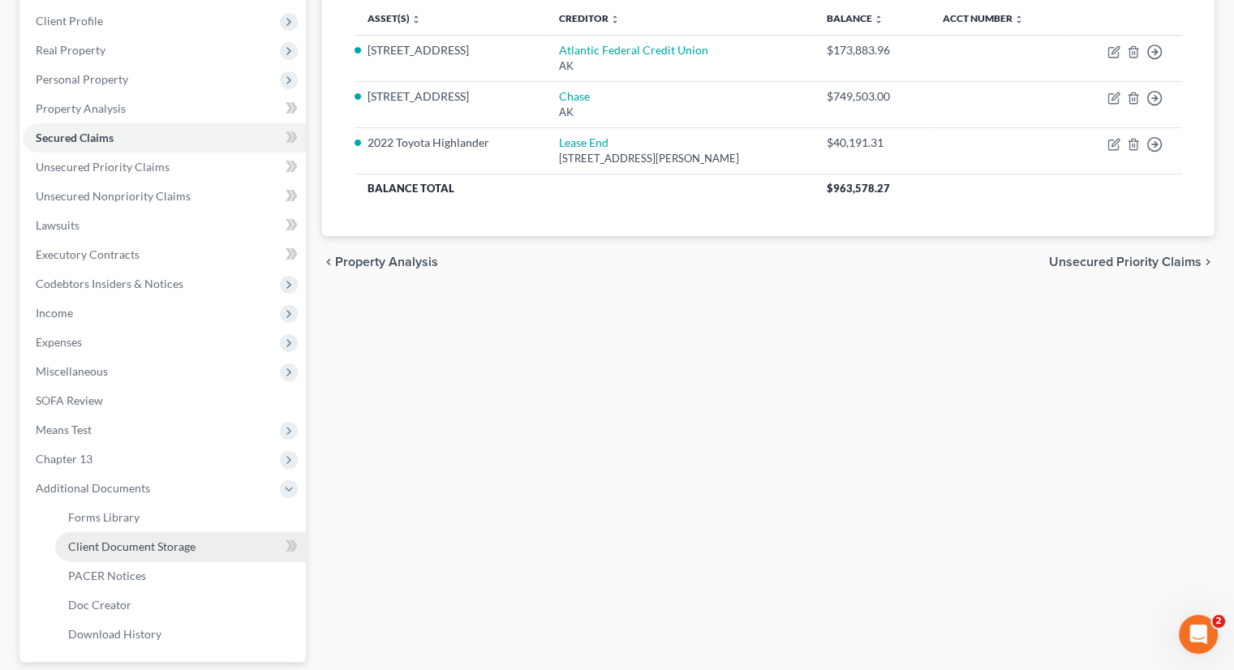
drag, startPoint x: 130, startPoint y: 548, endPoint x: 160, endPoint y: 547, distance: 30.0
click at [132, 548] on span "Client Document Storage" at bounding box center [131, 546] width 127 height 14
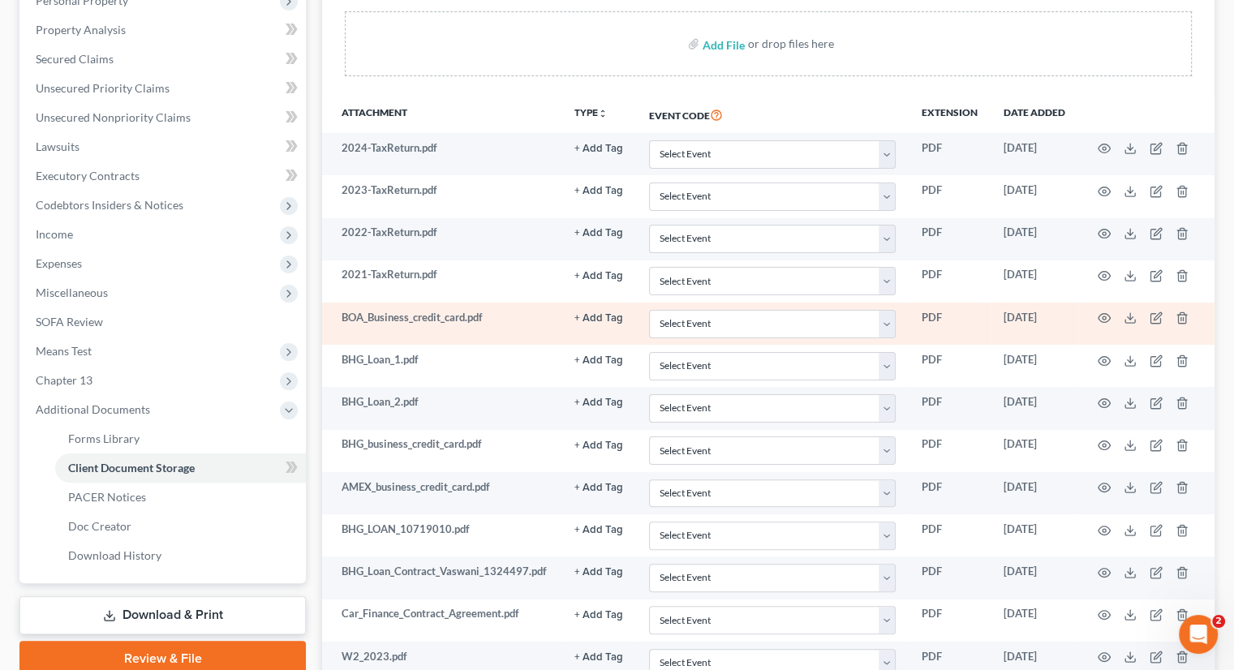
scroll to position [324, 0]
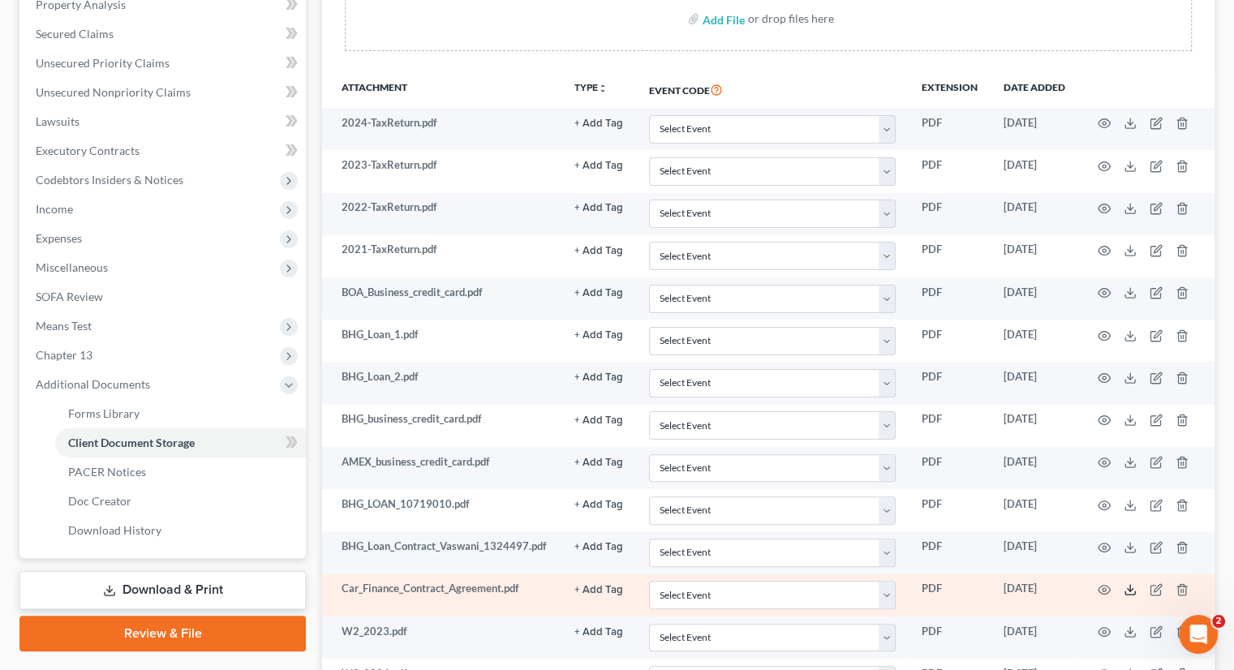
click at [1130, 589] on icon at bounding box center [1129, 589] width 13 height 13
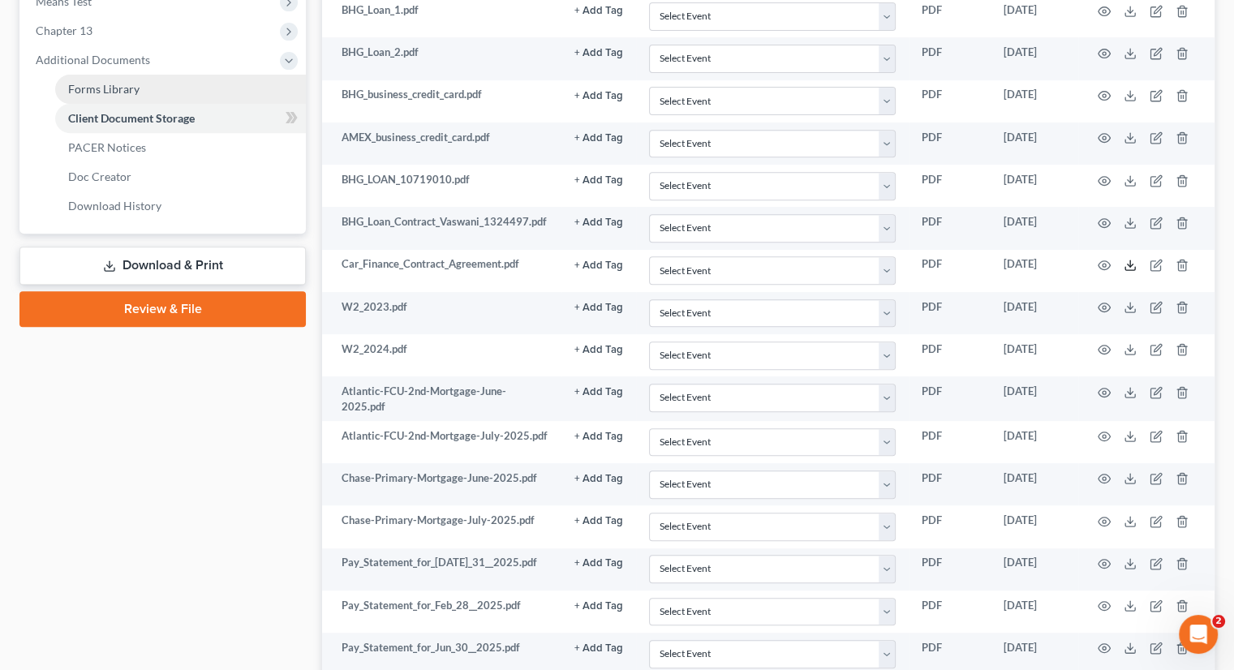
scroll to position [487, 0]
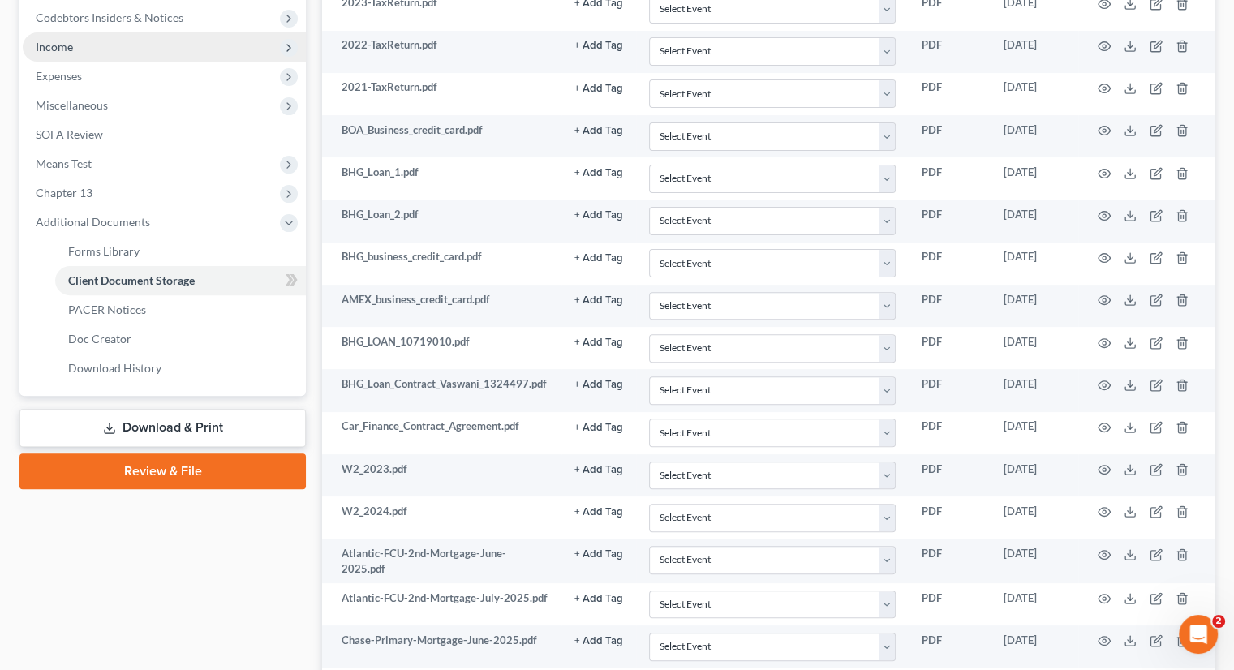
click at [81, 55] on span "Income" at bounding box center [164, 46] width 283 height 29
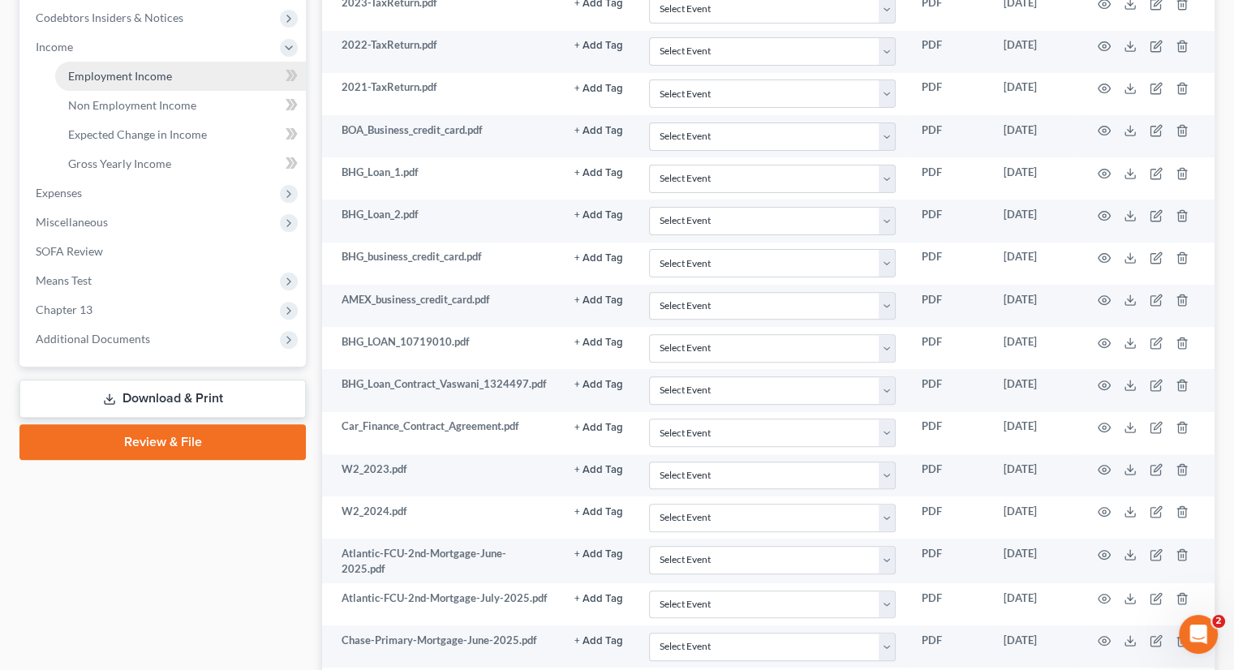
click at [144, 69] on span "Employment Income" at bounding box center [120, 76] width 104 height 14
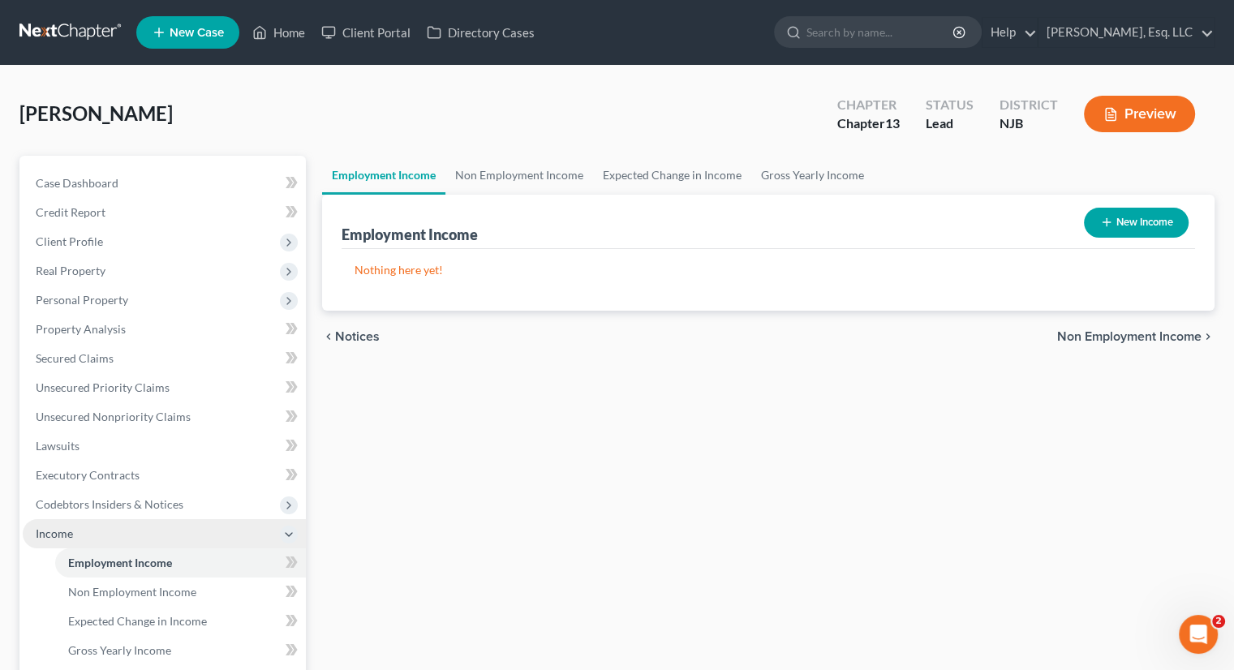
click at [78, 530] on span "Income" at bounding box center [164, 533] width 283 height 29
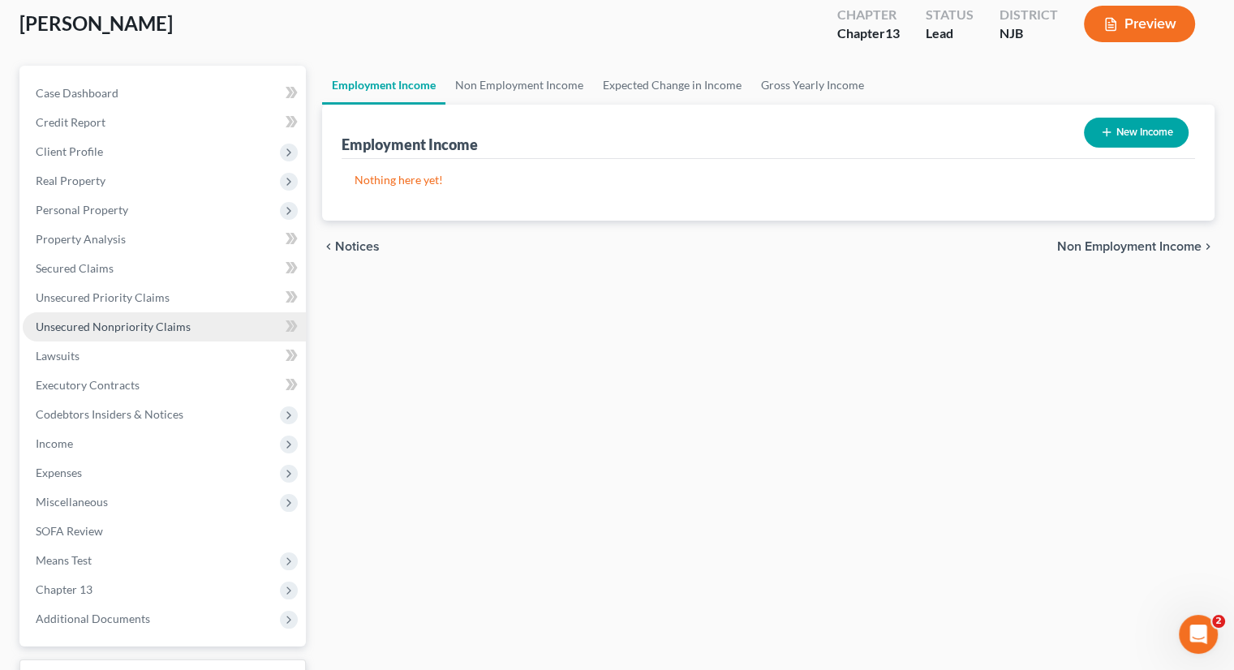
scroll to position [221, 0]
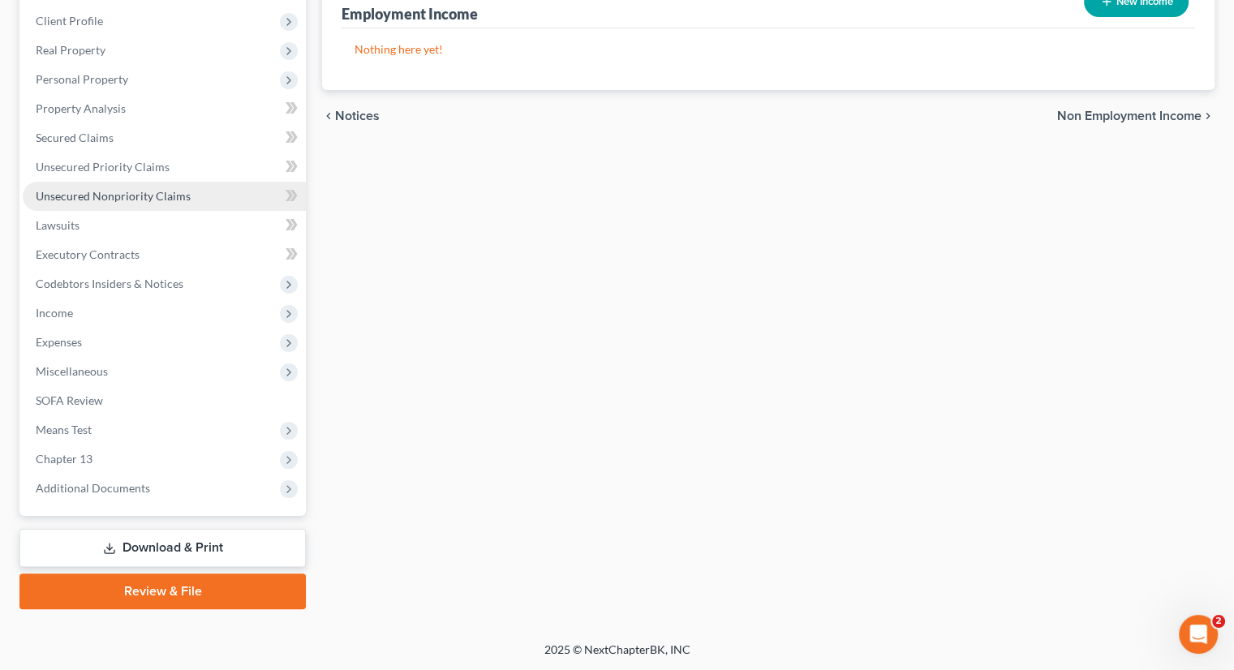
click at [127, 190] on span "Unsecured Nonpriority Claims" at bounding box center [113, 196] width 155 height 14
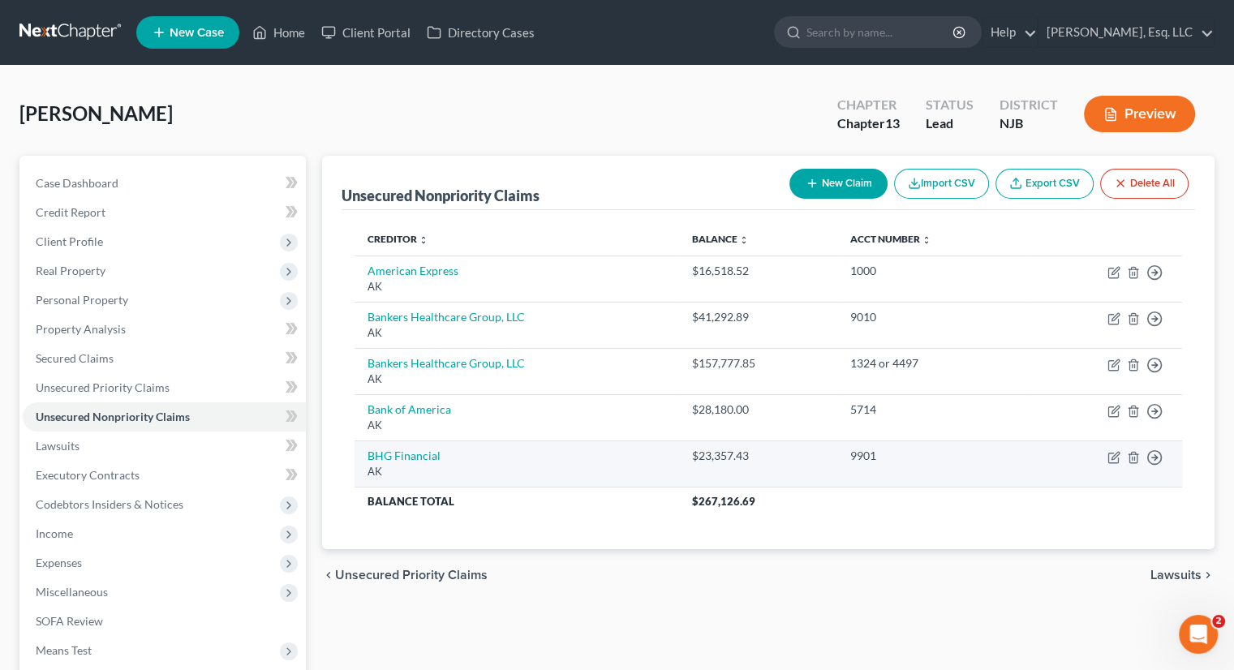
scroll to position [221, 0]
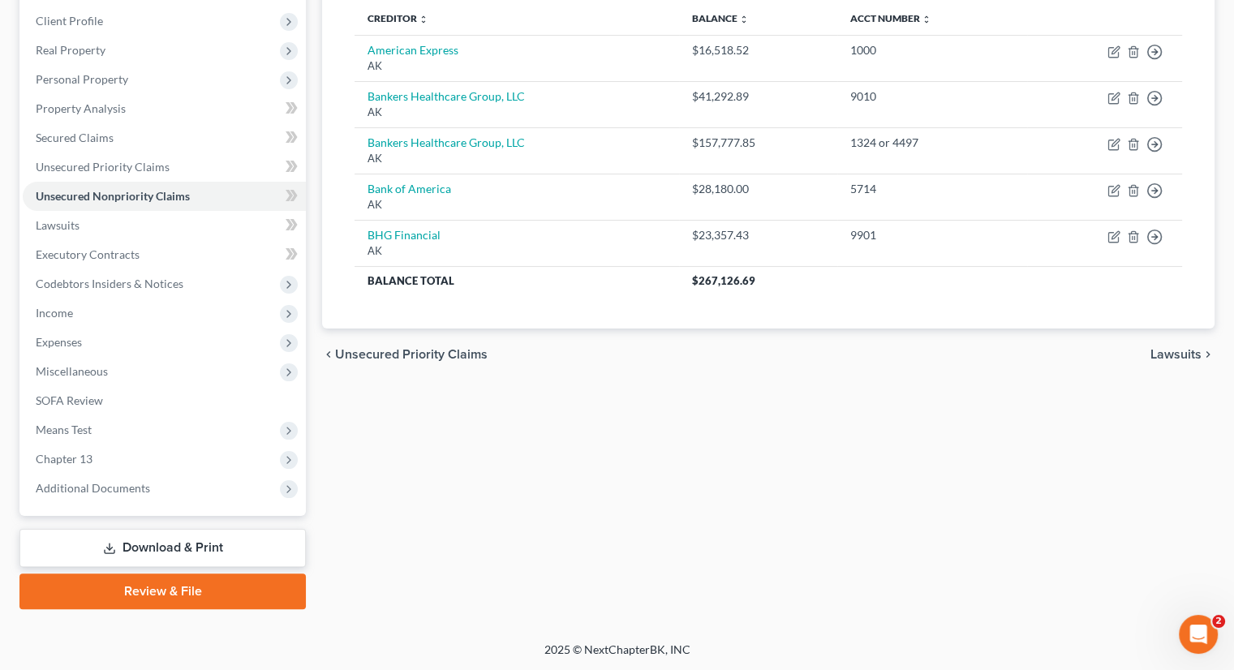
click at [826, 411] on div "Unsecured Nonpriority Claims New Claim Import CSV Export CSV Delete All Credito…" at bounding box center [768, 272] width 908 height 674
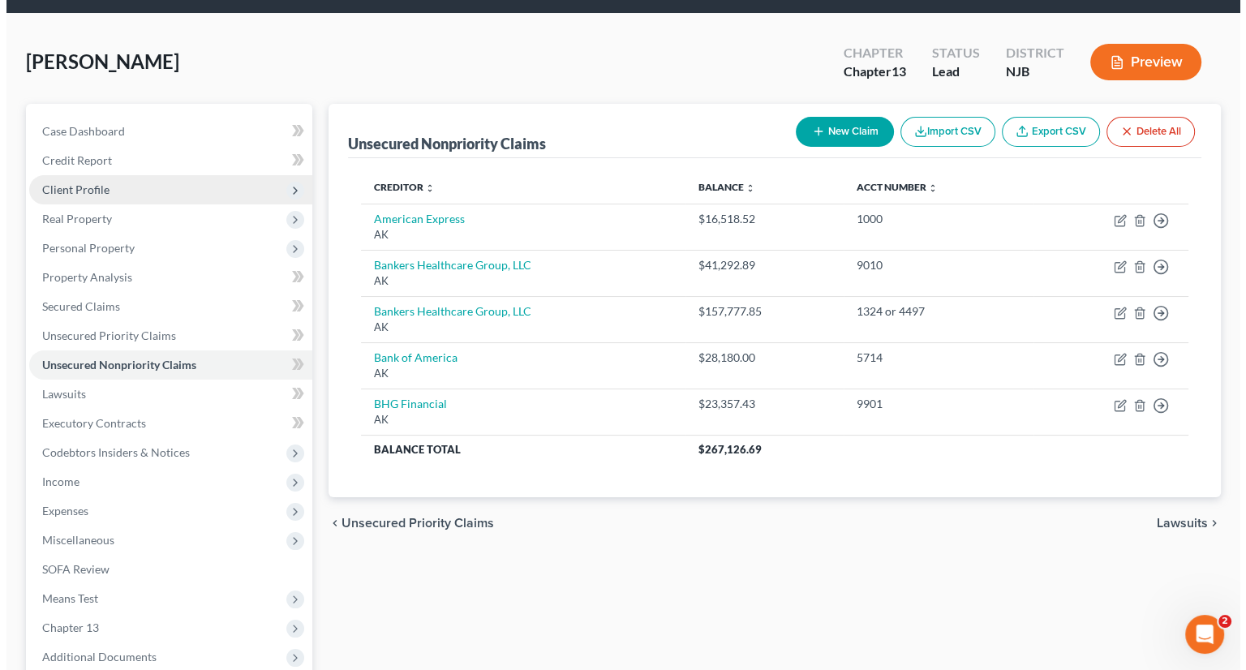
scroll to position [0, 0]
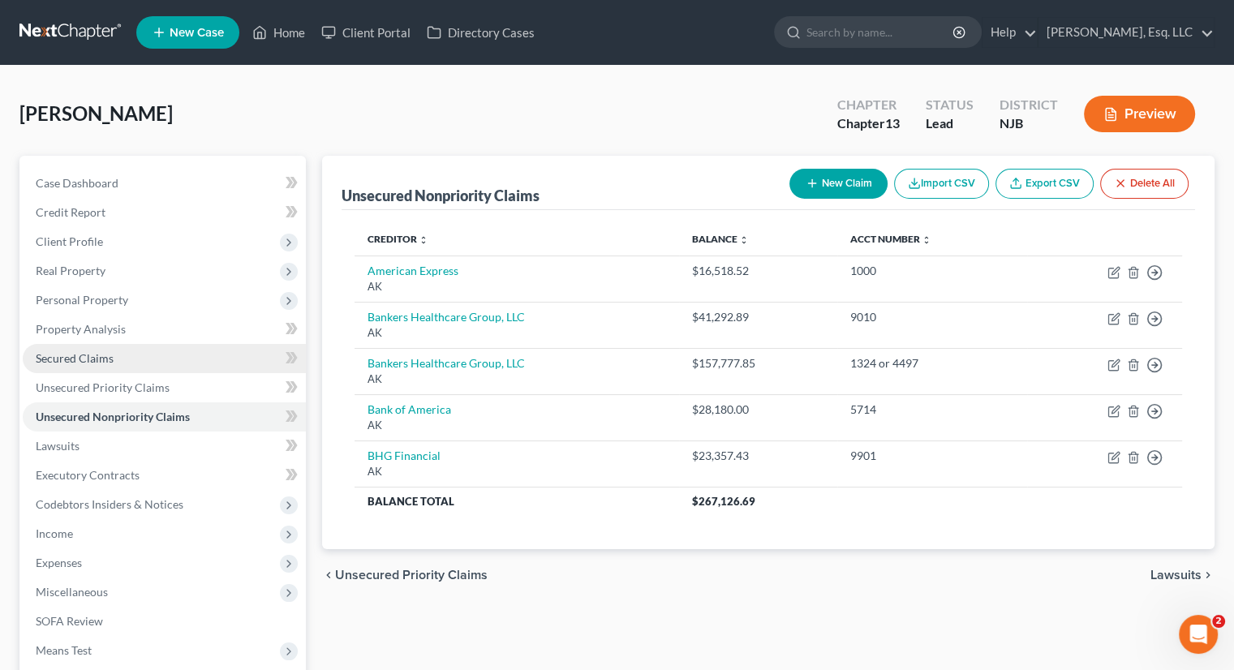
click at [127, 357] on link "Secured Claims" at bounding box center [164, 358] width 283 height 29
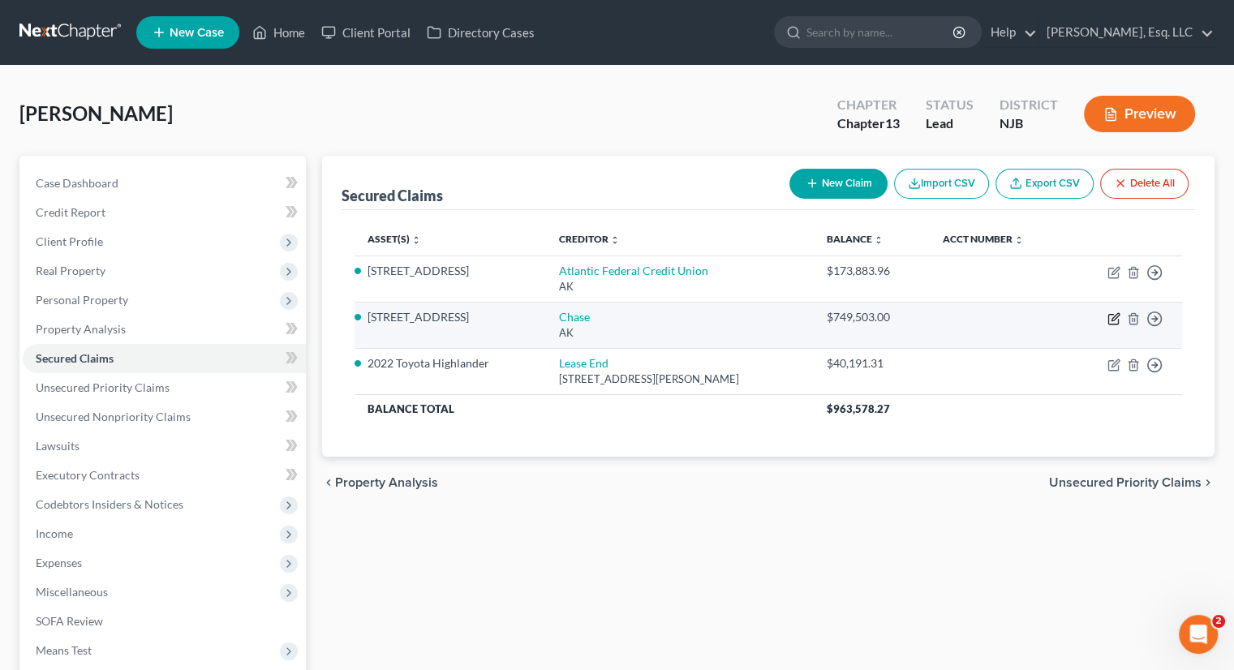
click at [1111, 316] on icon "button" at bounding box center [1113, 318] width 13 height 13
select select "1"
select select "2"
select select "0"
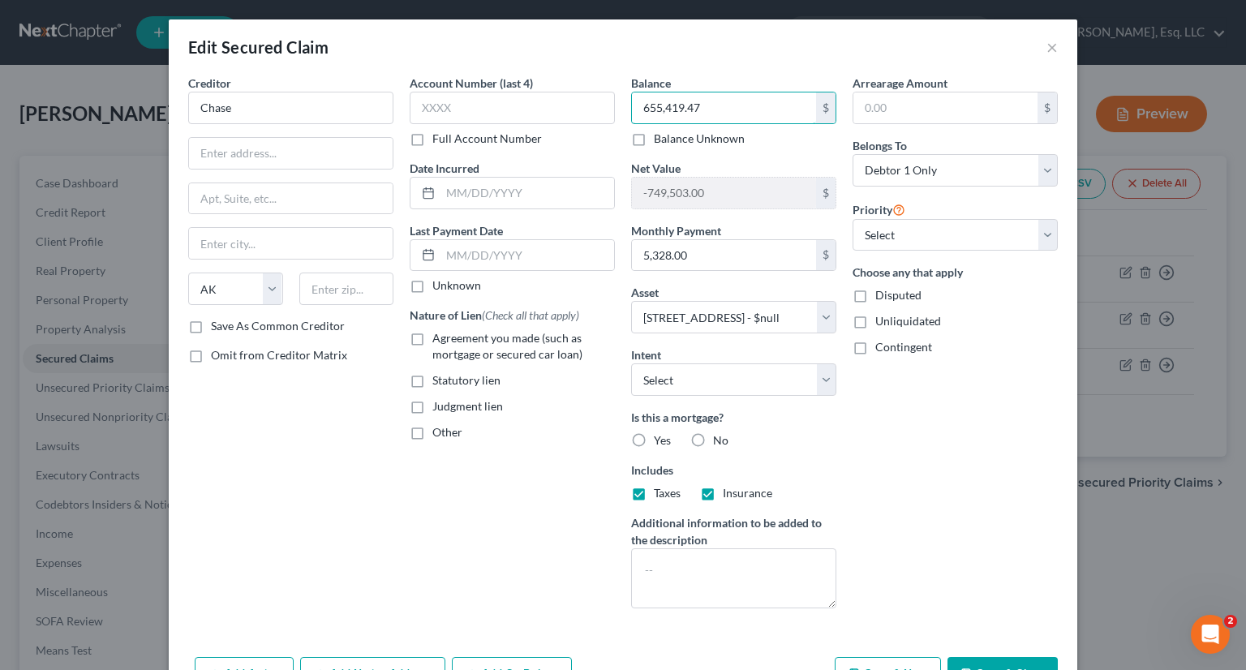
type input "655,419.47"
click at [719, 263] on input "5,328.00" at bounding box center [724, 255] width 184 height 31
type input "5,328.13"
click at [819, 380] on select "Select Surrender Redeem Reaffirm Avoid Other" at bounding box center [733, 379] width 205 height 32
select select "2"
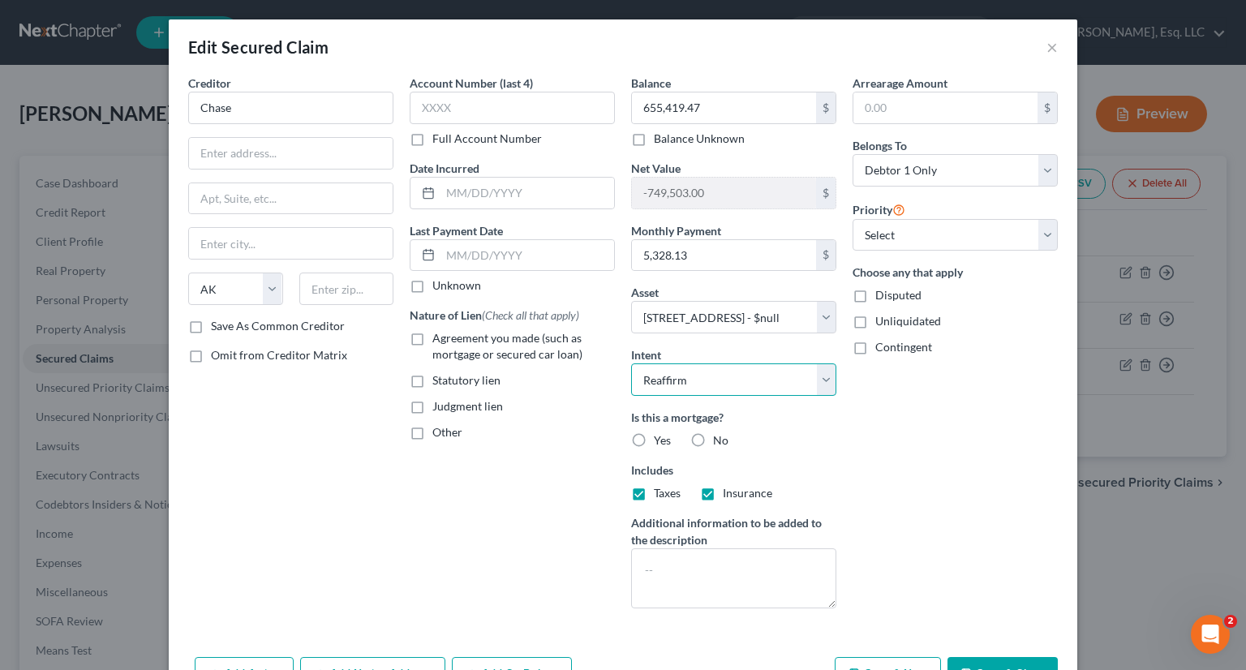
click at [631, 363] on select "Select Surrender Redeem Reaffirm Avoid Other" at bounding box center [733, 379] width 205 height 32
click at [654, 439] on label "Yes" at bounding box center [662, 440] width 17 height 16
click at [660, 439] on input "Yes" at bounding box center [665, 437] width 11 height 11
radio input "true"
click at [1038, 173] on select "Select Debtor 1 Only Debtor 2 Only Debtor 1 And Debtor 2 Only At Least One Of T…" at bounding box center [954, 170] width 205 height 32
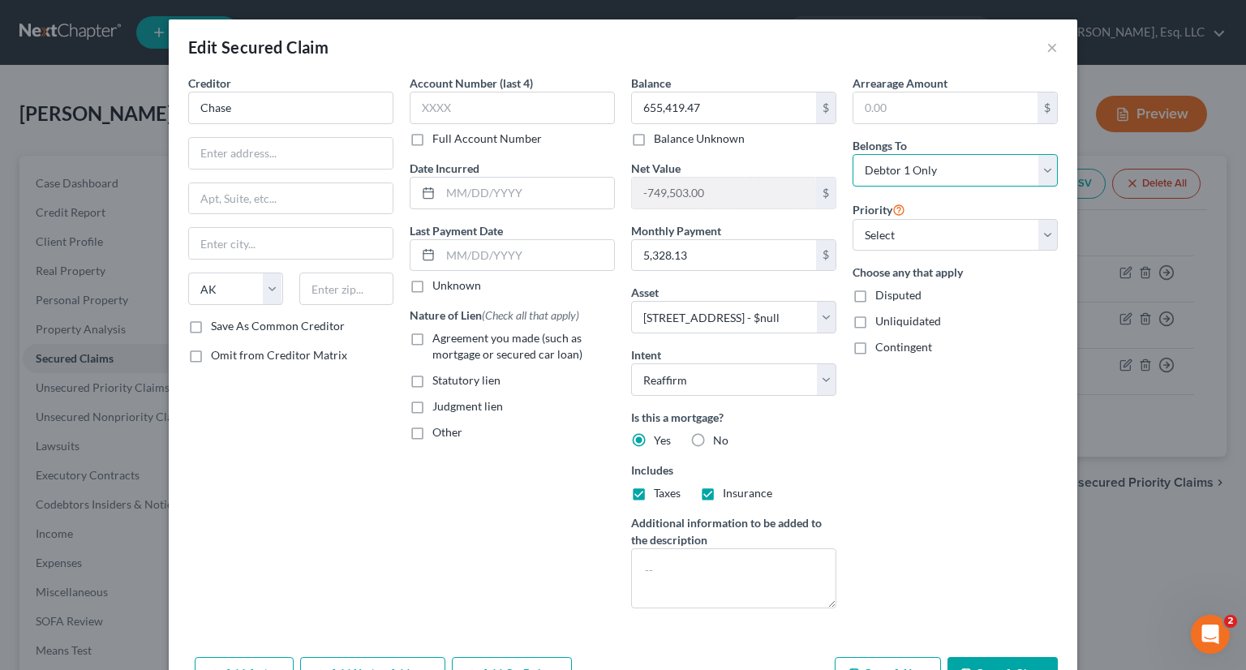
select select "3"
click at [852, 154] on select "Select Debtor 1 Only Debtor 2 Only Debtor 1 And Debtor 2 Only At Least One Of T…" at bounding box center [954, 170] width 205 height 32
click at [432, 140] on label "Full Account Number" at bounding box center [486, 139] width 109 height 16
click at [439, 140] on input "Full Account Number" at bounding box center [444, 136] width 11 height 11
click at [421, 107] on input "text" at bounding box center [512, 108] width 205 height 32
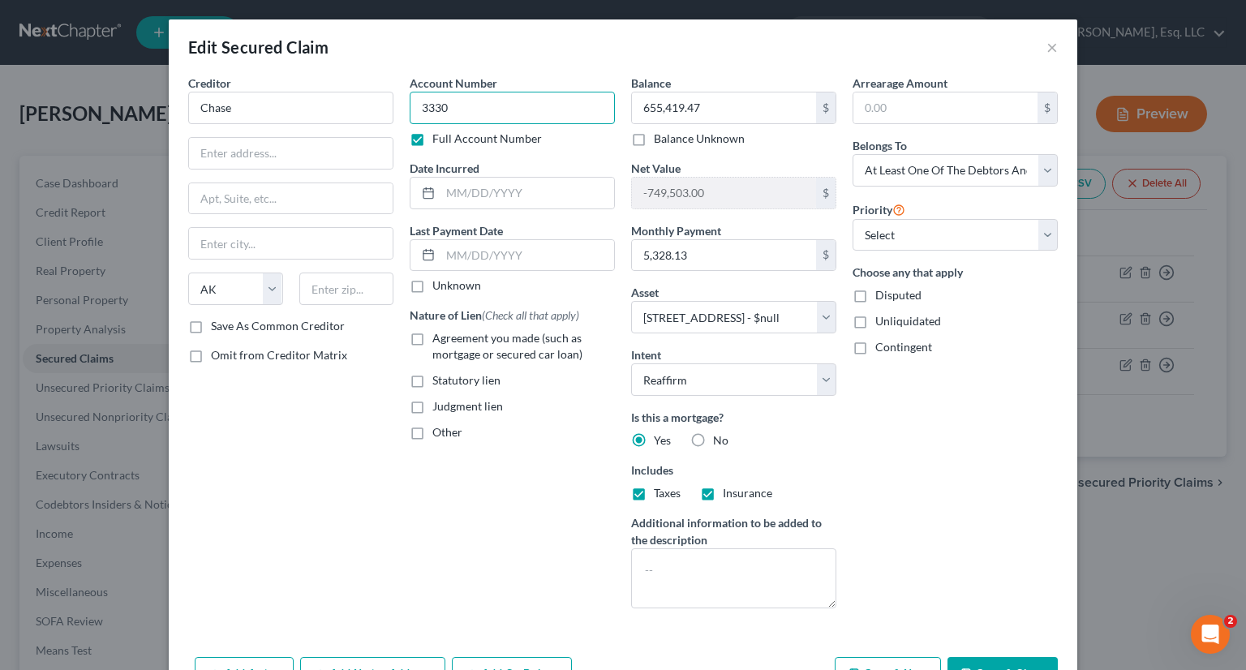
type input "3330"
click at [432, 337] on label "Agreement you made (such as mortgage or secured car loan)" at bounding box center [523, 346] width 182 height 32
click at [439, 337] on input "Agreement you made (such as mortgage or secured car loan)" at bounding box center [444, 335] width 11 height 11
checkbox input "true"
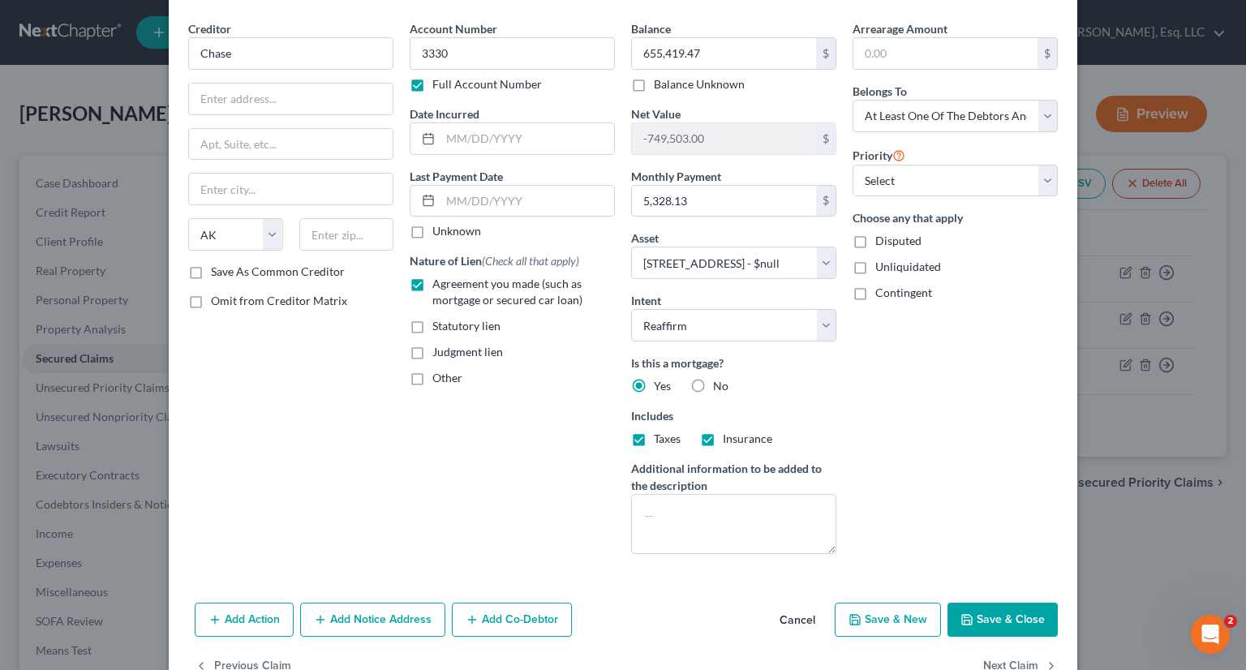
scroll to position [98, 0]
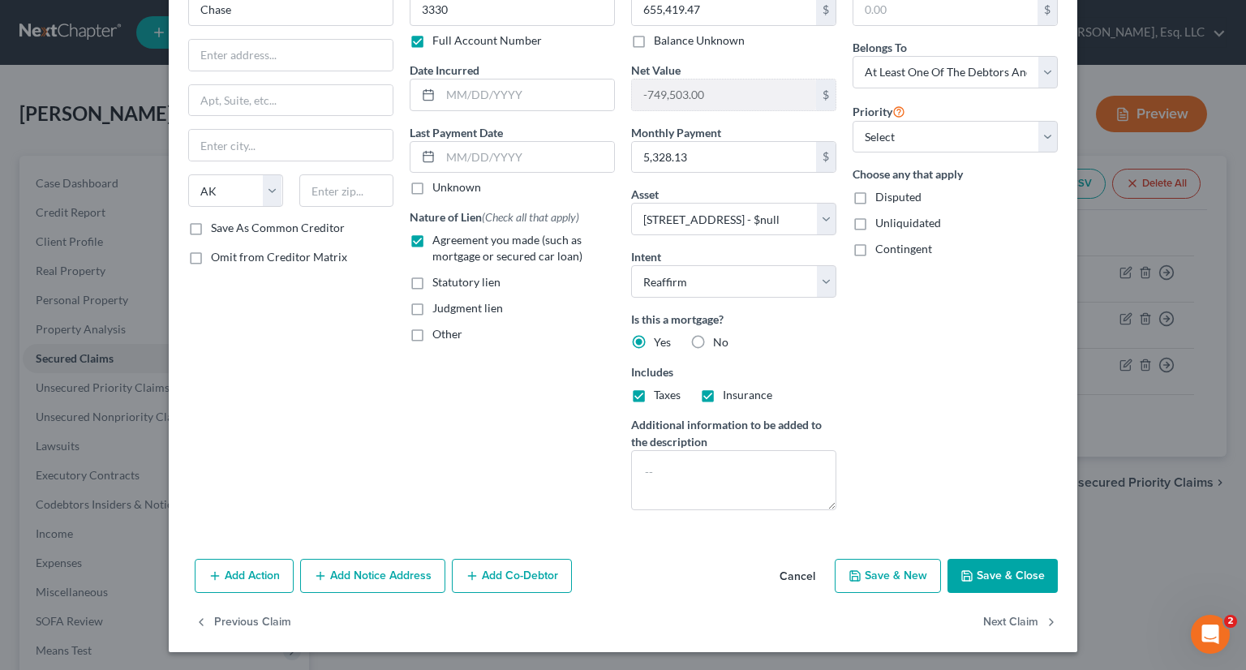
click at [989, 578] on button "Save & Close" at bounding box center [1002, 576] width 110 height 34
select select
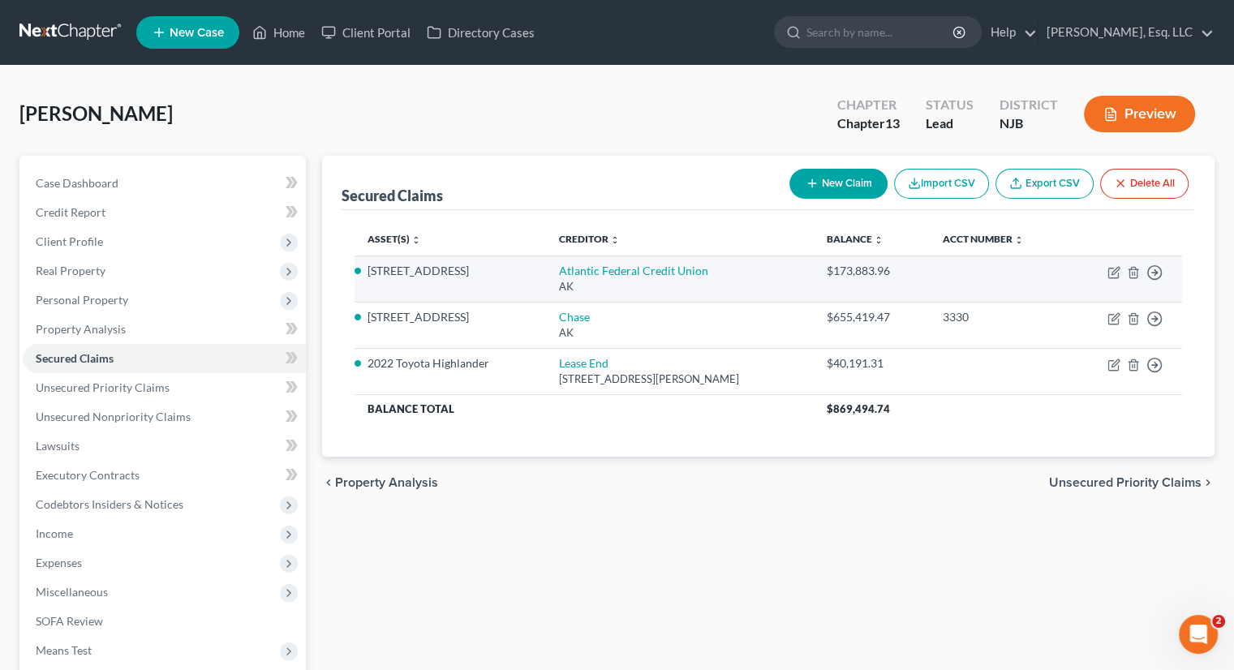
click at [1105, 271] on td "Move to E Move to F Move to G Move to Notice Only" at bounding box center [1125, 278] width 114 height 46
click at [1109, 268] on icon "button" at bounding box center [1113, 272] width 13 height 13
select select "1"
select select "0"
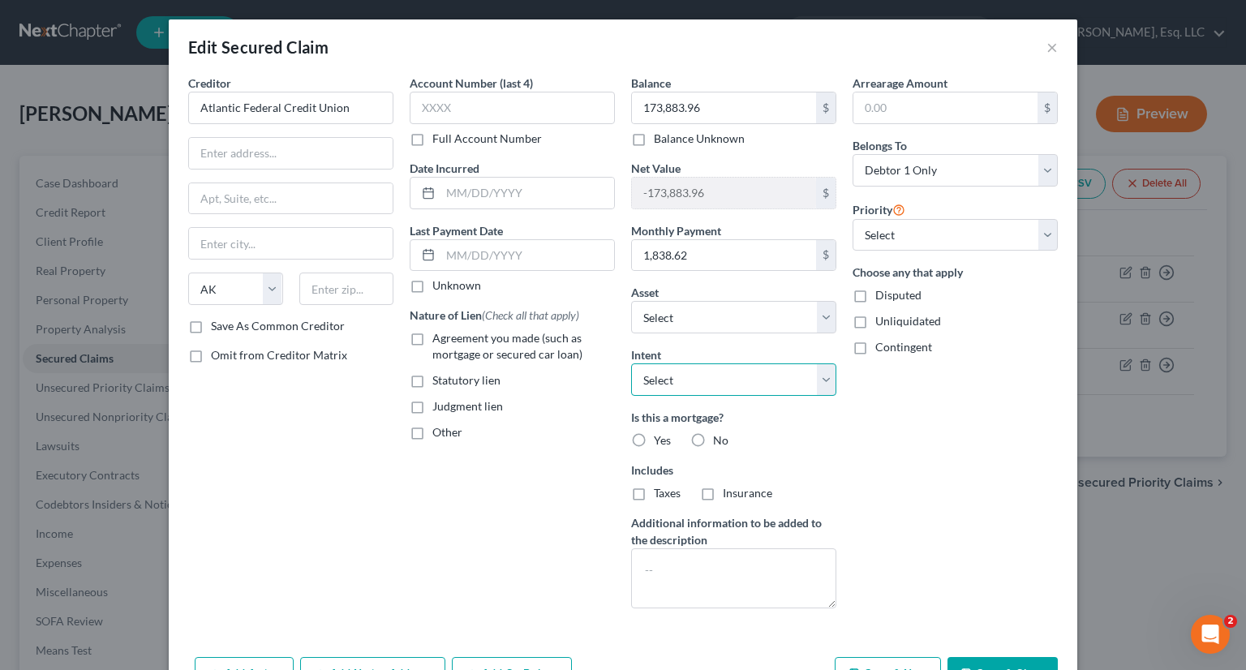
click at [806, 380] on select "Select Surrender Redeem Reaffirm Avoid Other" at bounding box center [733, 379] width 205 height 32
select select "2"
click at [631, 363] on select "Select Surrender Redeem Reaffirm Avoid Other" at bounding box center [733, 379] width 205 height 32
click at [654, 432] on label "Yes" at bounding box center [662, 440] width 17 height 16
click at [660, 432] on input "Yes" at bounding box center [665, 437] width 11 height 11
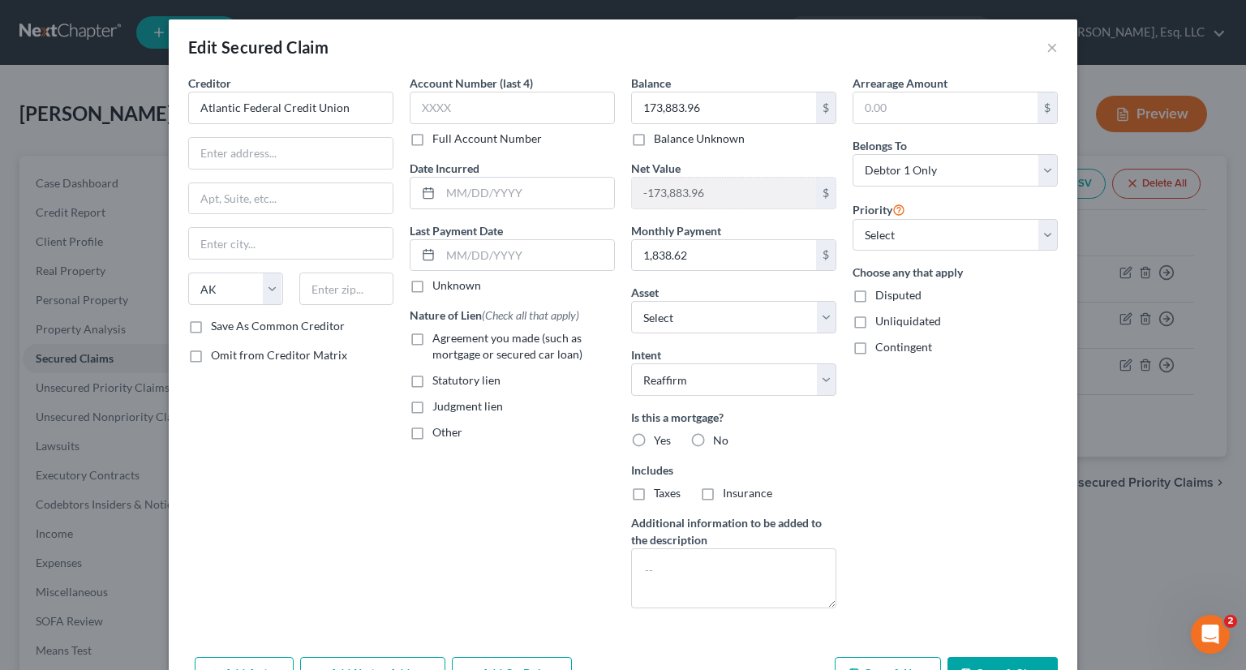
radio input "true"
click at [432, 425] on label "Other" at bounding box center [447, 432] width 30 height 16
click at [439, 425] on input "Other" at bounding box center [444, 429] width 11 height 11
checkbox input "true"
click at [442, 474] on input "text" at bounding box center [512, 469] width 204 height 31
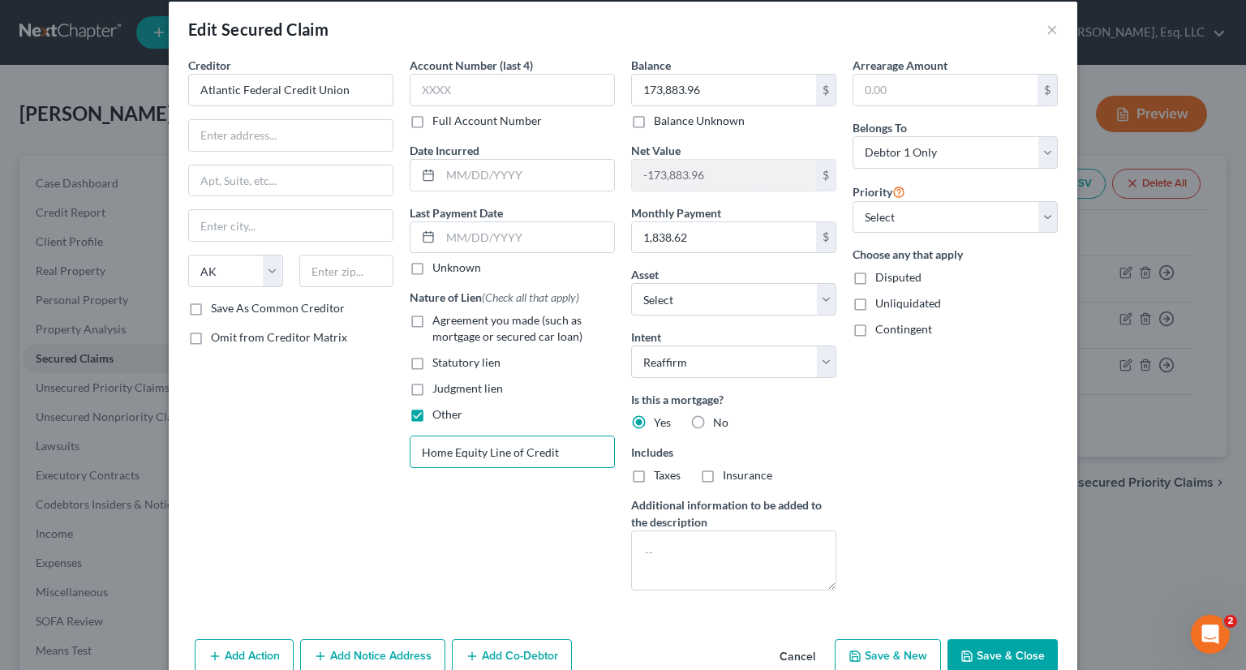
scroll to position [0, 0]
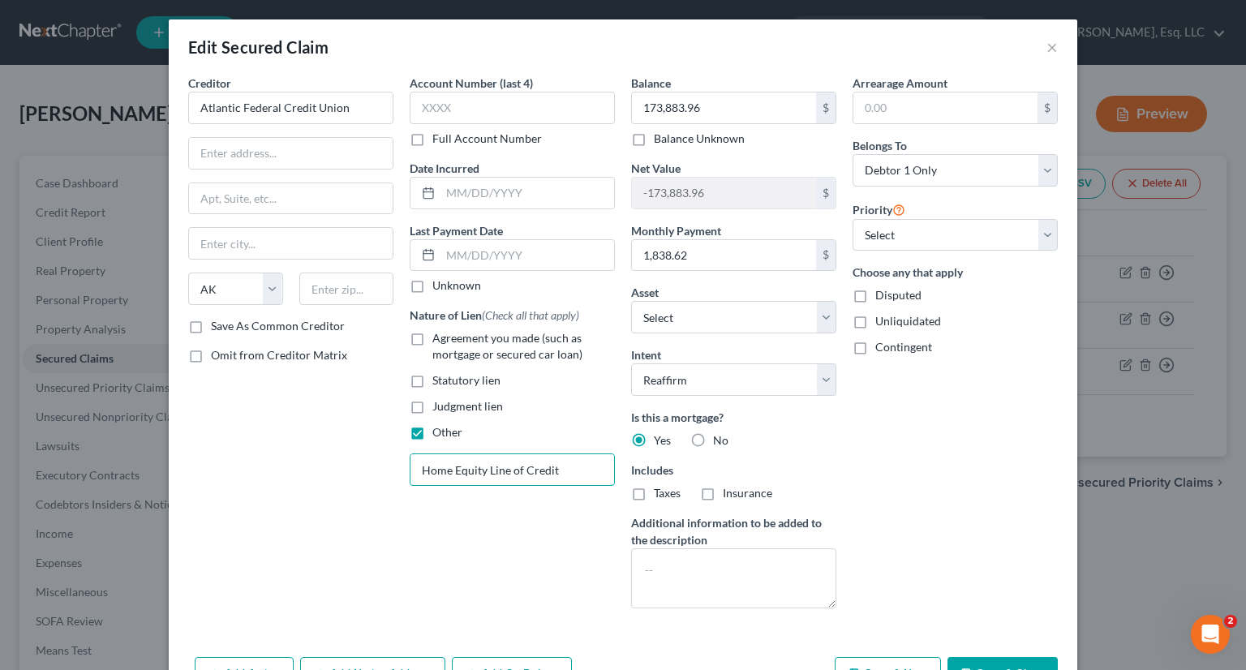
type input "Home Equity Line of Credit"
click at [432, 139] on label "Full Account Number" at bounding box center [486, 139] width 109 height 16
click at [439, 139] on input "Full Account Number" at bounding box center [444, 136] width 11 height 11
click at [423, 112] on input "text" at bounding box center [512, 108] width 205 height 32
click at [447, 187] on input "text" at bounding box center [527, 193] width 174 height 31
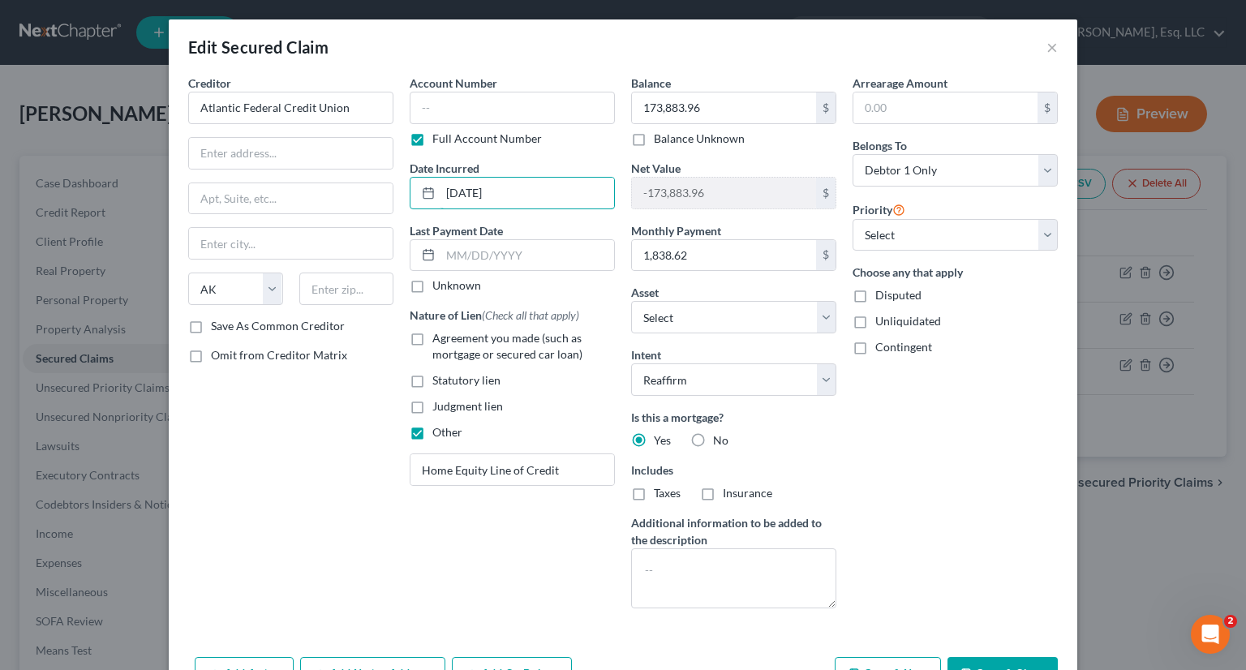
type input "[DATE]"
click at [432, 143] on label "Full Account Number" at bounding box center [486, 139] width 109 height 16
click at [439, 141] on input "Full Account Number" at bounding box center [444, 136] width 11 height 11
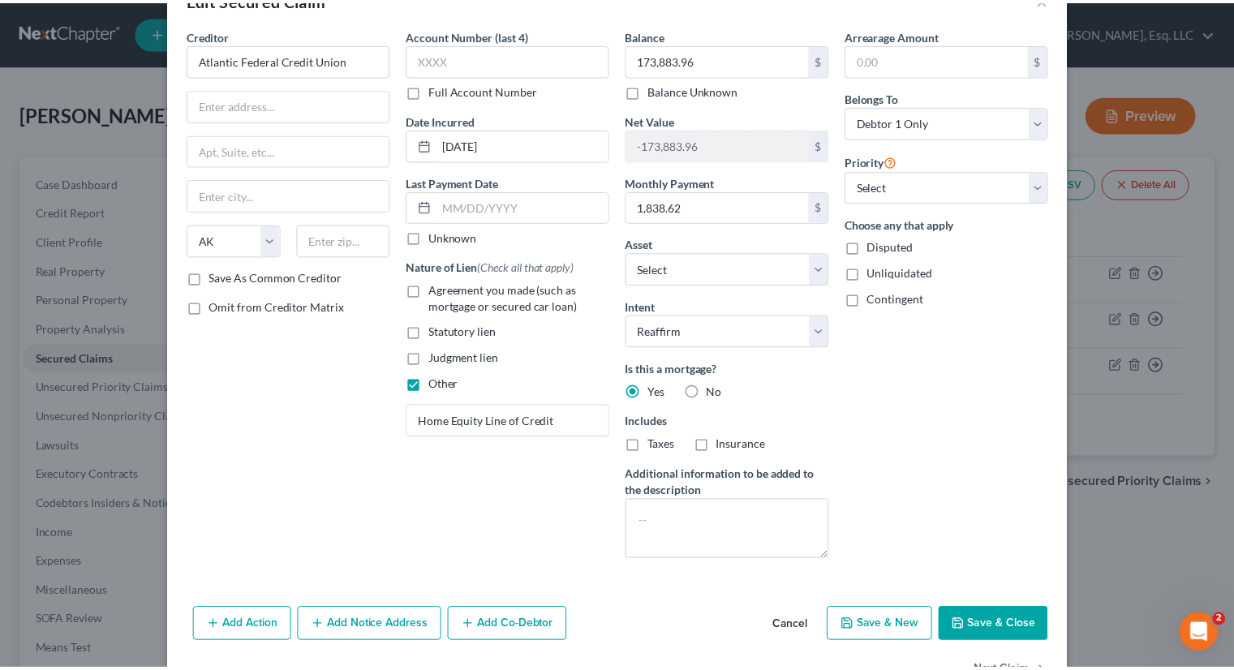
scroll to position [98, 0]
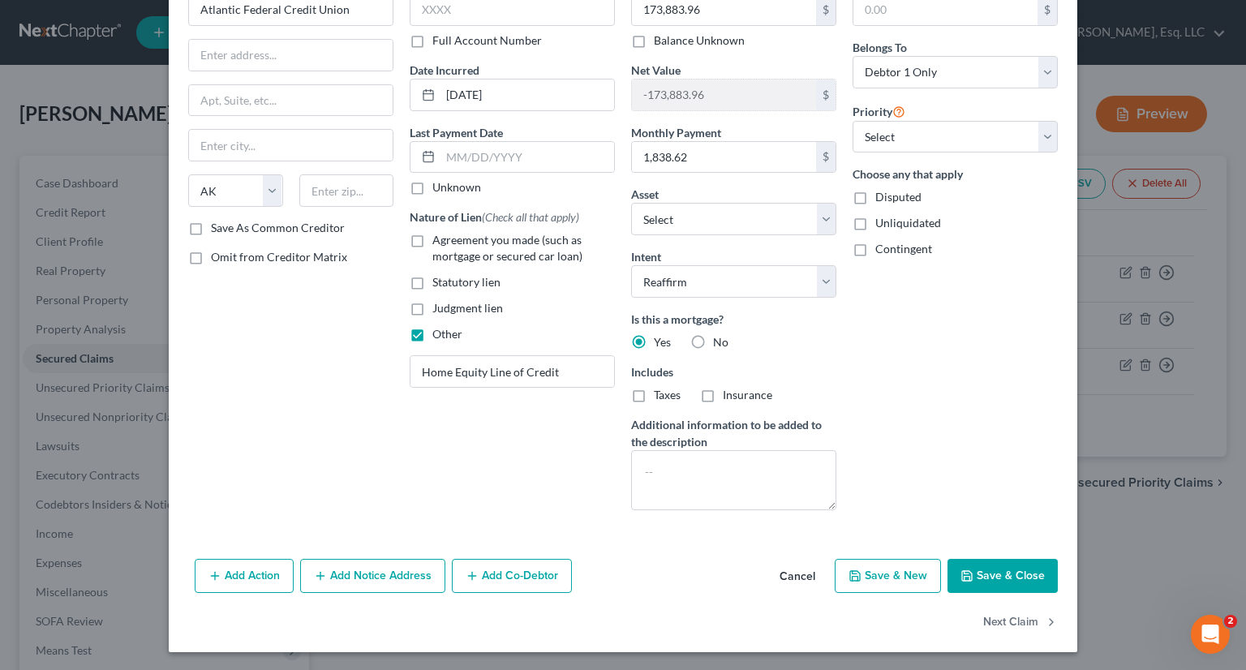
click at [968, 585] on button "Save & Close" at bounding box center [1002, 576] width 110 height 34
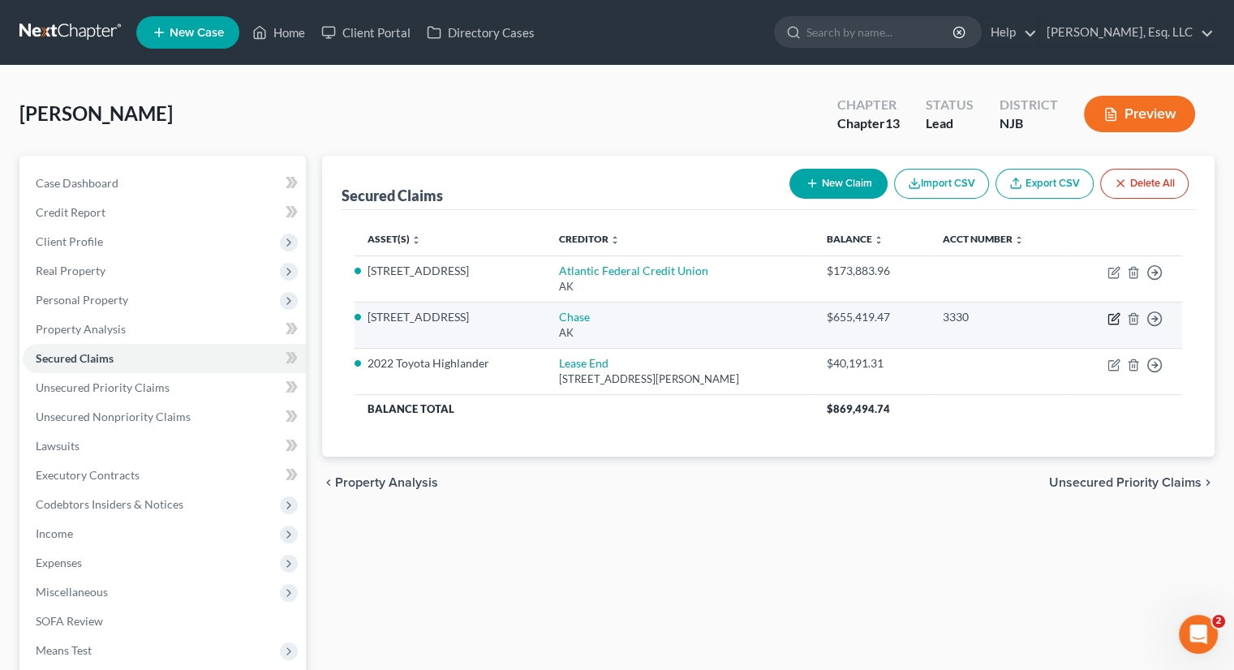
click at [1115, 315] on icon "button" at bounding box center [1114, 316] width 7 height 7
select select "1"
select select "2"
select select "3"
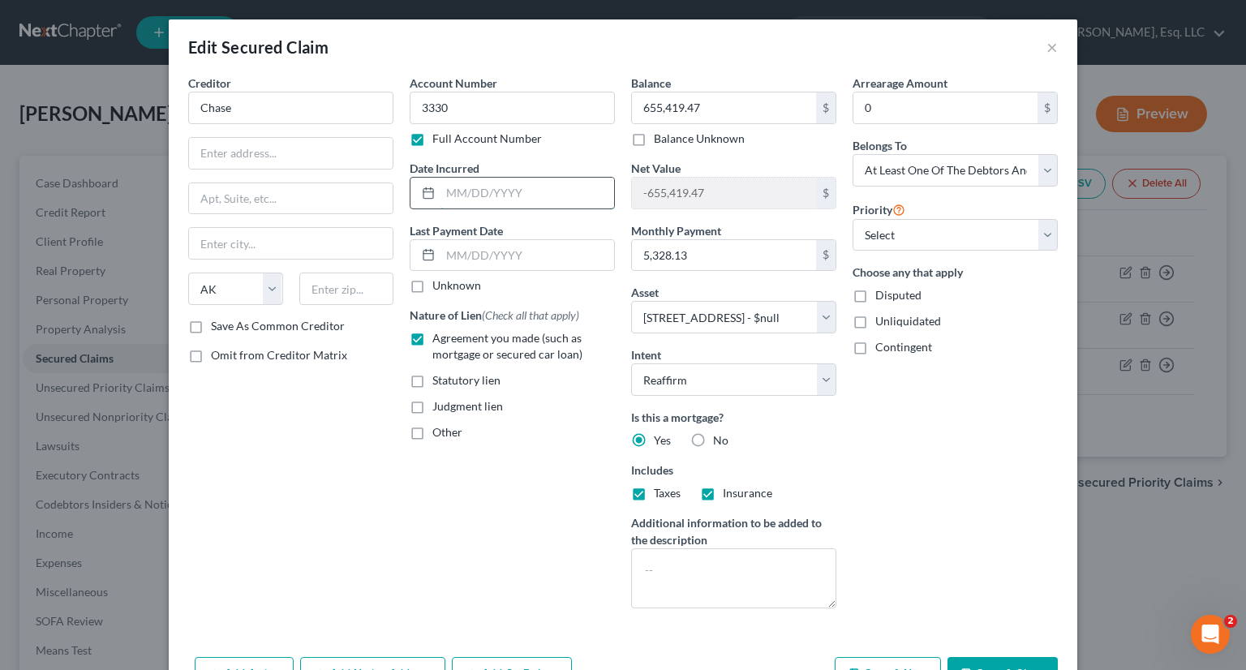
click at [445, 197] on input "text" at bounding box center [527, 193] width 174 height 31
type input "[DATE]"
click at [991, 660] on button "Save & Close" at bounding box center [1002, 674] width 110 height 34
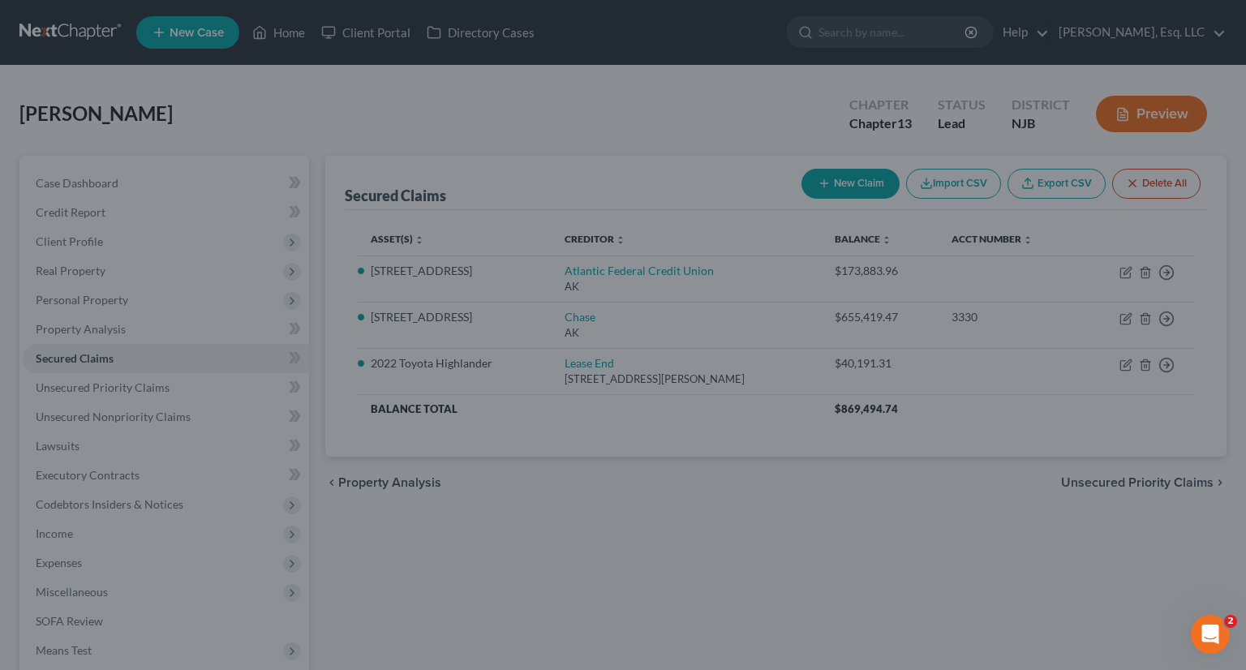
select select "2"
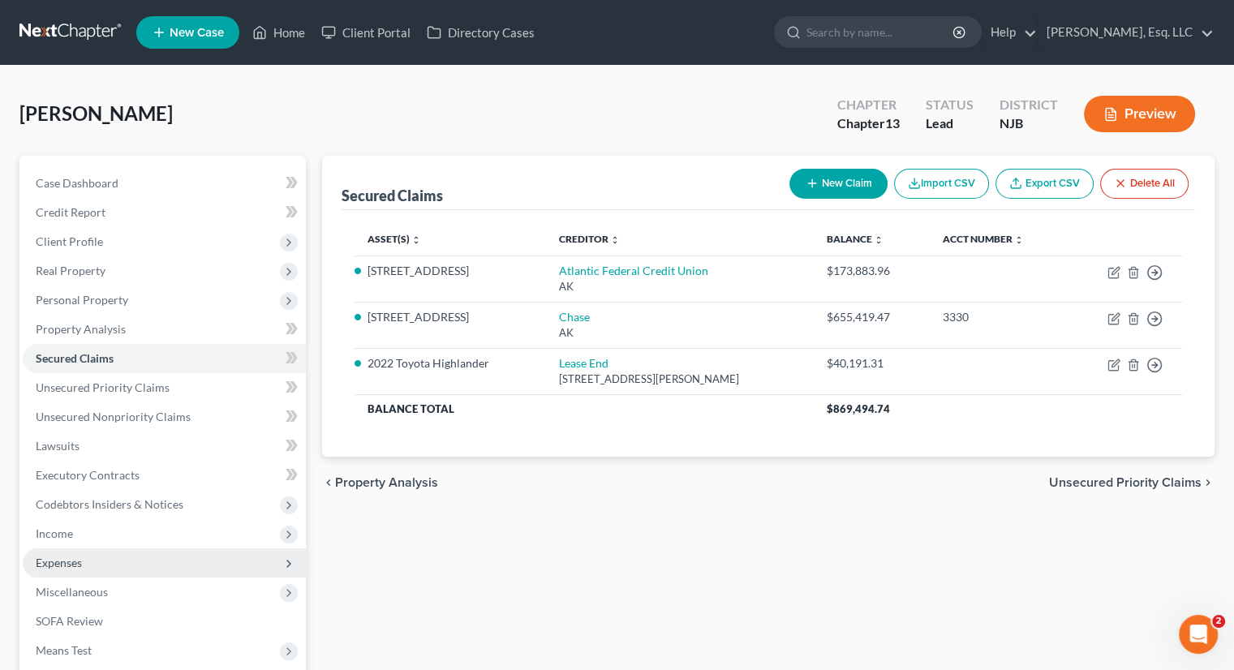
click at [88, 559] on span "Expenses" at bounding box center [164, 562] width 283 height 29
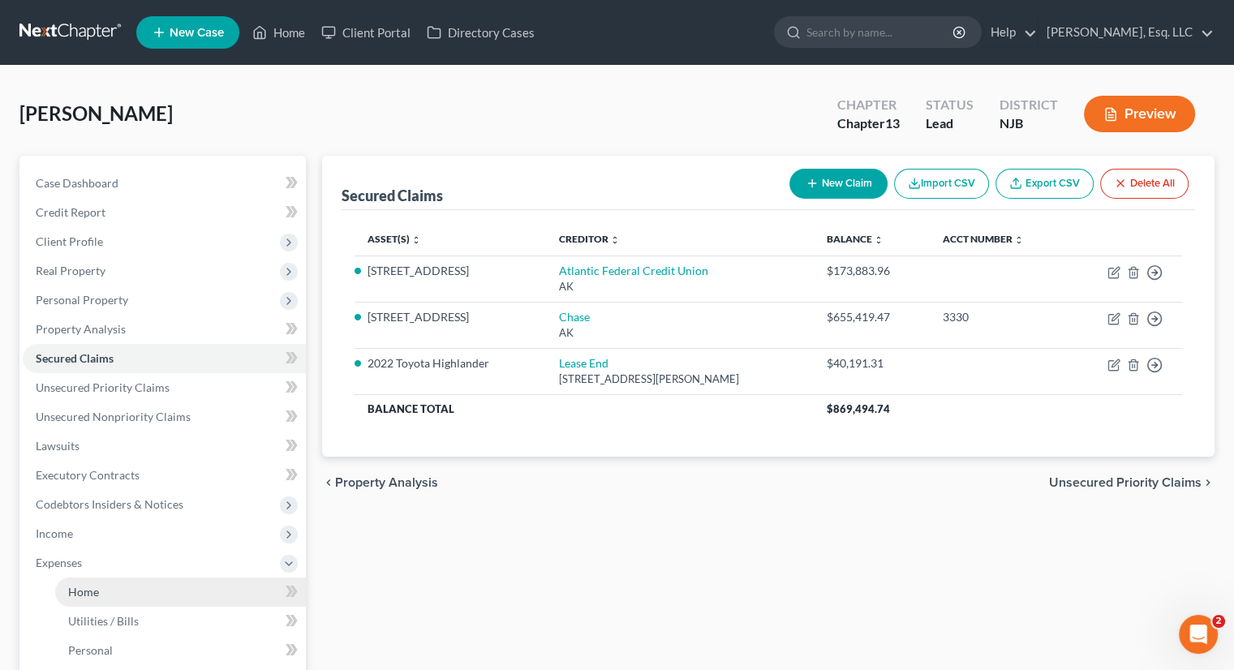
click at [91, 590] on span "Home" at bounding box center [83, 592] width 31 height 14
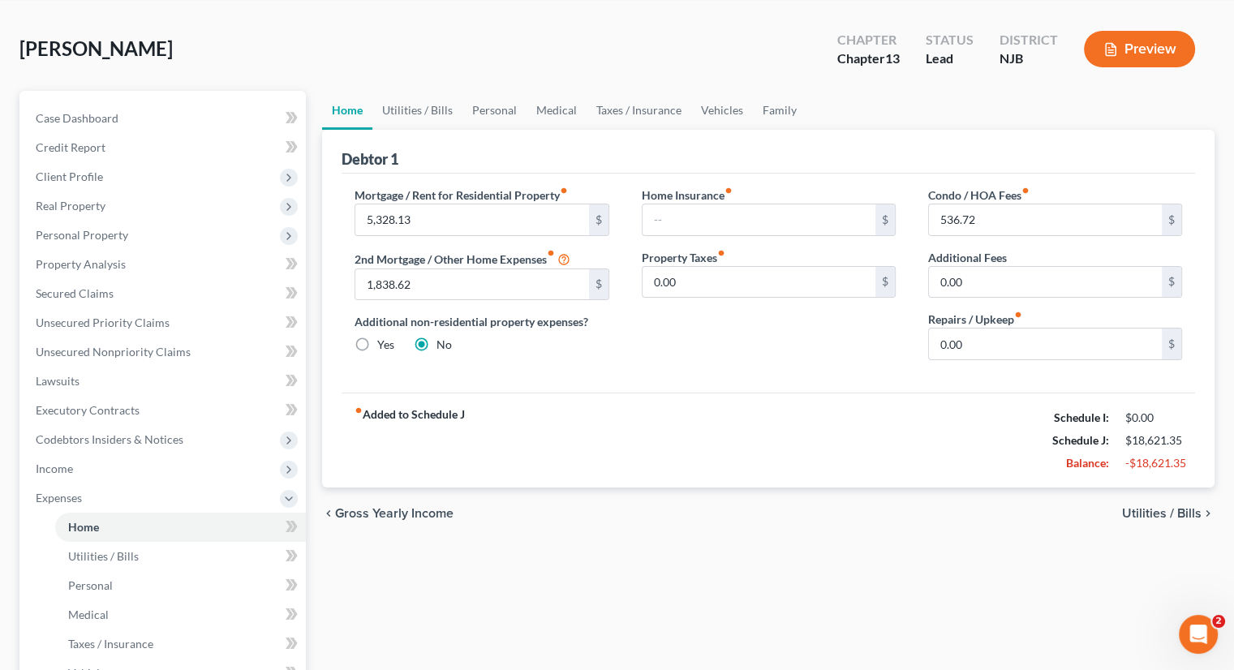
scroll to position [162, 0]
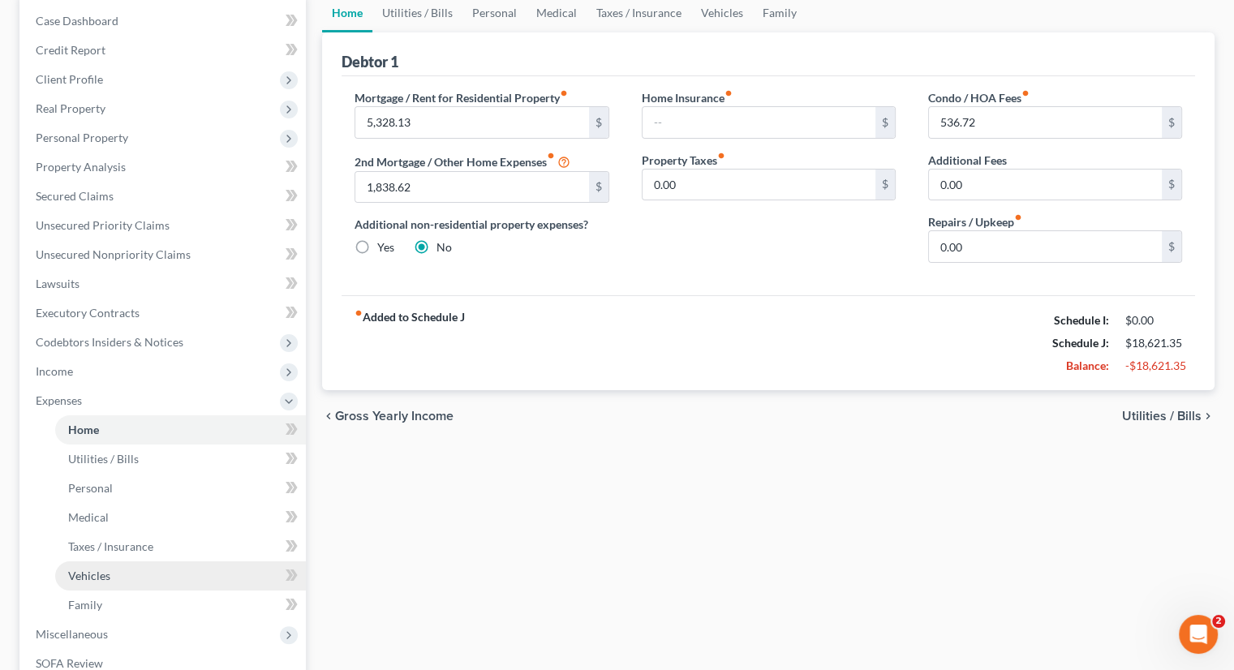
click at [123, 582] on link "Vehicles" at bounding box center [180, 575] width 251 height 29
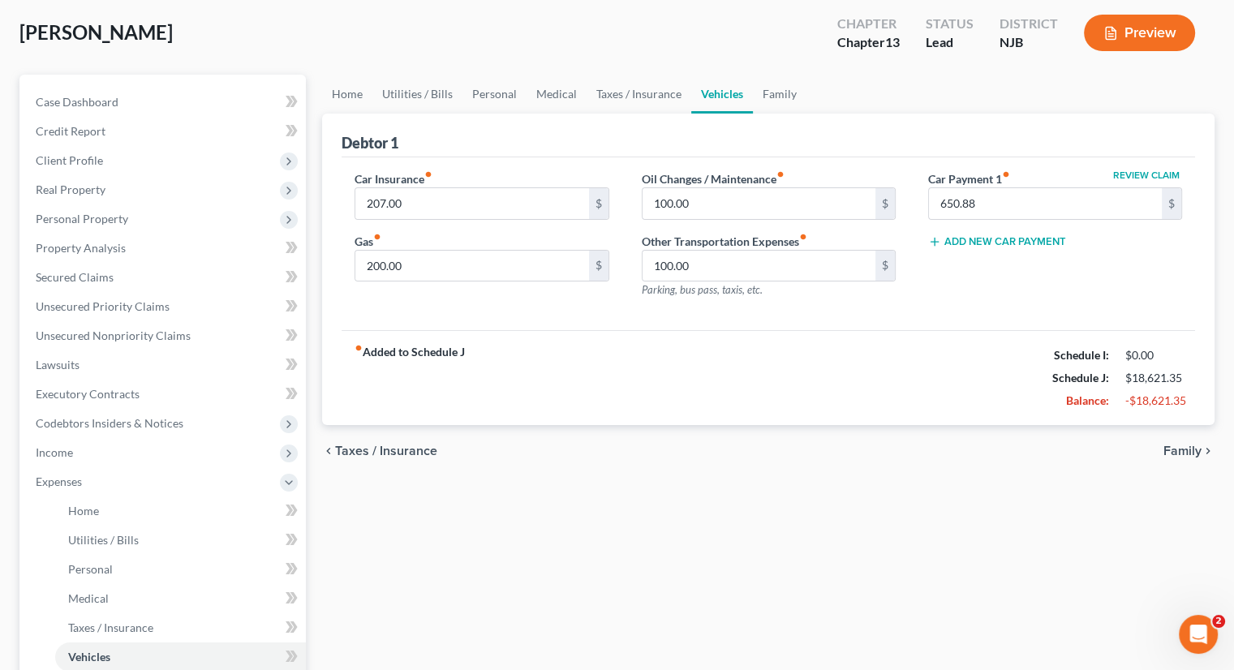
scroll to position [243, 0]
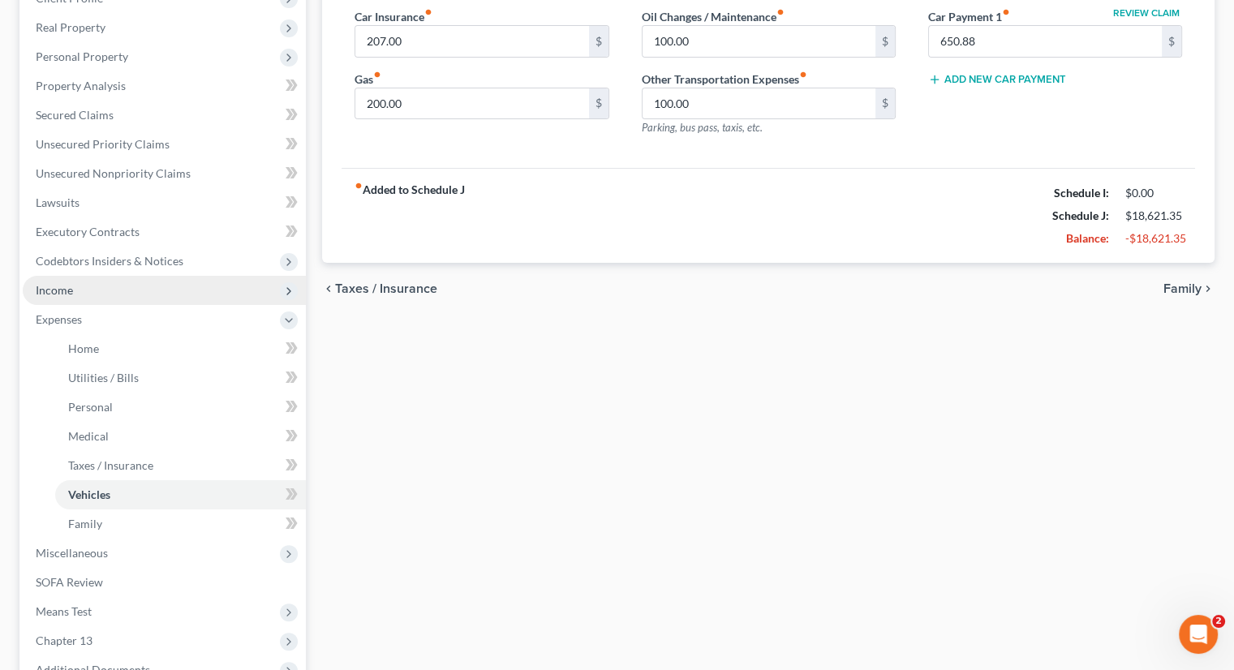
click at [73, 292] on span "Income" at bounding box center [164, 290] width 283 height 29
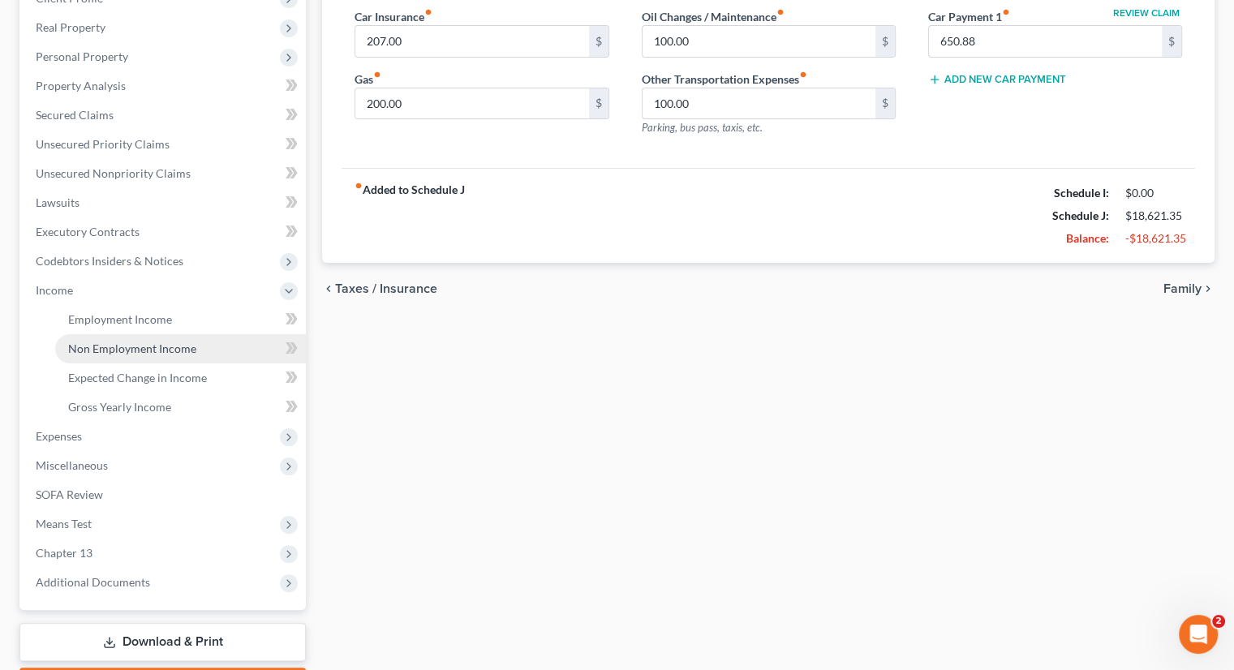
click at [152, 341] on span "Non Employment Income" at bounding box center [132, 348] width 128 height 14
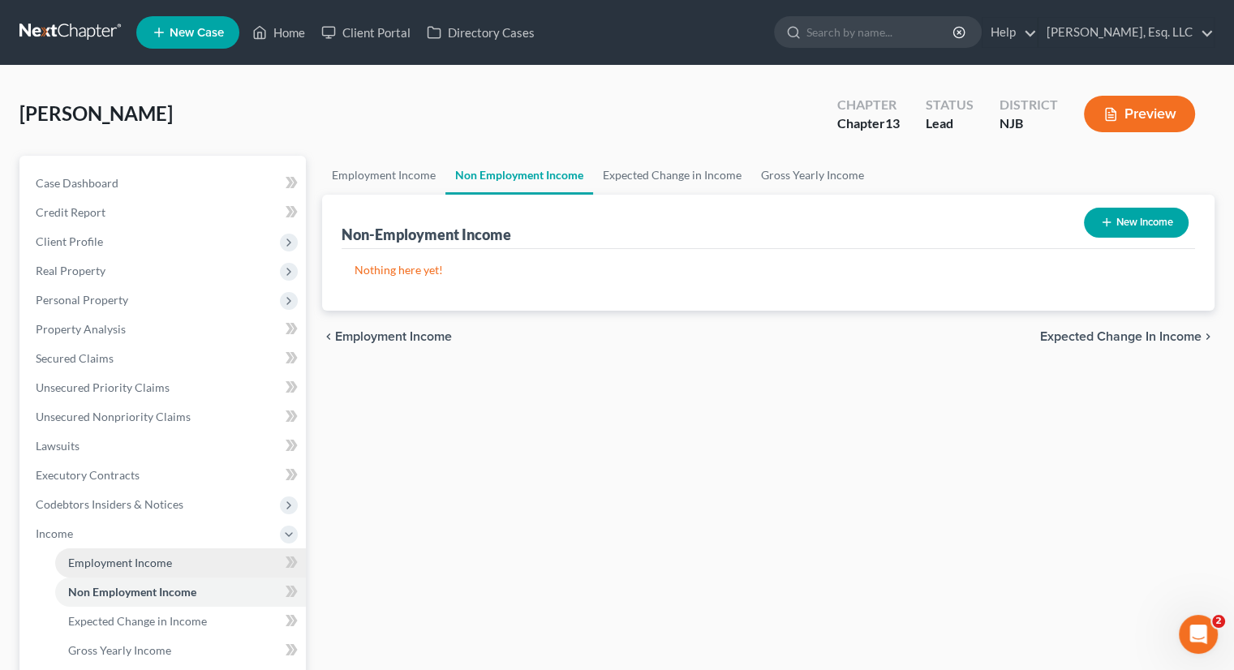
click at [135, 552] on link "Employment Income" at bounding box center [180, 562] width 251 height 29
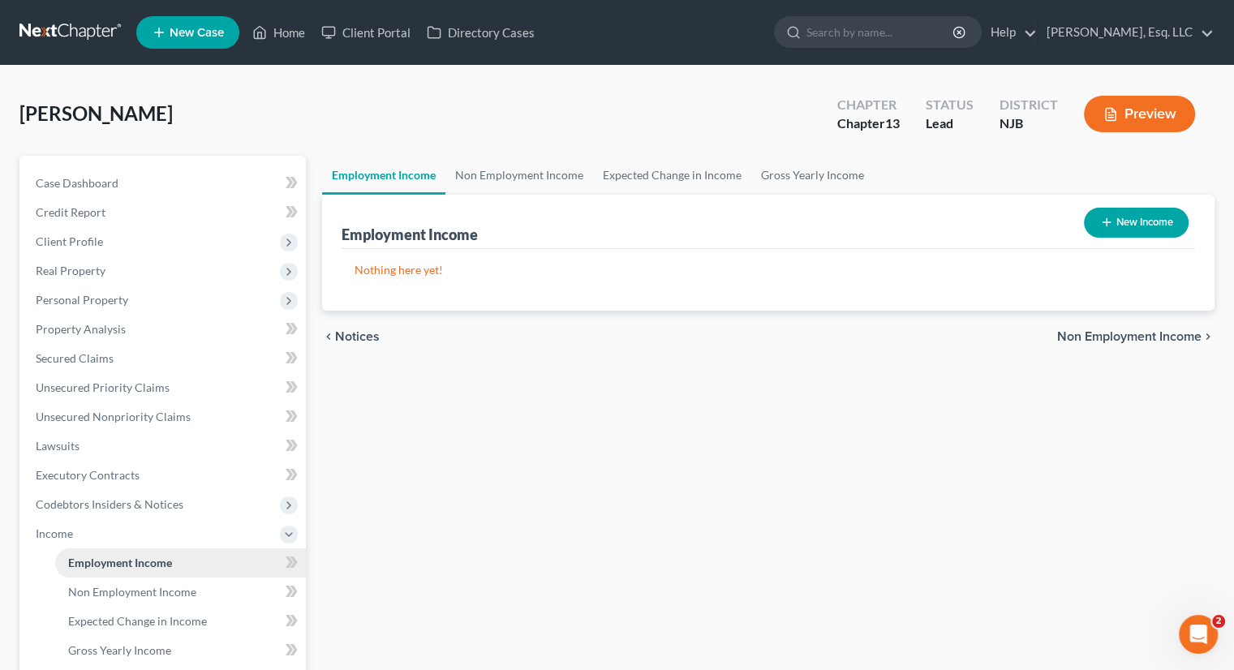
click at [152, 559] on span "Employment Income" at bounding box center [120, 563] width 104 height 14
click at [179, 591] on span "Non Employment Income" at bounding box center [132, 592] width 128 height 14
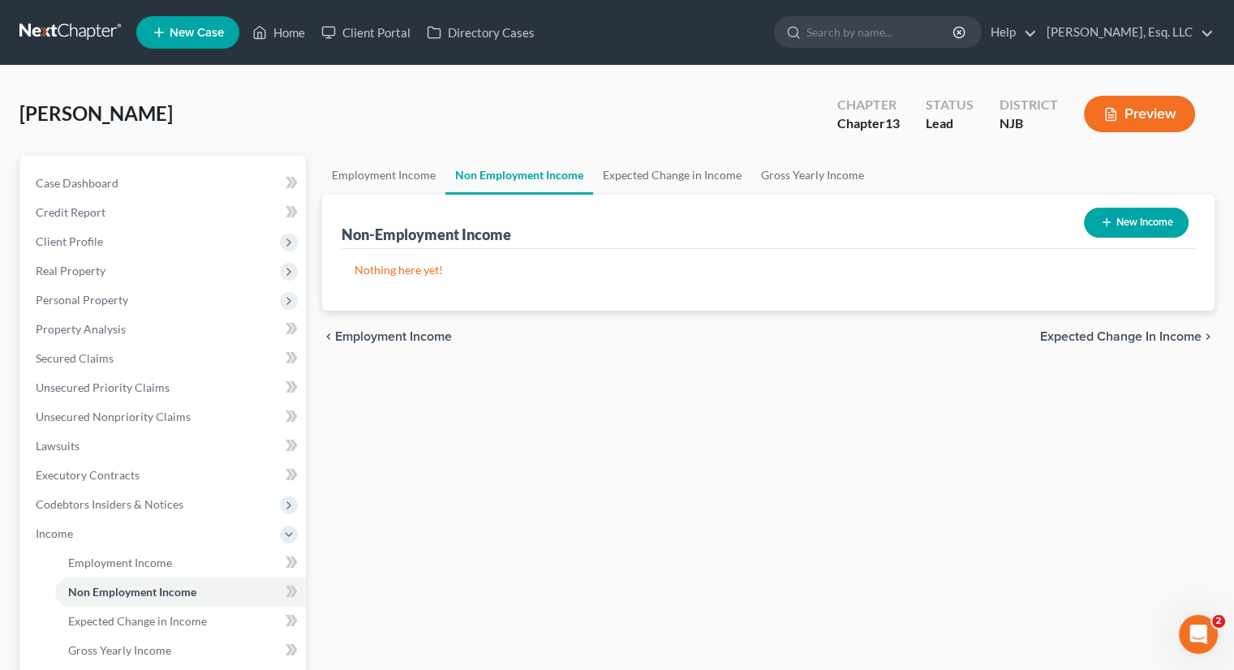
click at [1125, 214] on button "New Income" at bounding box center [1136, 223] width 105 height 30
select select "0"
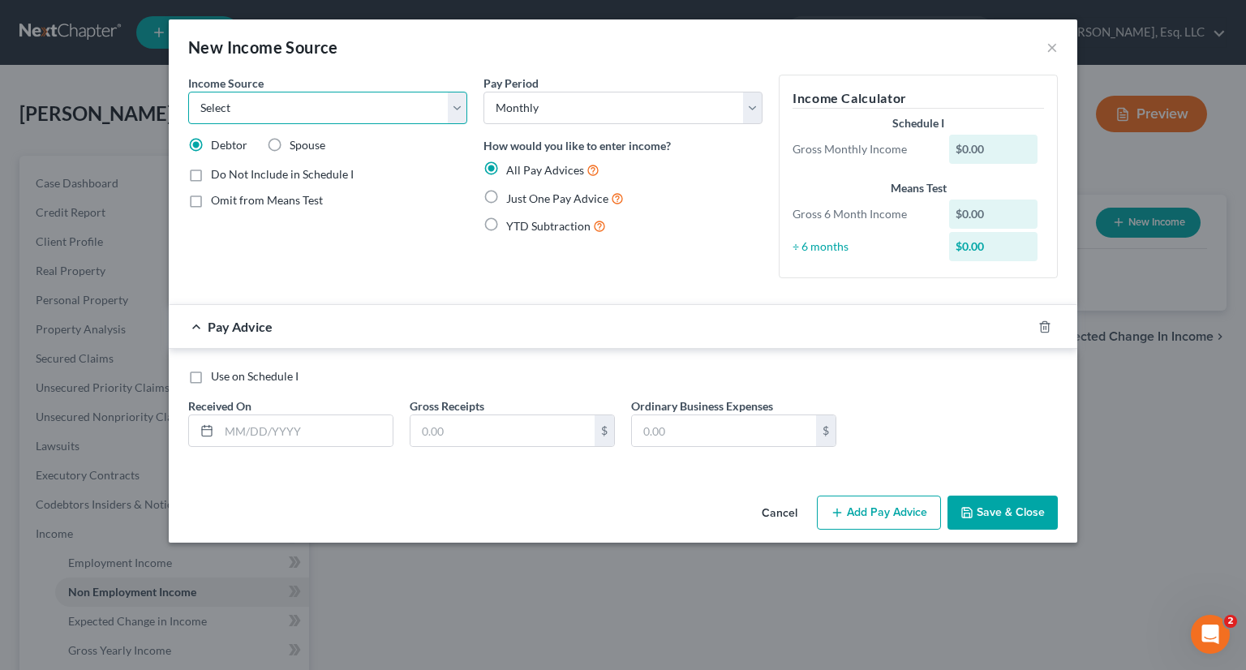
click at [280, 105] on select "Select Unemployment Disability (from employer) Pension Retirement Social Securi…" at bounding box center [327, 108] width 279 height 32
select select "13"
click at [188, 92] on select "Select Unemployment Disability (from employer) Pension Retirement Social Securi…" at bounding box center [327, 108] width 279 height 32
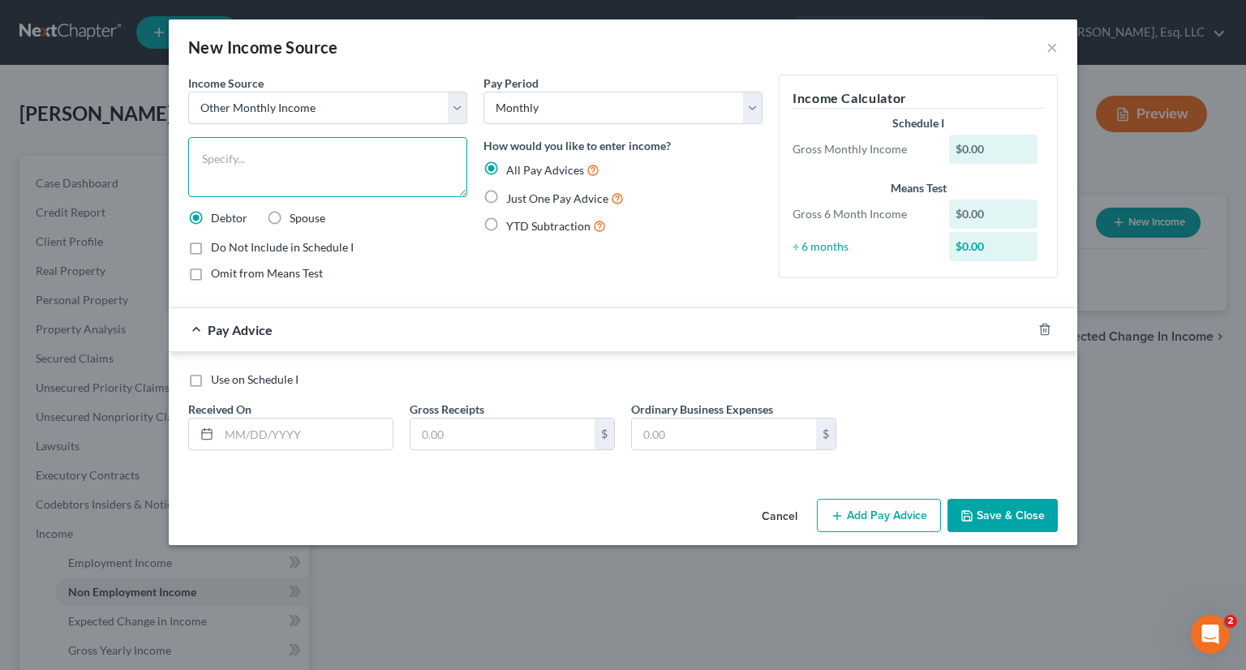
click at [218, 170] on textarea at bounding box center [327, 167] width 279 height 60
type textarea "F"
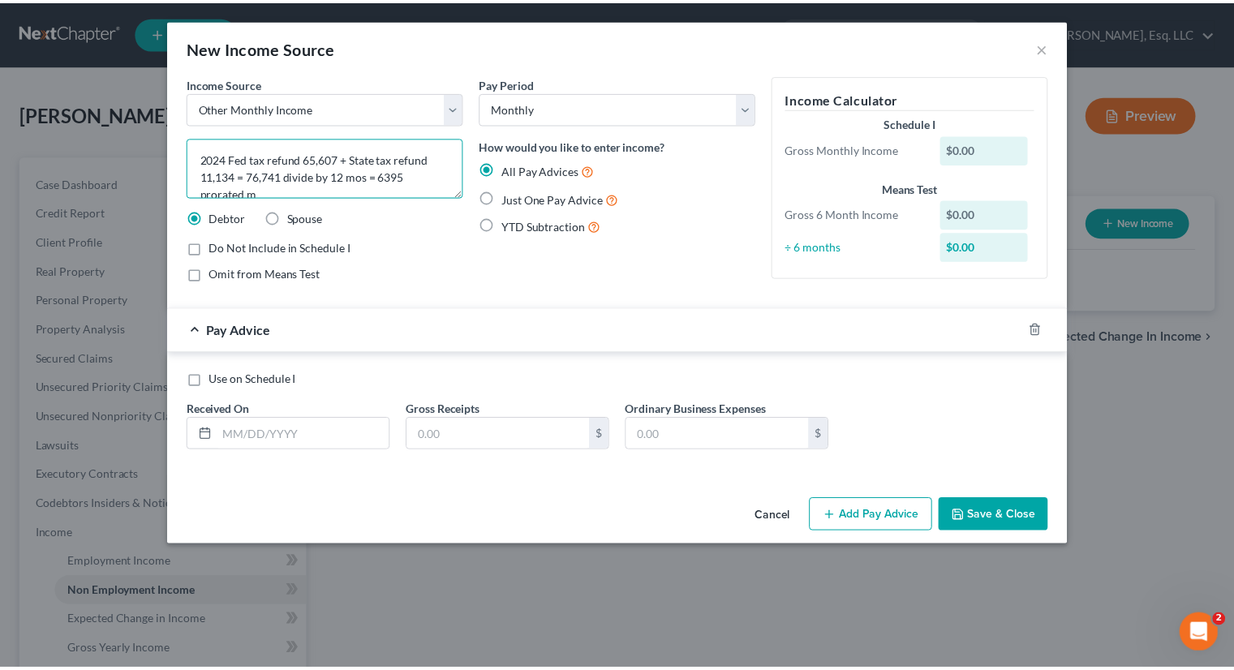
scroll to position [3, 0]
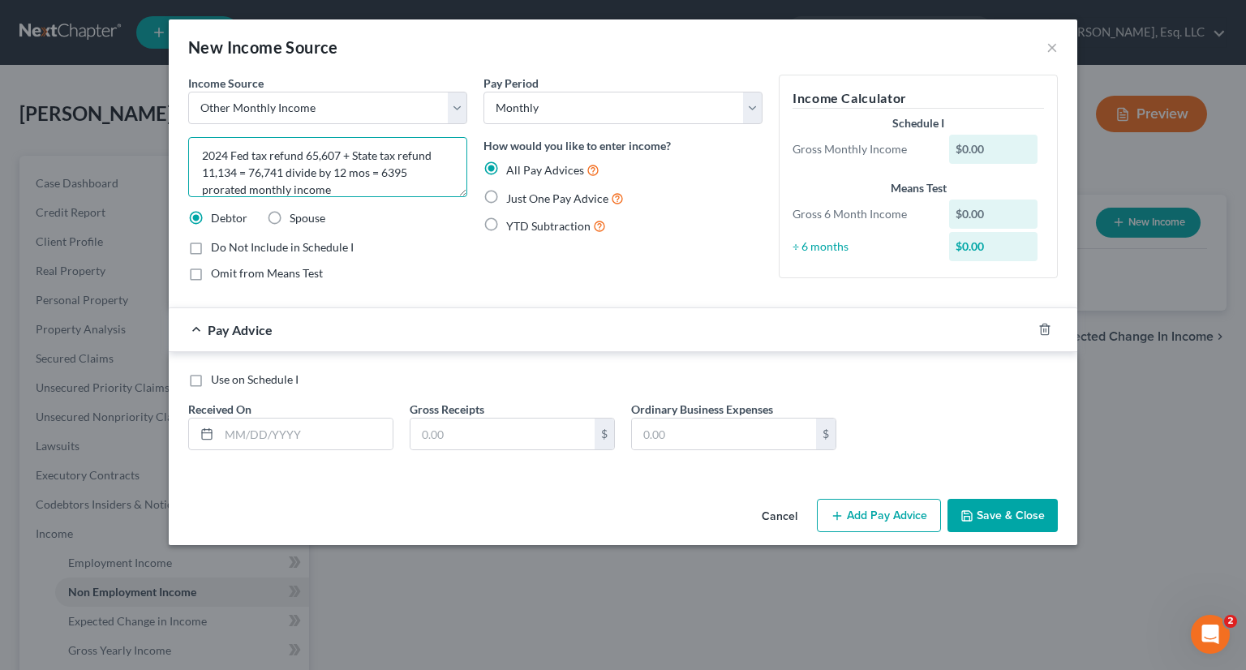
type textarea "2024 Fed tax refund 65,607 + State tax refund 11,134 = 76,741 divide by 12 mos …"
click at [506, 192] on label "Just One Pay Advice" at bounding box center [565, 198] width 118 height 19
click at [513, 192] on input "Just One Pay Advice" at bounding box center [518, 194] width 11 height 11
radio input "true"
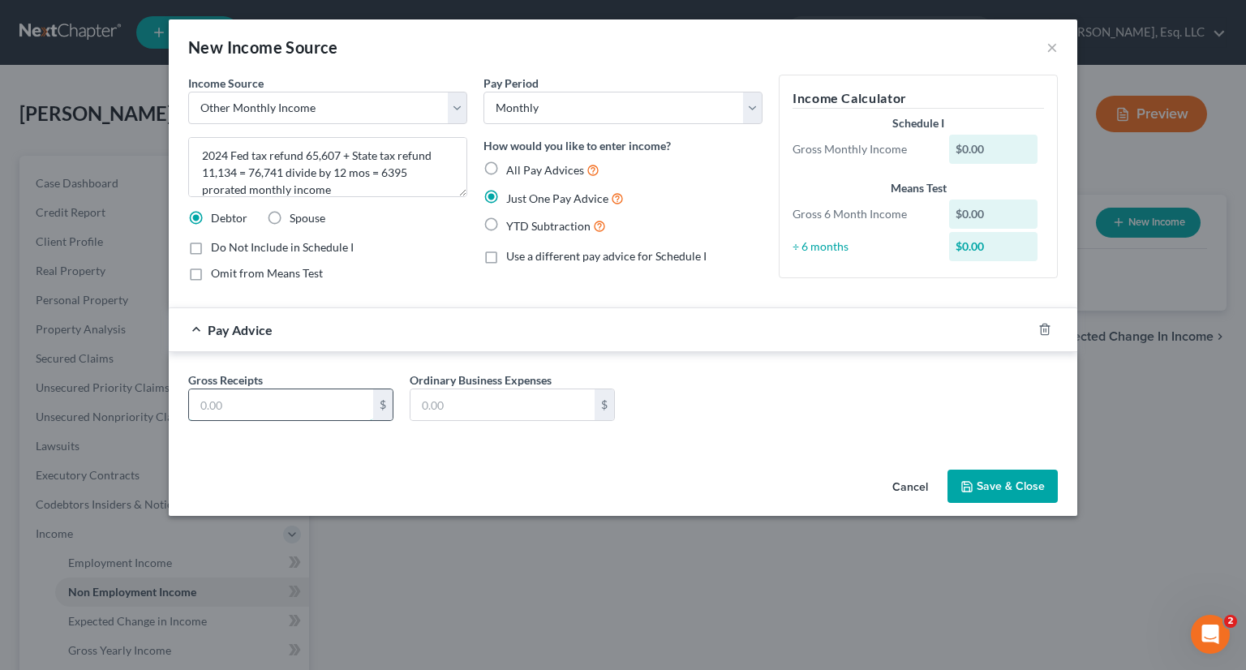
click at [266, 409] on input "text" at bounding box center [281, 404] width 184 height 31
type input "6,395"
click at [1007, 481] on button "Save & Close" at bounding box center [1002, 487] width 110 height 34
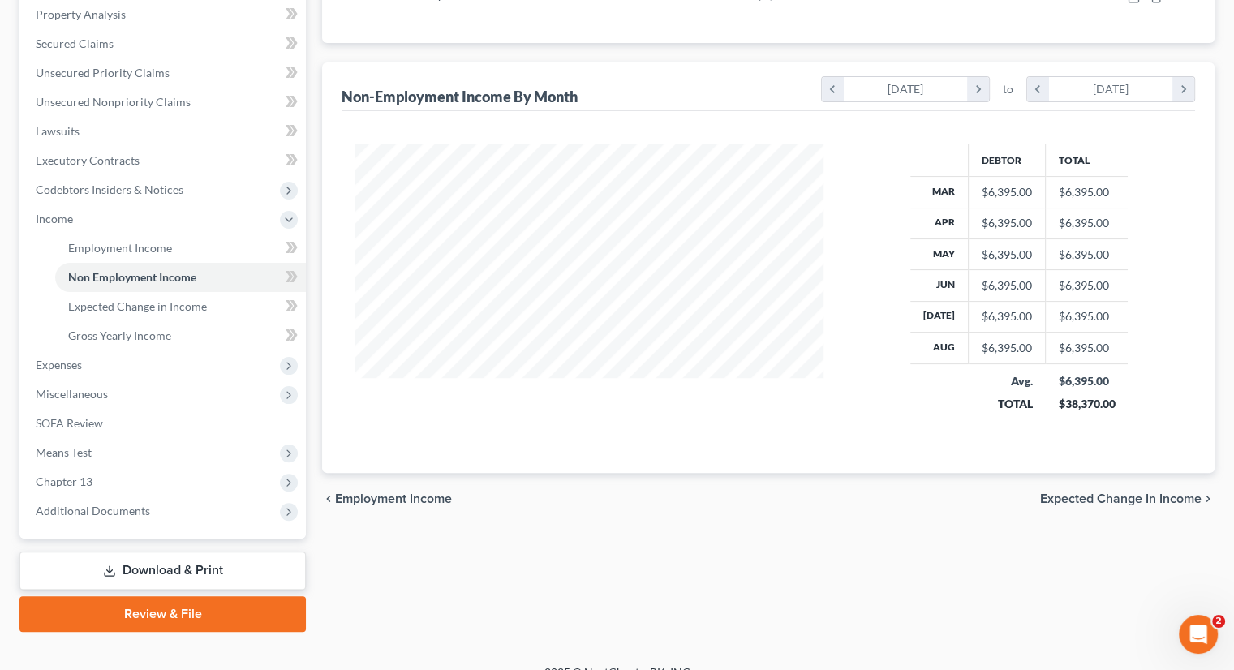
scroll to position [324, 0]
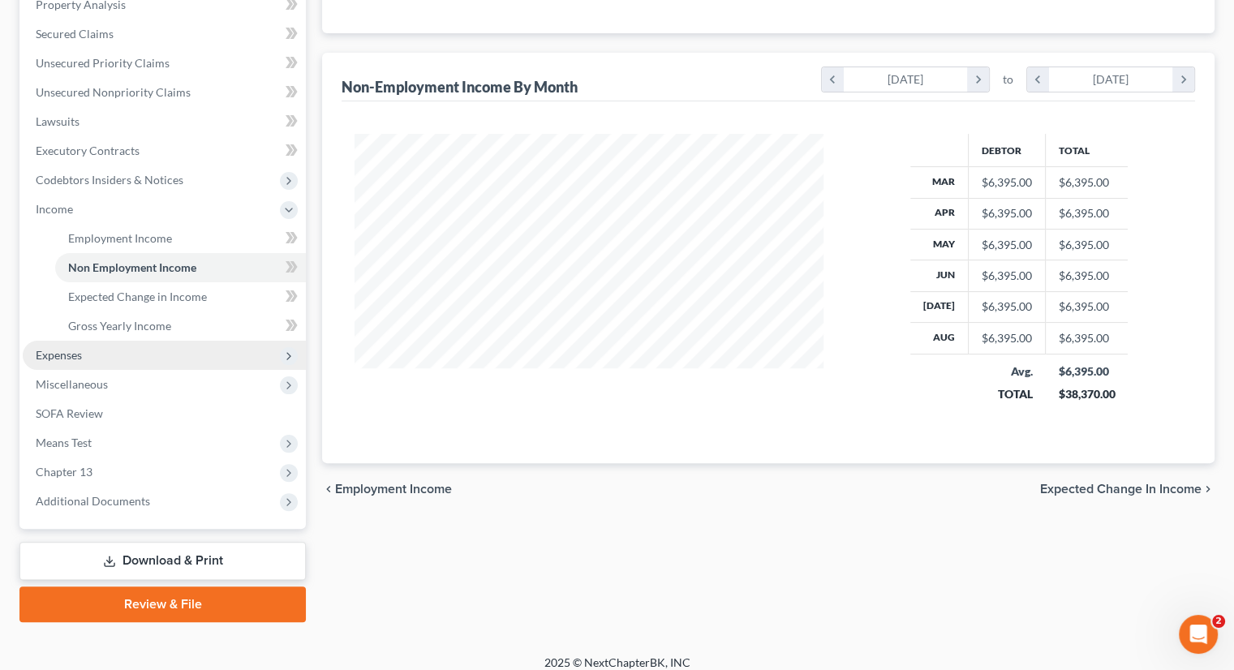
click at [92, 354] on span "Expenses" at bounding box center [164, 355] width 283 height 29
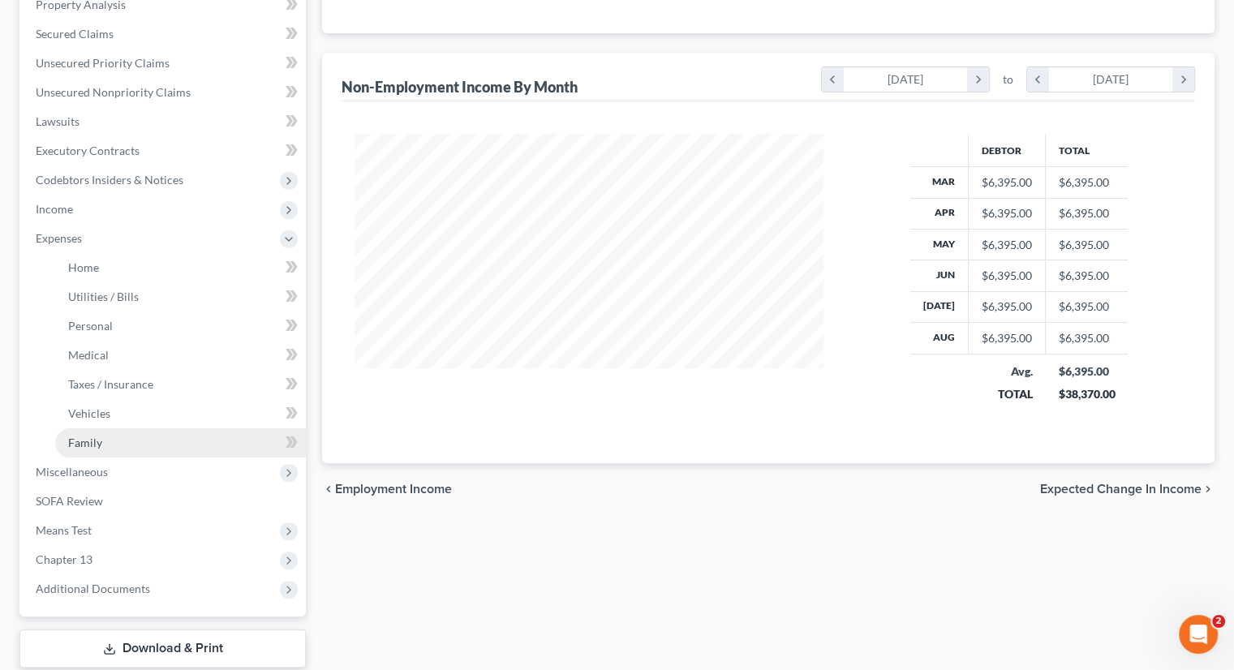
click at [101, 444] on link "Family" at bounding box center [180, 442] width 251 height 29
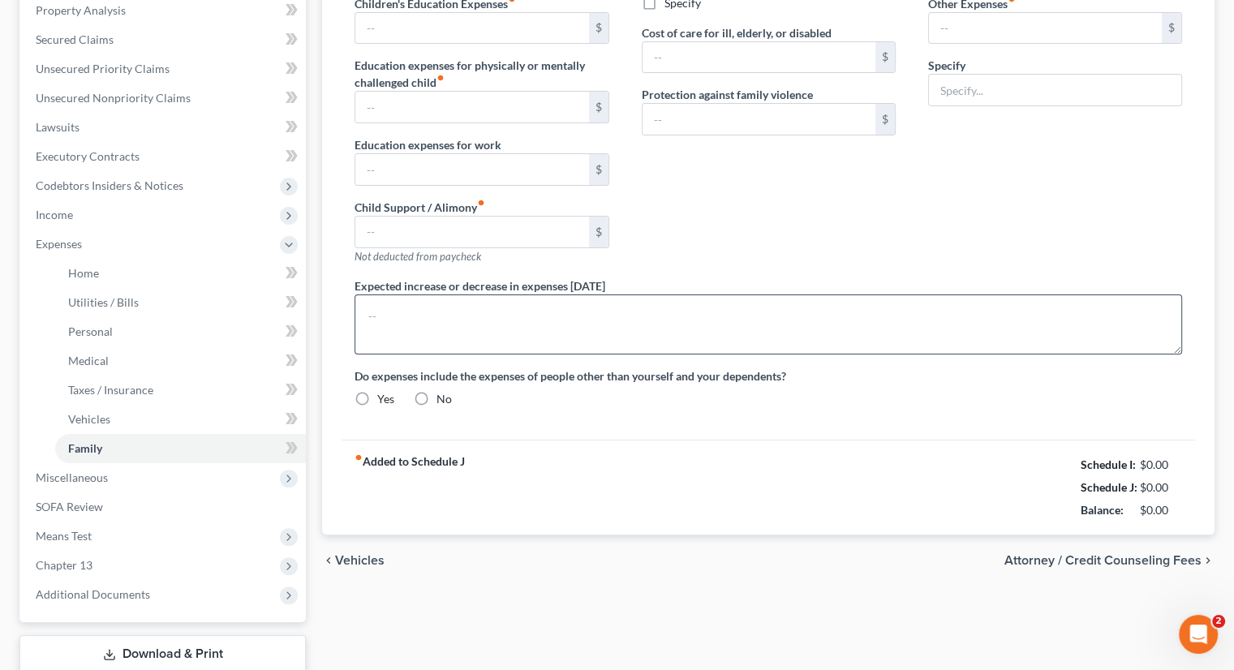
type input "640.00"
type input "3,400.00"
type input "0.00"
type input "500.00"
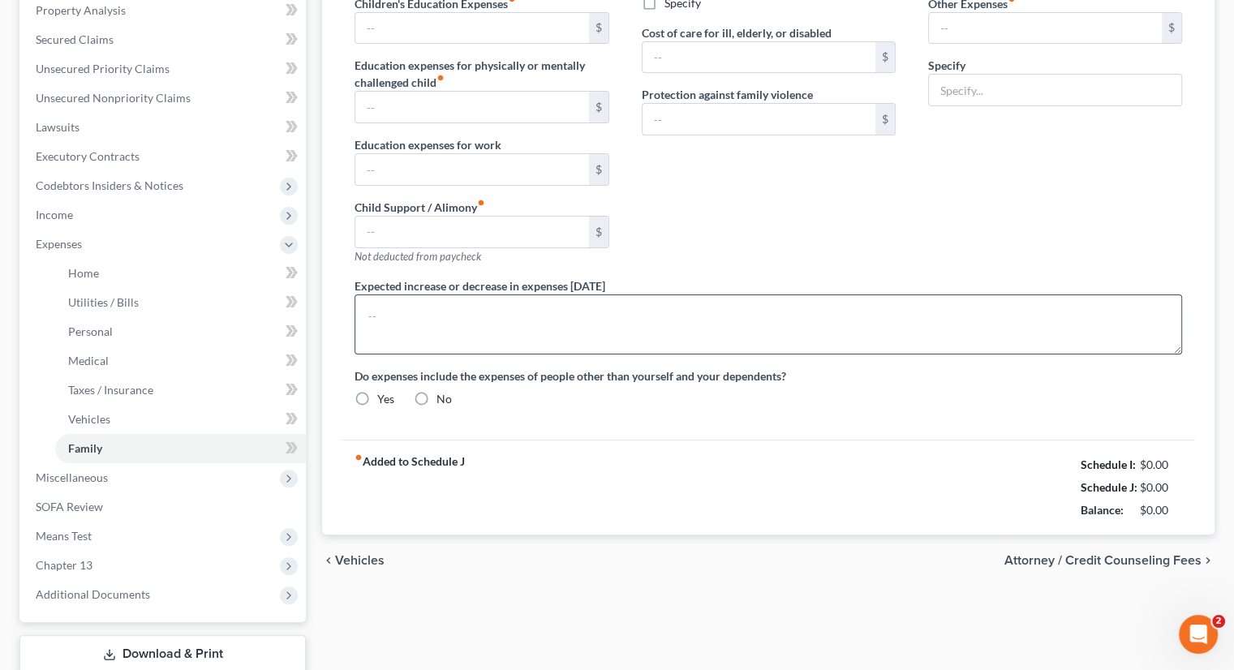
type input "2,800.00"
type input "0.00"
type input "200.00"
type input "0.00"
radio input "true"
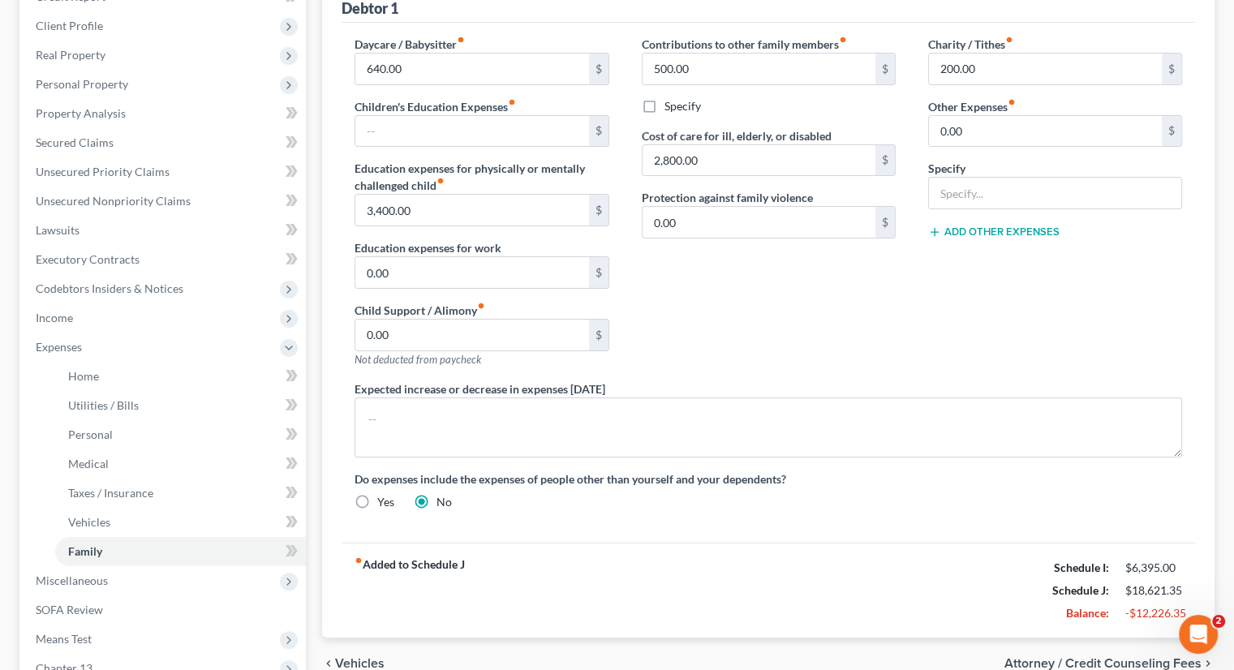
scroll to position [406, 0]
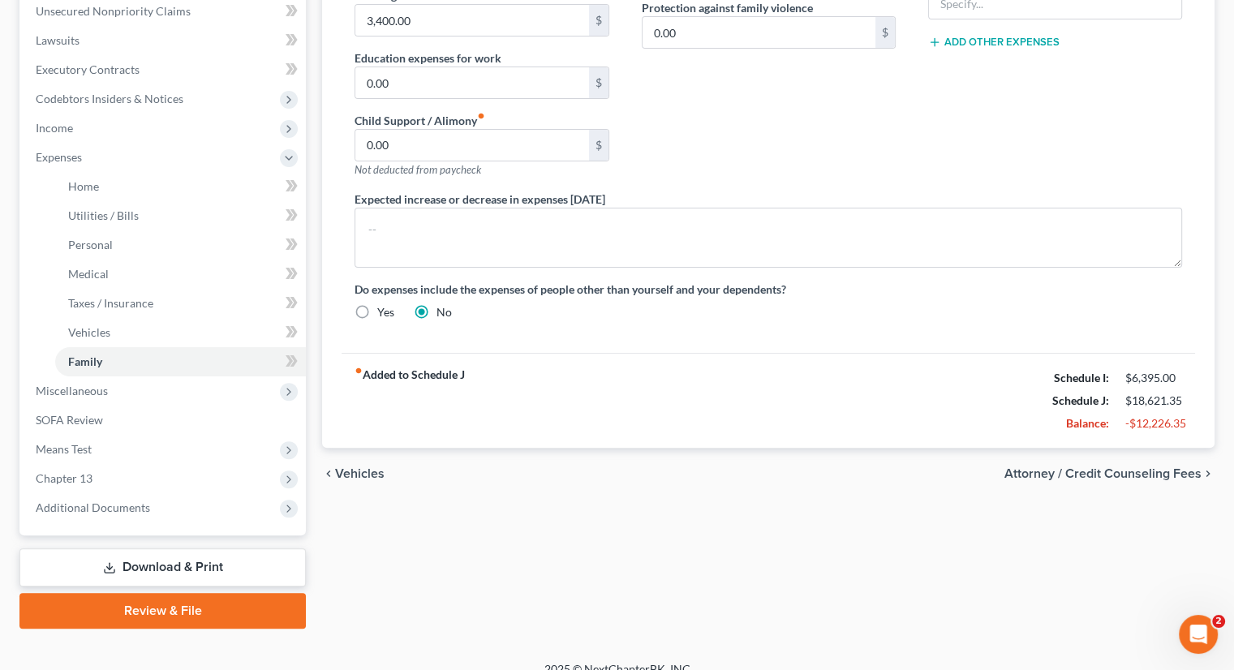
click at [630, 554] on div "Home Utilities / Bills Personal Medical Taxes / Insurance Vehicles Family Debto…" at bounding box center [768, 189] width 908 height 878
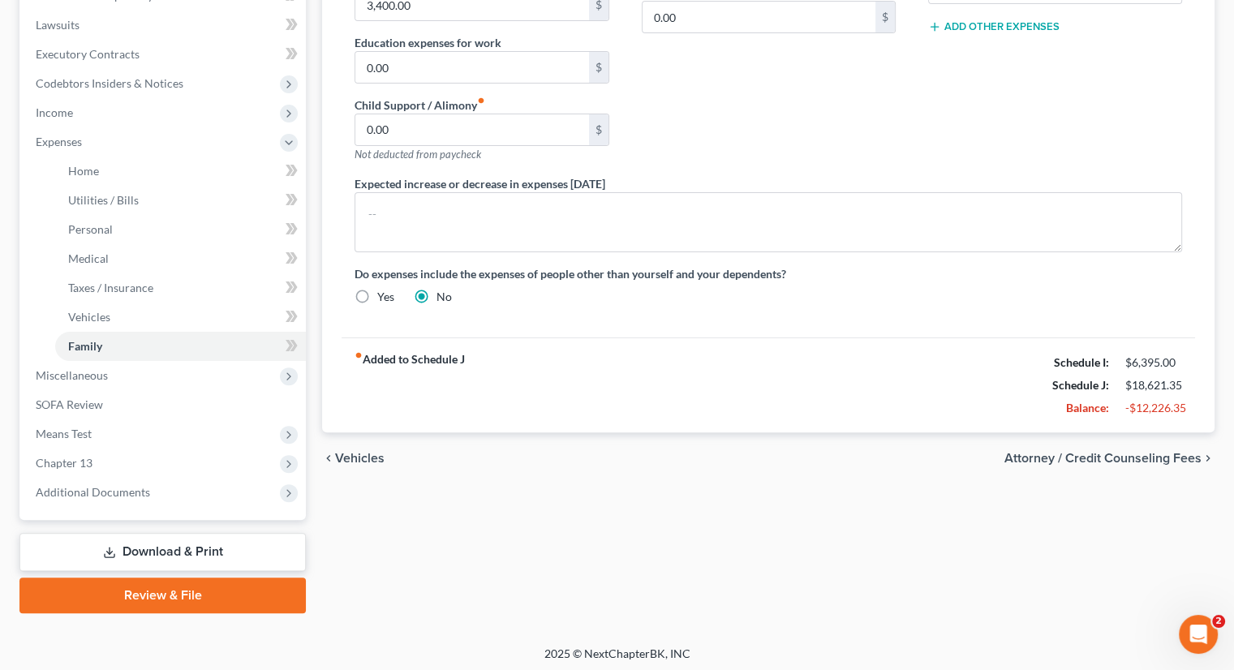
scroll to position [425, 0]
